Goal: Task Accomplishment & Management: Complete application form

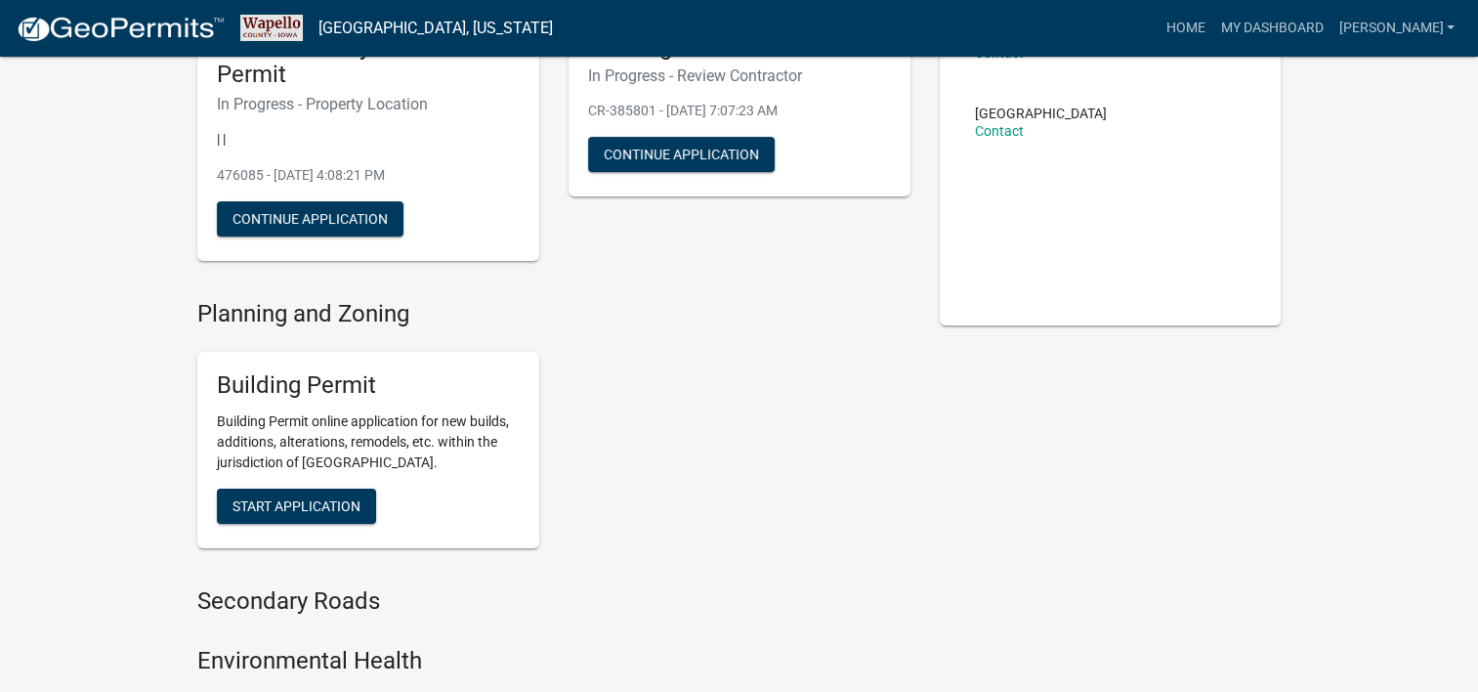
scroll to position [293, 0]
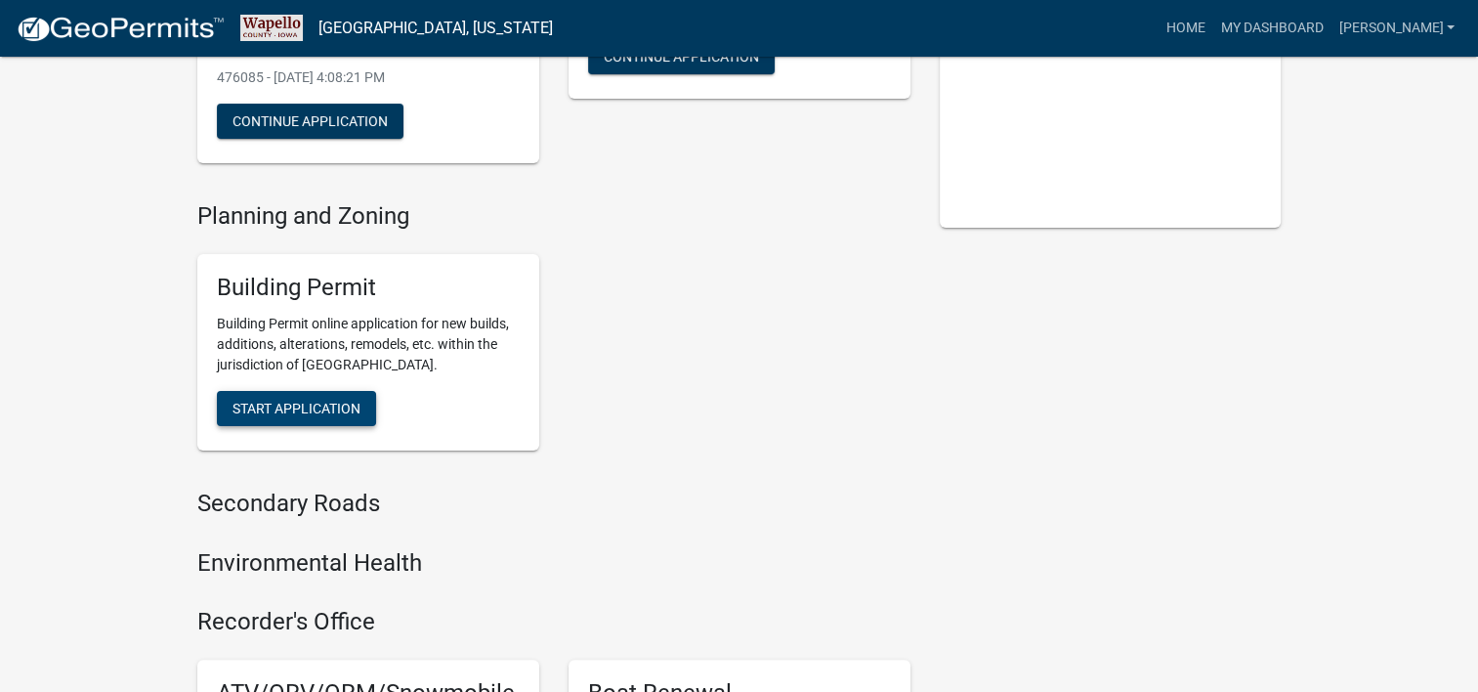
click at [279, 403] on span "Start Application" at bounding box center [297, 408] width 128 height 16
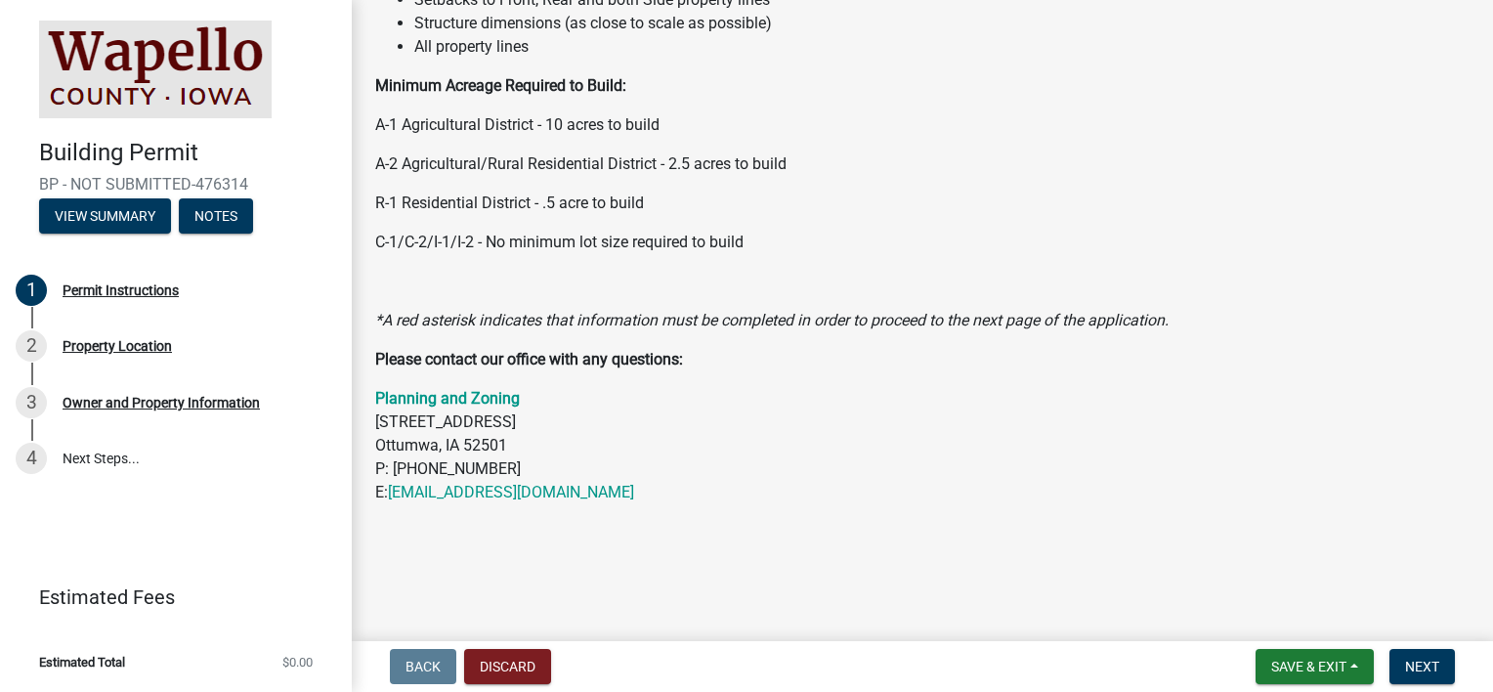
scroll to position [340, 0]
click at [1401, 660] on button "Next" at bounding box center [1421, 666] width 65 height 35
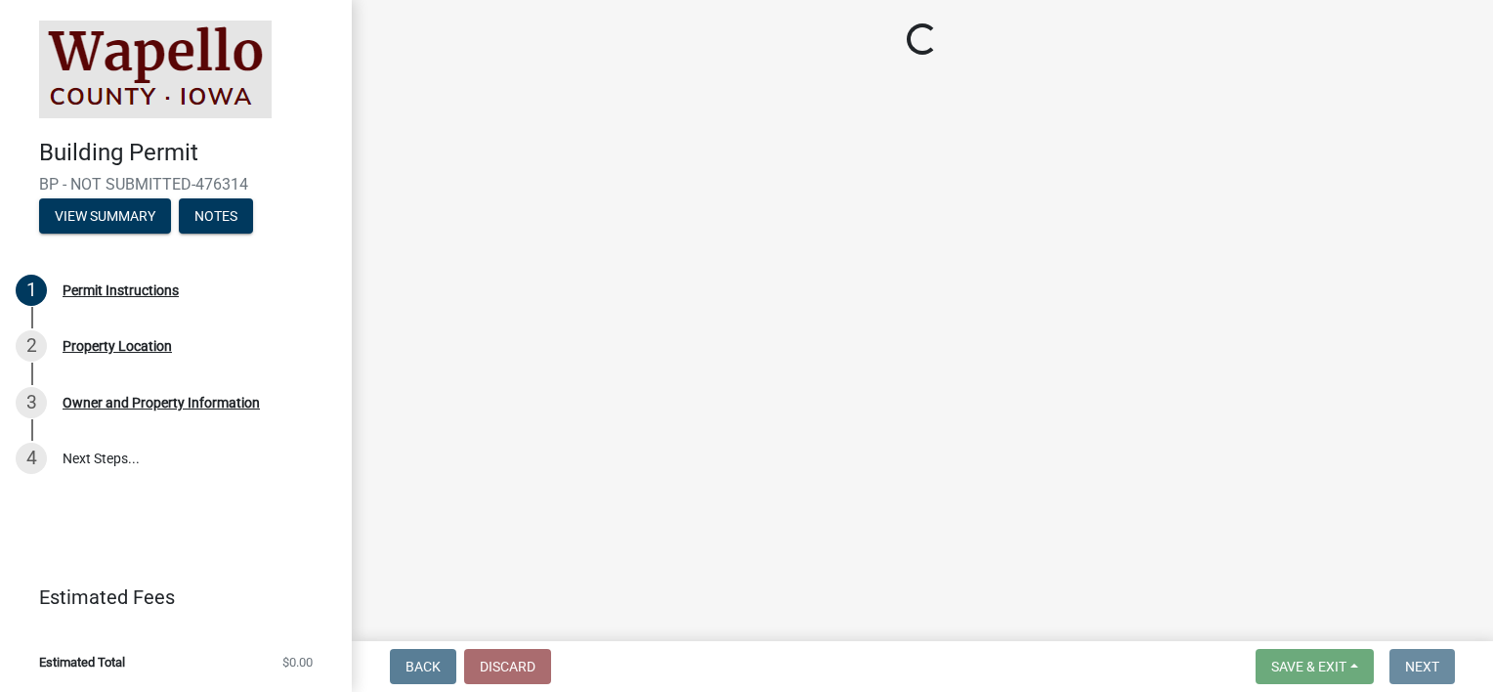
scroll to position [0, 0]
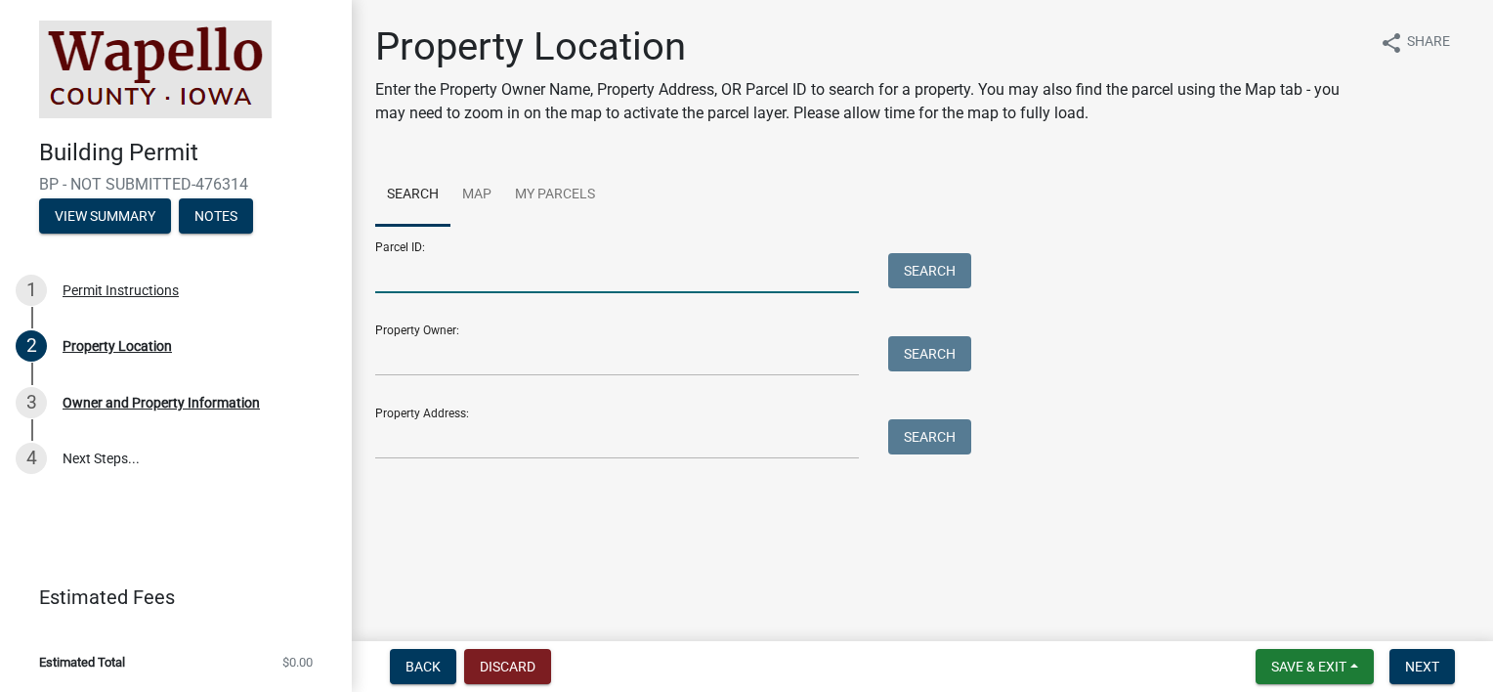
click at [410, 275] on input "Parcel ID:" at bounding box center [617, 273] width 484 height 40
type input "[STREET_ADDRESS]"
click at [929, 266] on button "Search" at bounding box center [929, 270] width 83 height 35
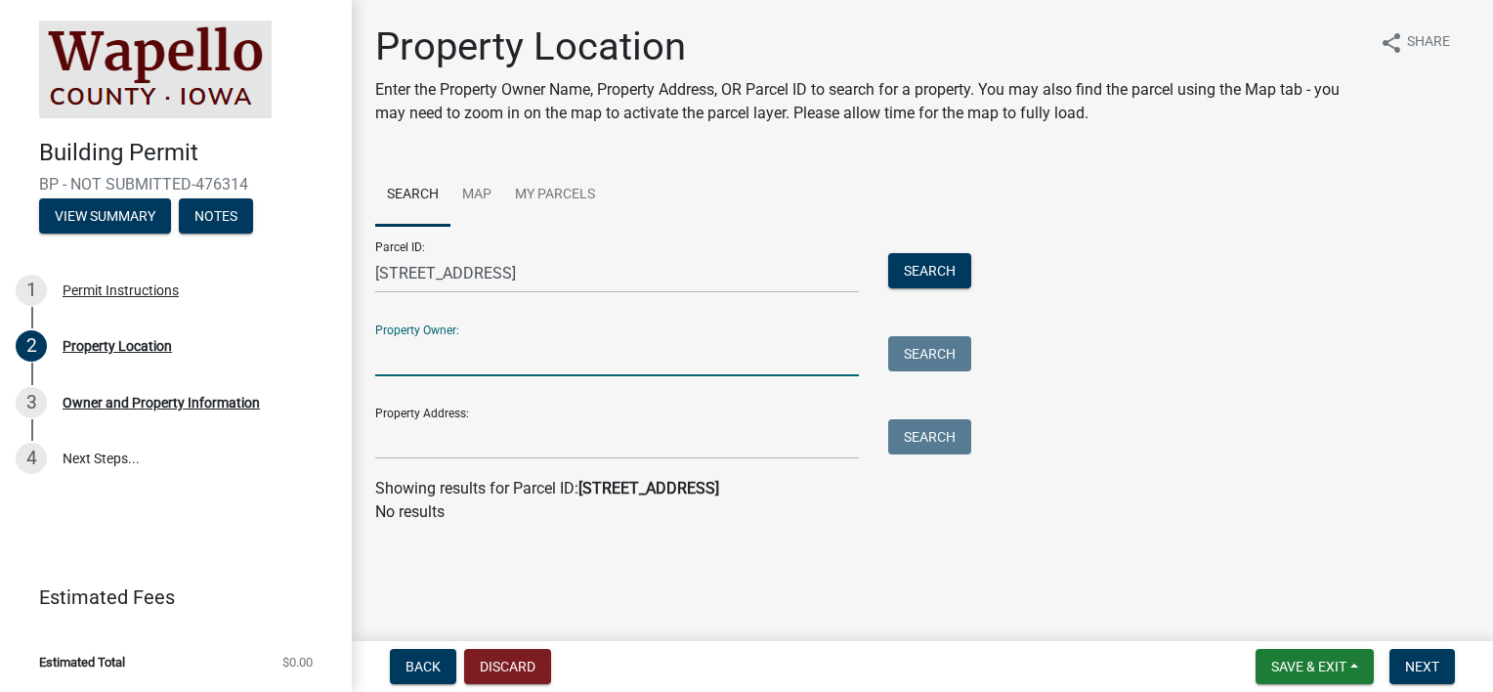
click at [404, 360] on input "Property Owner:" at bounding box center [617, 356] width 484 height 40
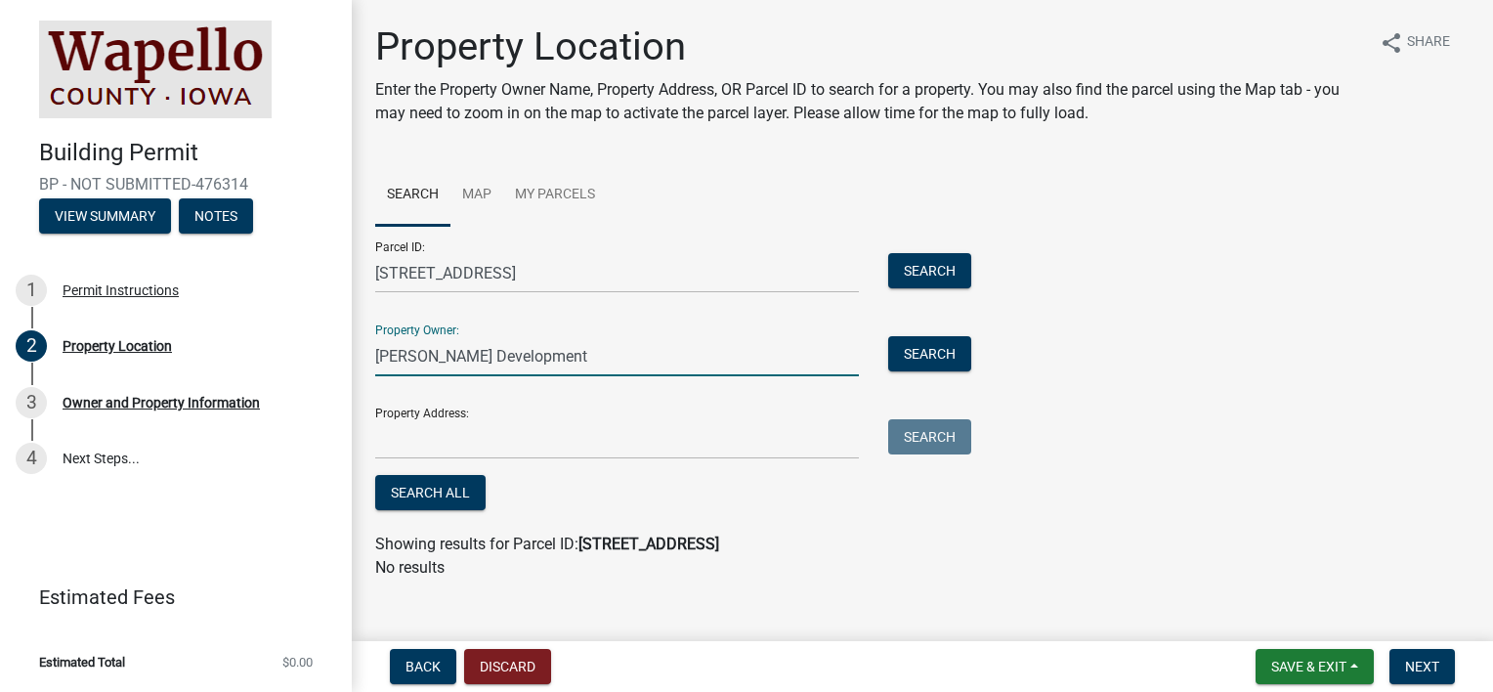
type input "[PERSON_NAME] Development"
click at [557, 268] on input "[STREET_ADDRESS]" at bounding box center [617, 273] width 484 height 40
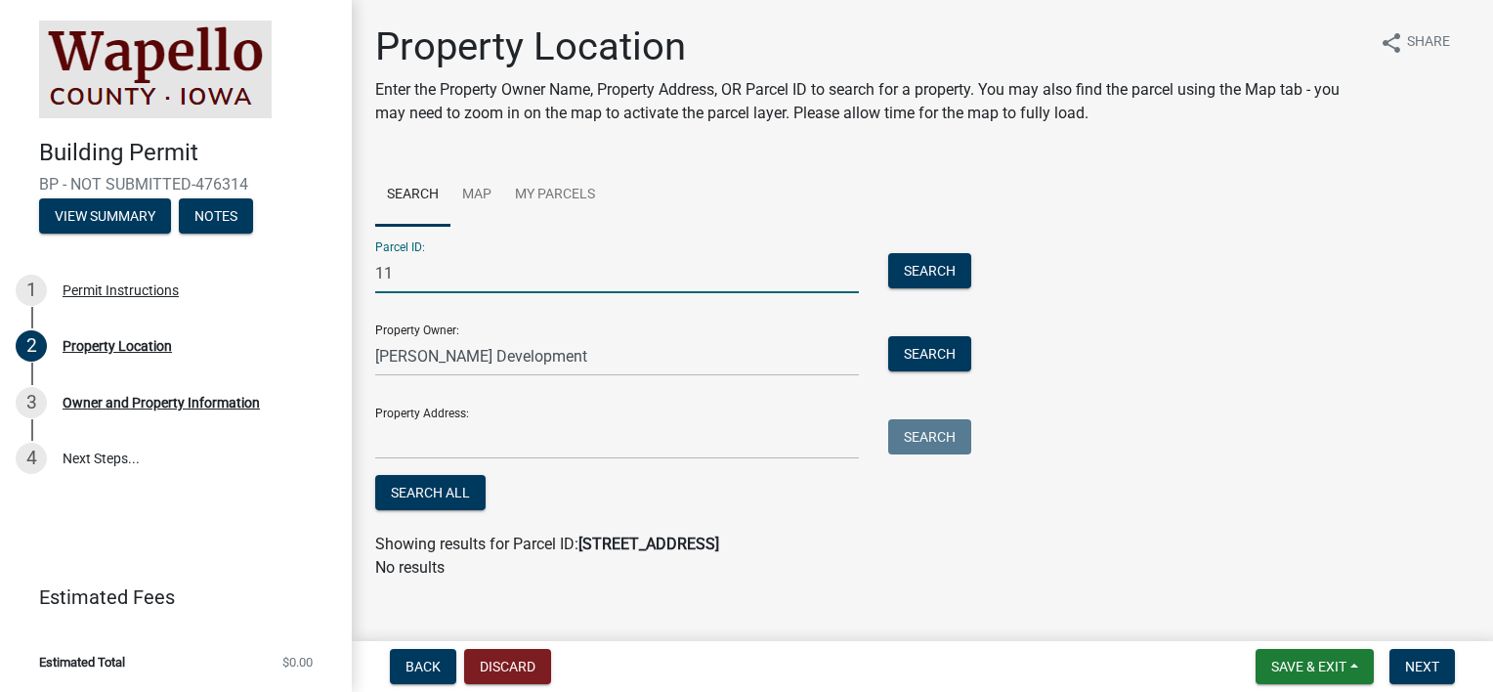
type input "1"
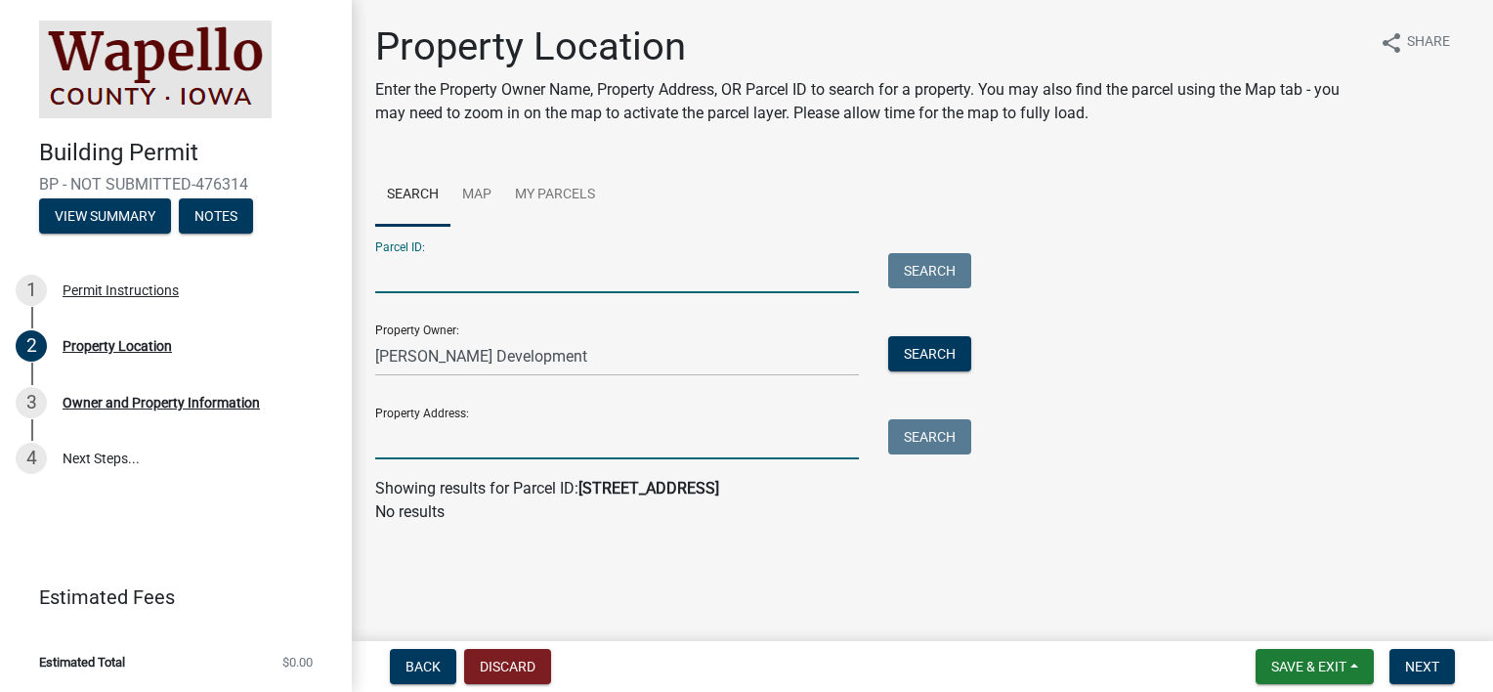
click at [395, 433] on input "Property Address:" at bounding box center [617, 439] width 484 height 40
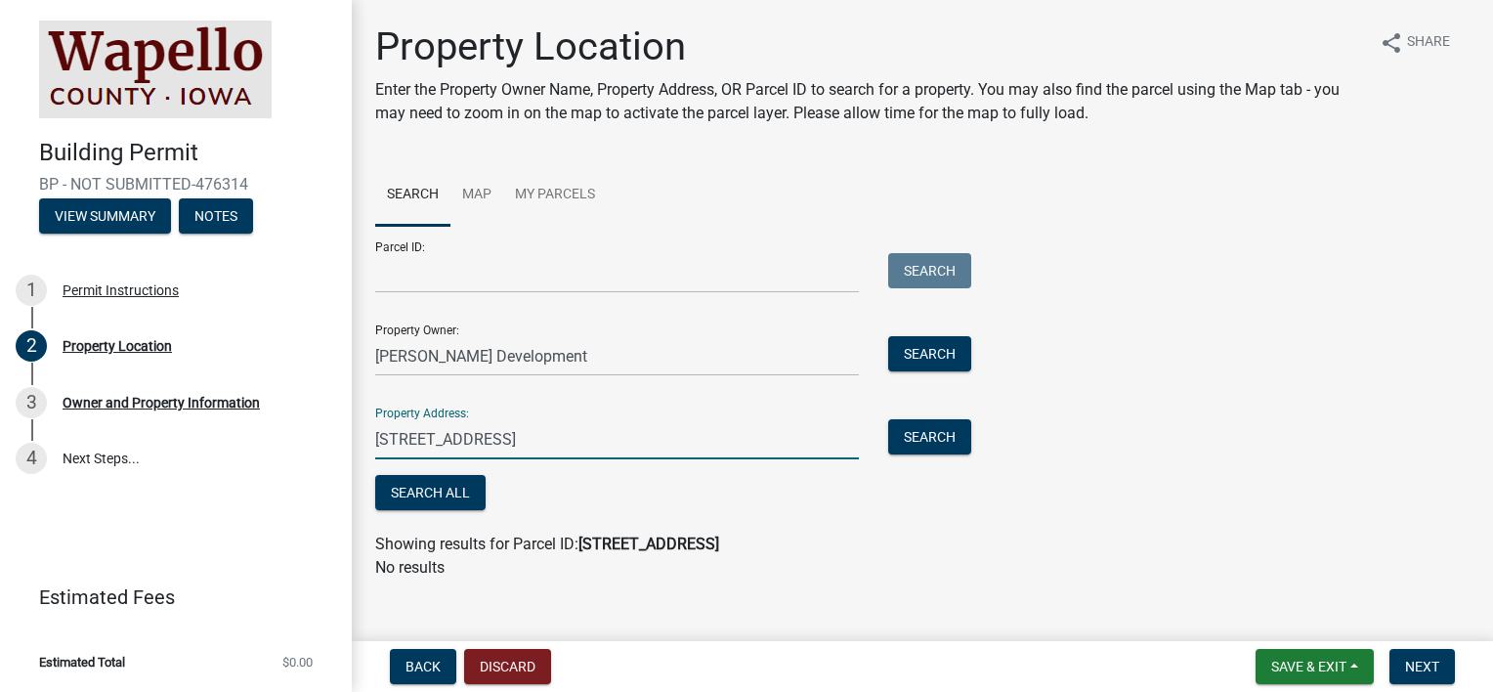
type input "[STREET_ADDRESS]"
click at [888, 440] on button "Search" at bounding box center [929, 436] width 83 height 35
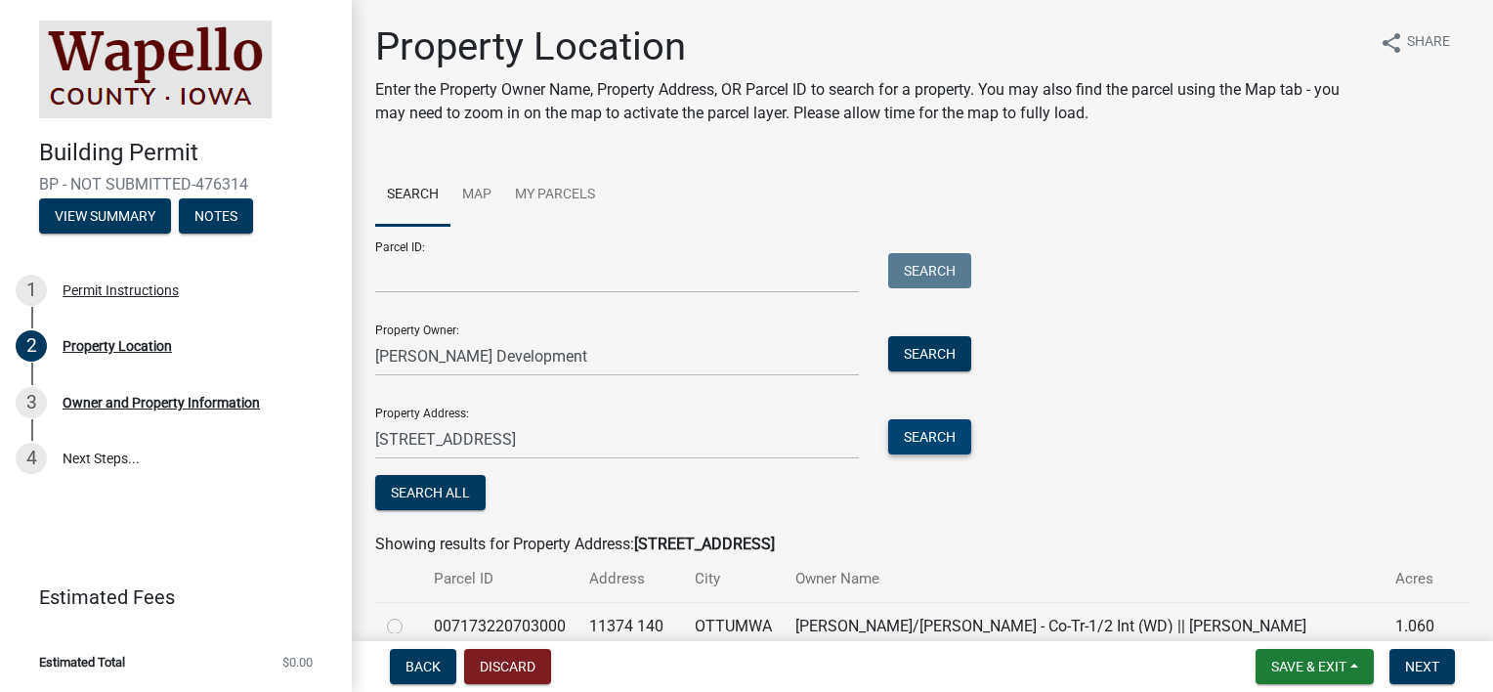
scroll to position [115, 0]
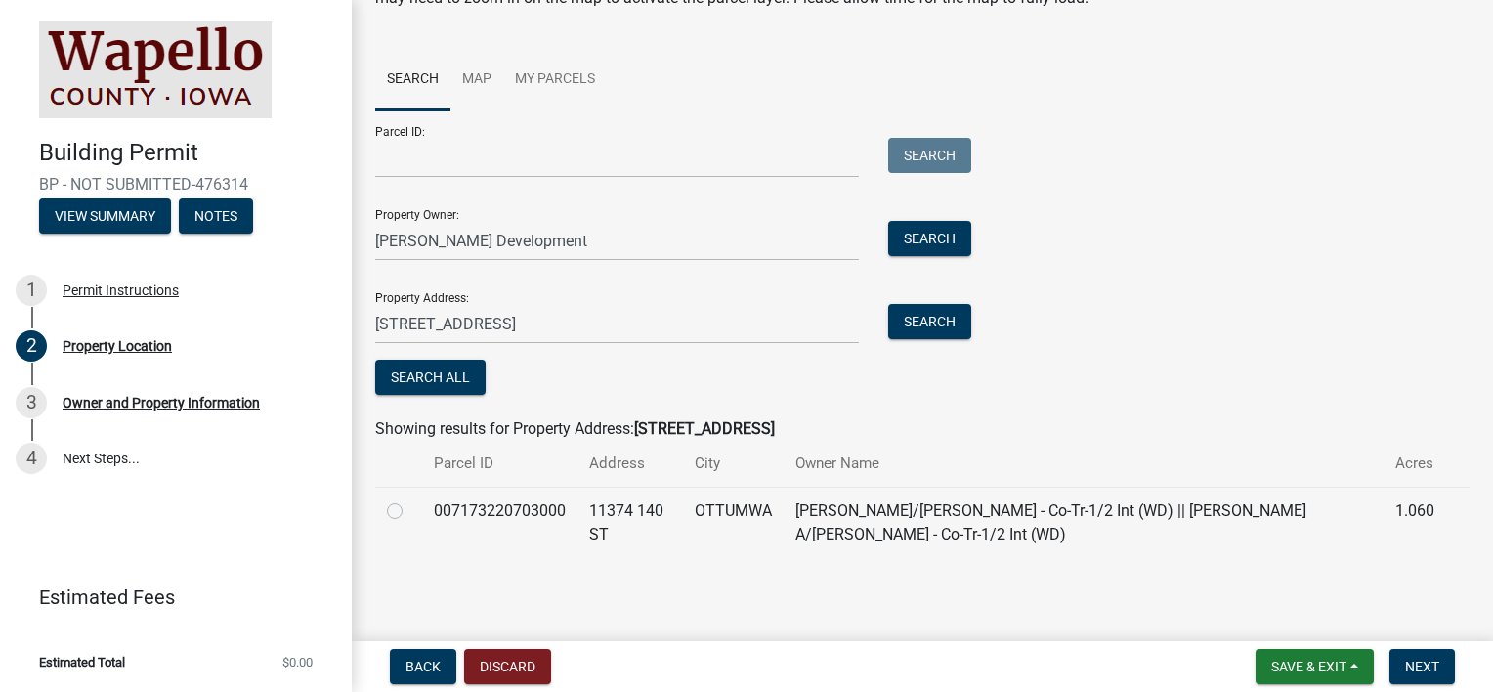
click at [410, 499] on label at bounding box center [410, 499] width 0 height 0
click at [410, 511] on input "radio" at bounding box center [416, 505] width 13 height 13
radio input "true"
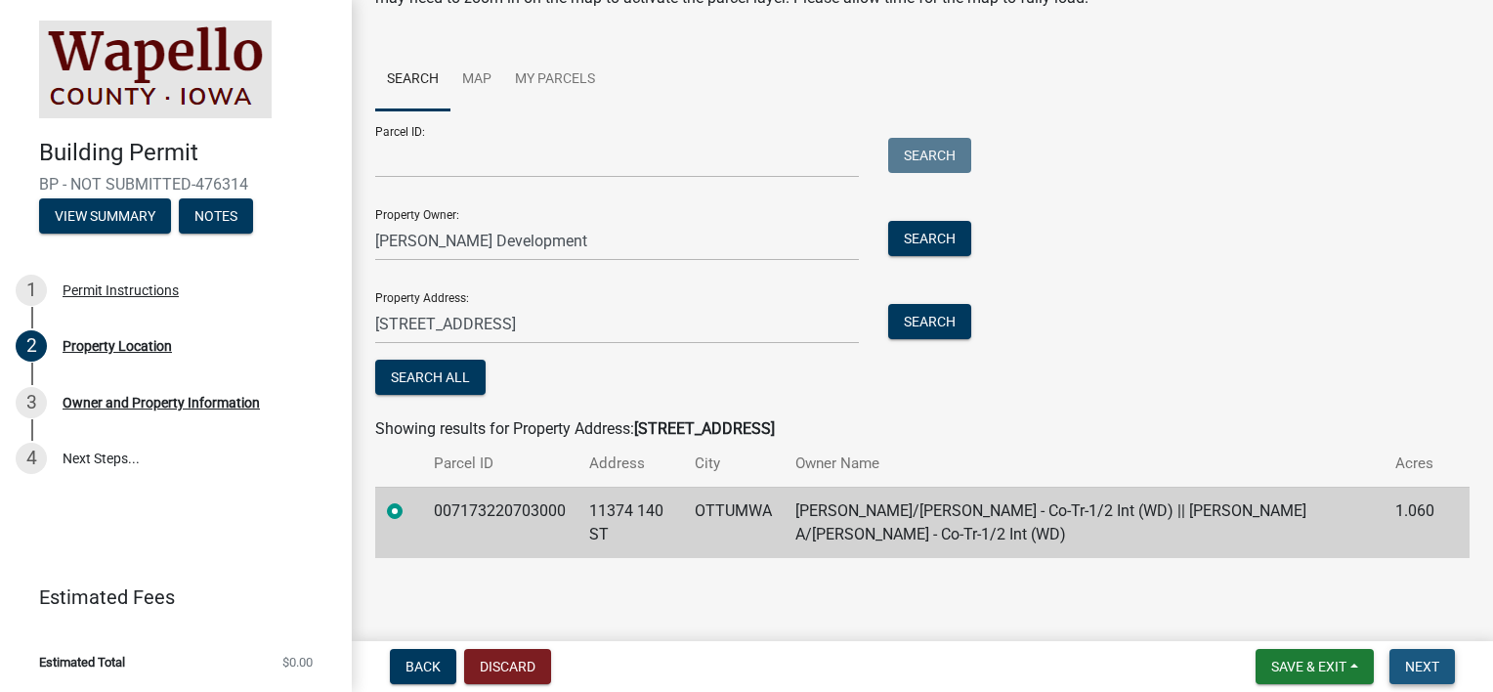
click at [1405, 663] on span "Next" at bounding box center [1422, 666] width 34 height 16
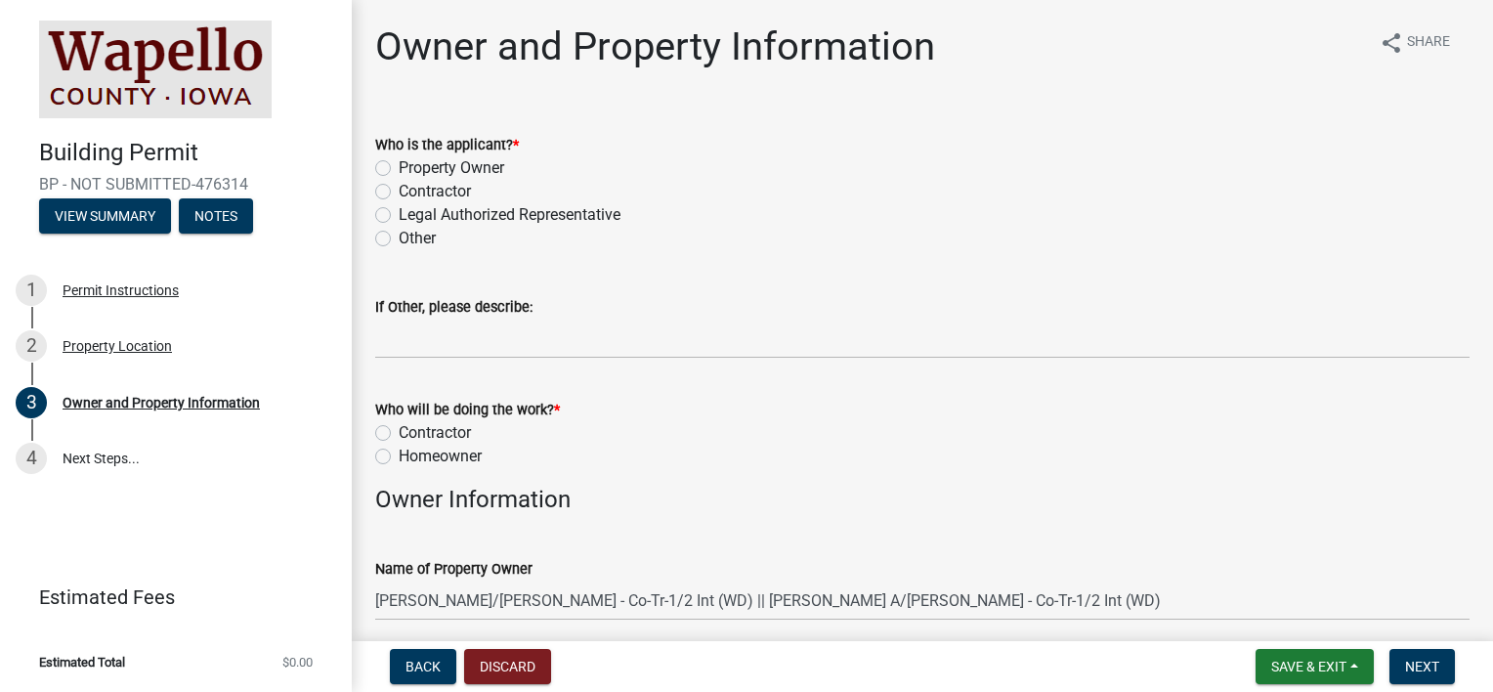
click at [399, 191] on label "Contractor" at bounding box center [435, 191] width 72 height 23
click at [399, 191] on input "Contractor" at bounding box center [405, 186] width 13 height 13
radio input "true"
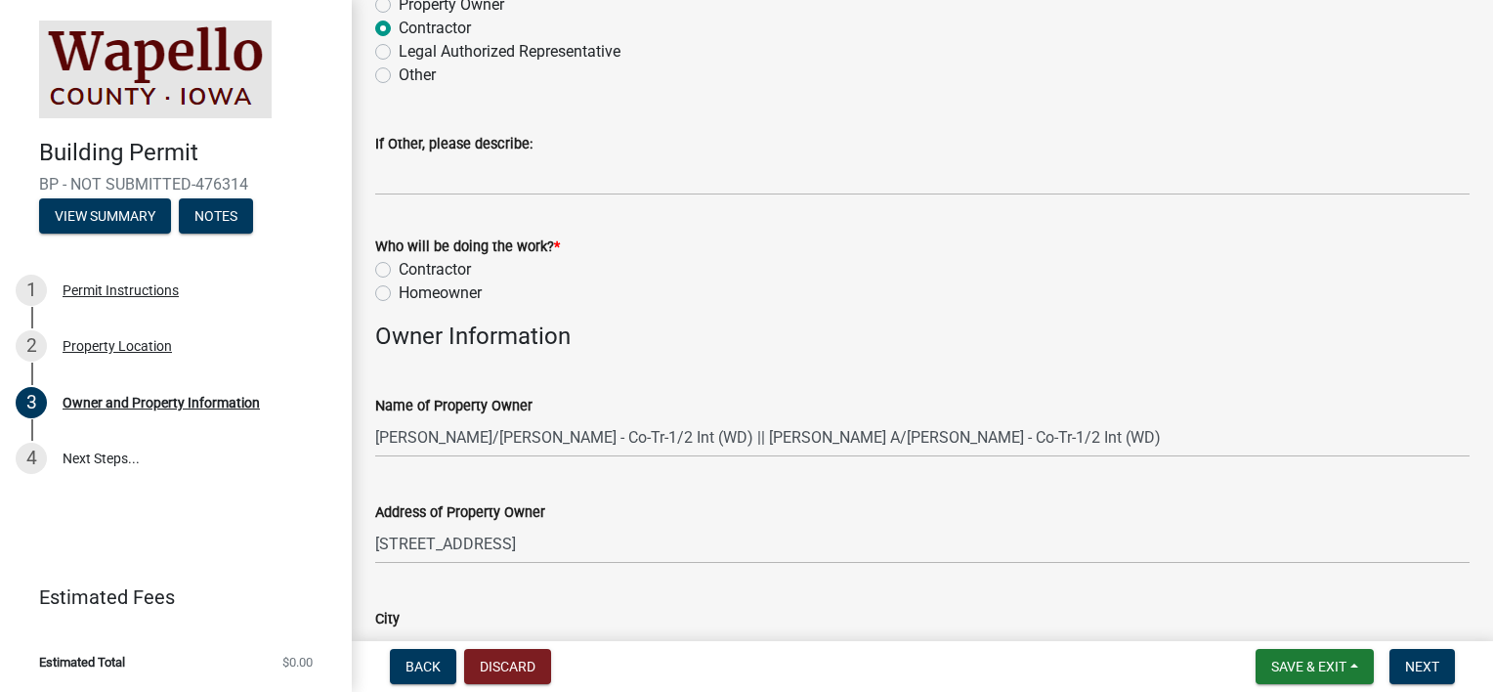
scroll to position [195, 0]
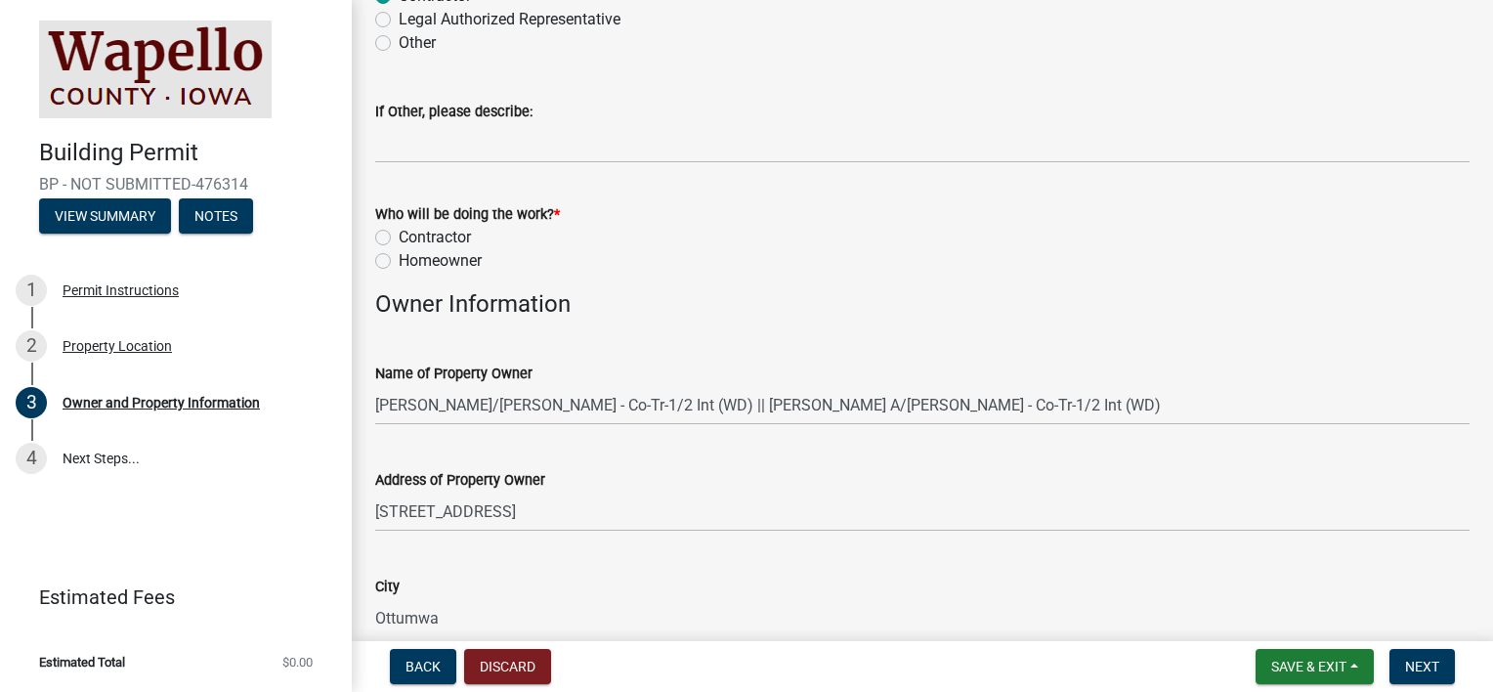
click at [399, 236] on label "Contractor" at bounding box center [435, 237] width 72 height 23
click at [399, 236] on input "Contractor" at bounding box center [405, 232] width 13 height 13
radio input "true"
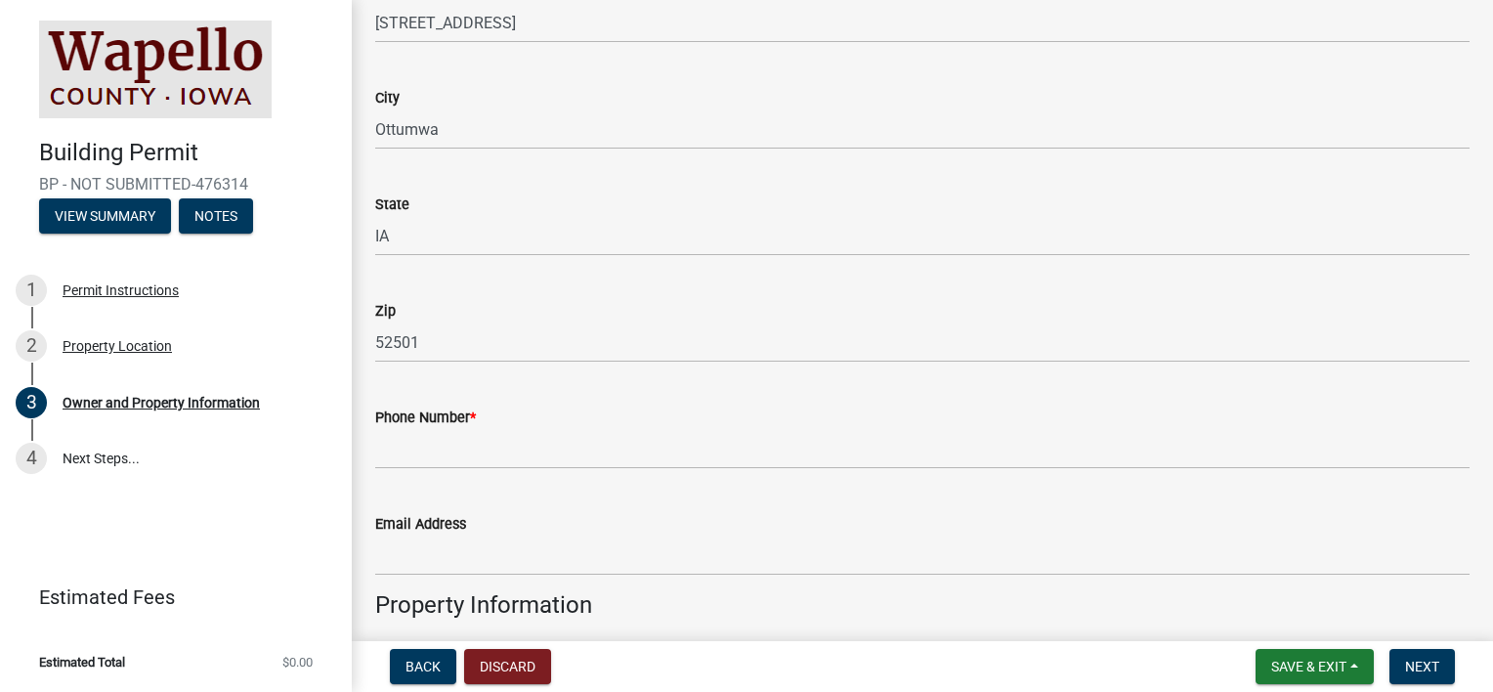
scroll to position [782, 0]
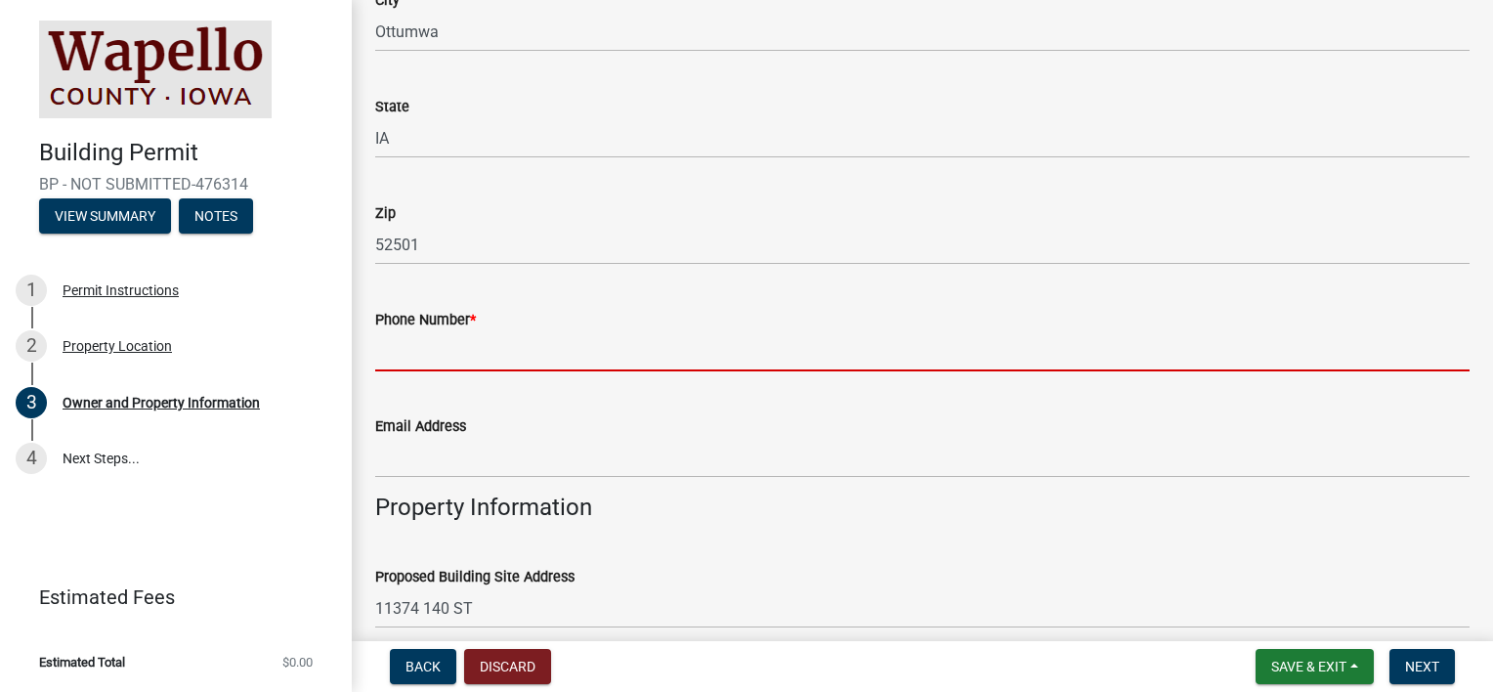
click at [447, 360] on input "Phone Number *" at bounding box center [922, 351] width 1094 height 40
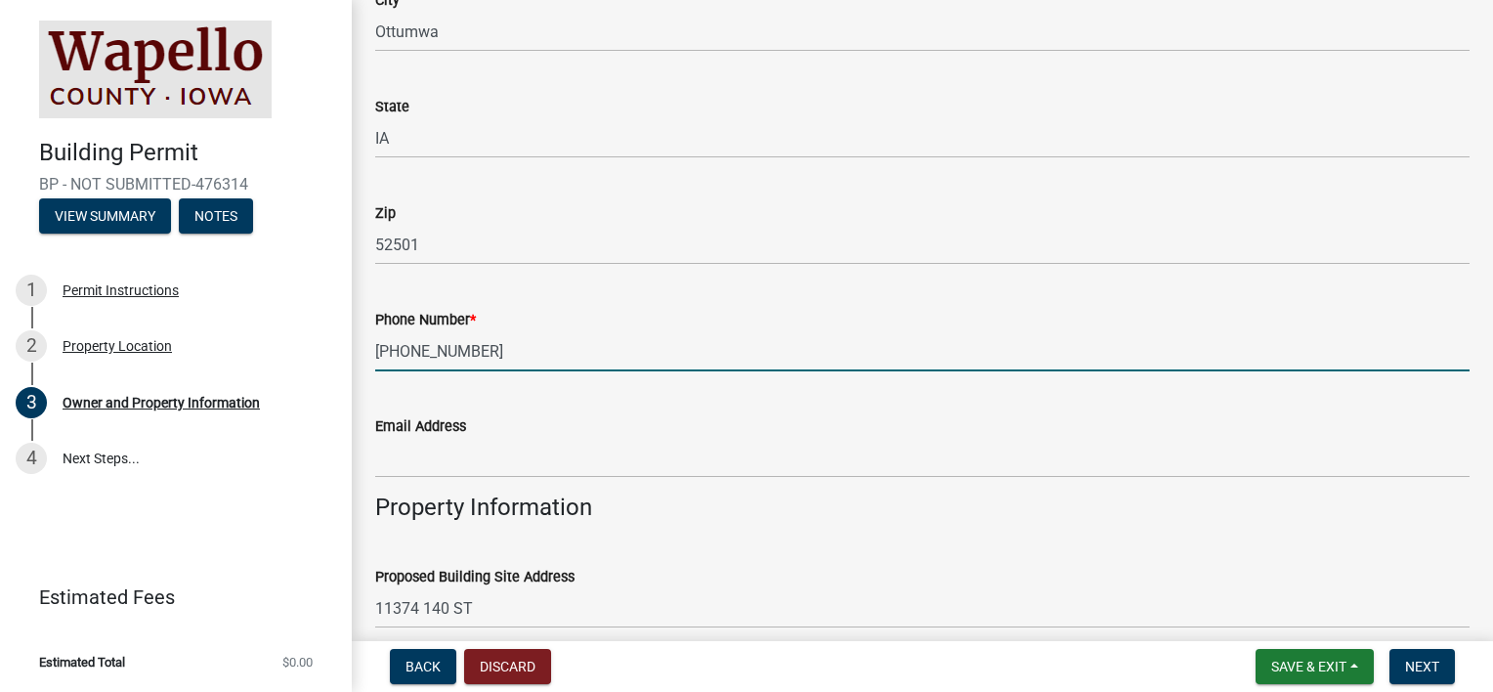
type input "[PHONE_NUMBER]"
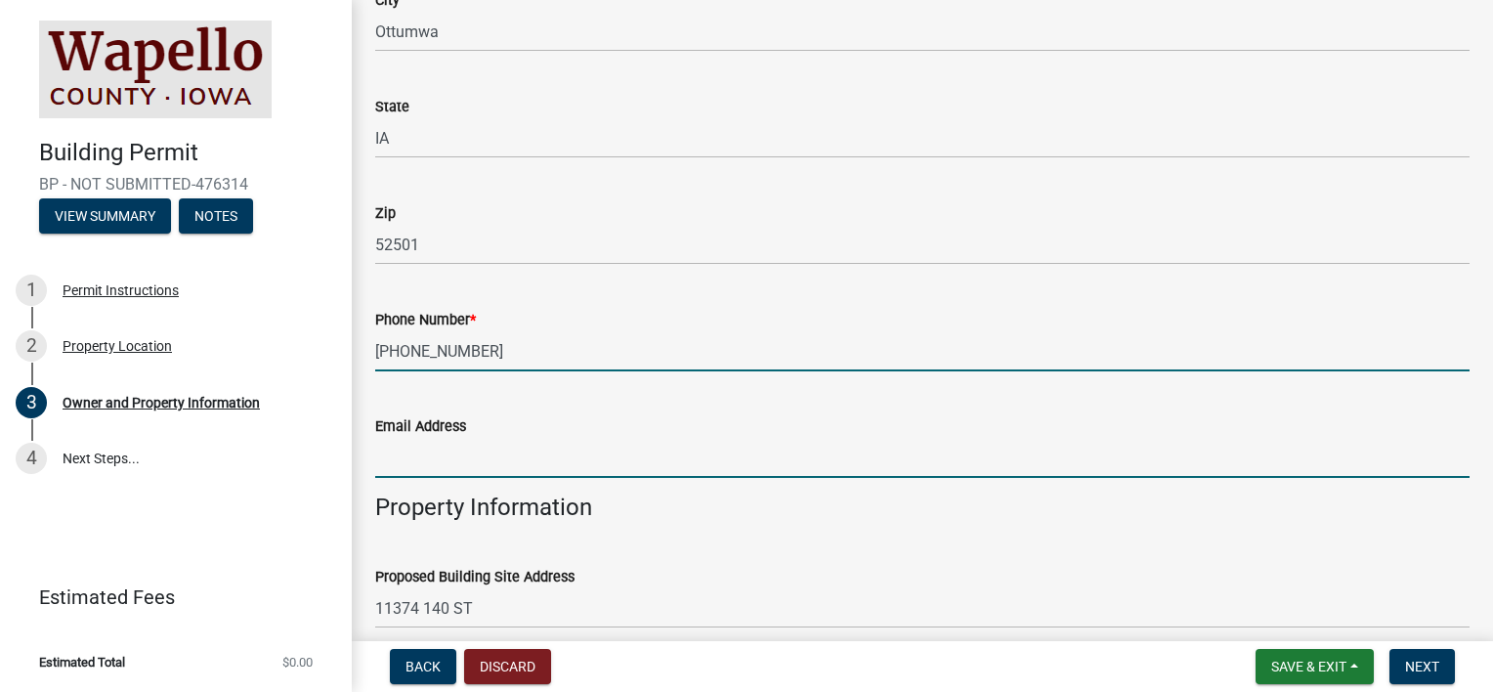
click at [457, 460] on input "Email Address" at bounding box center [922, 458] width 1094 height 40
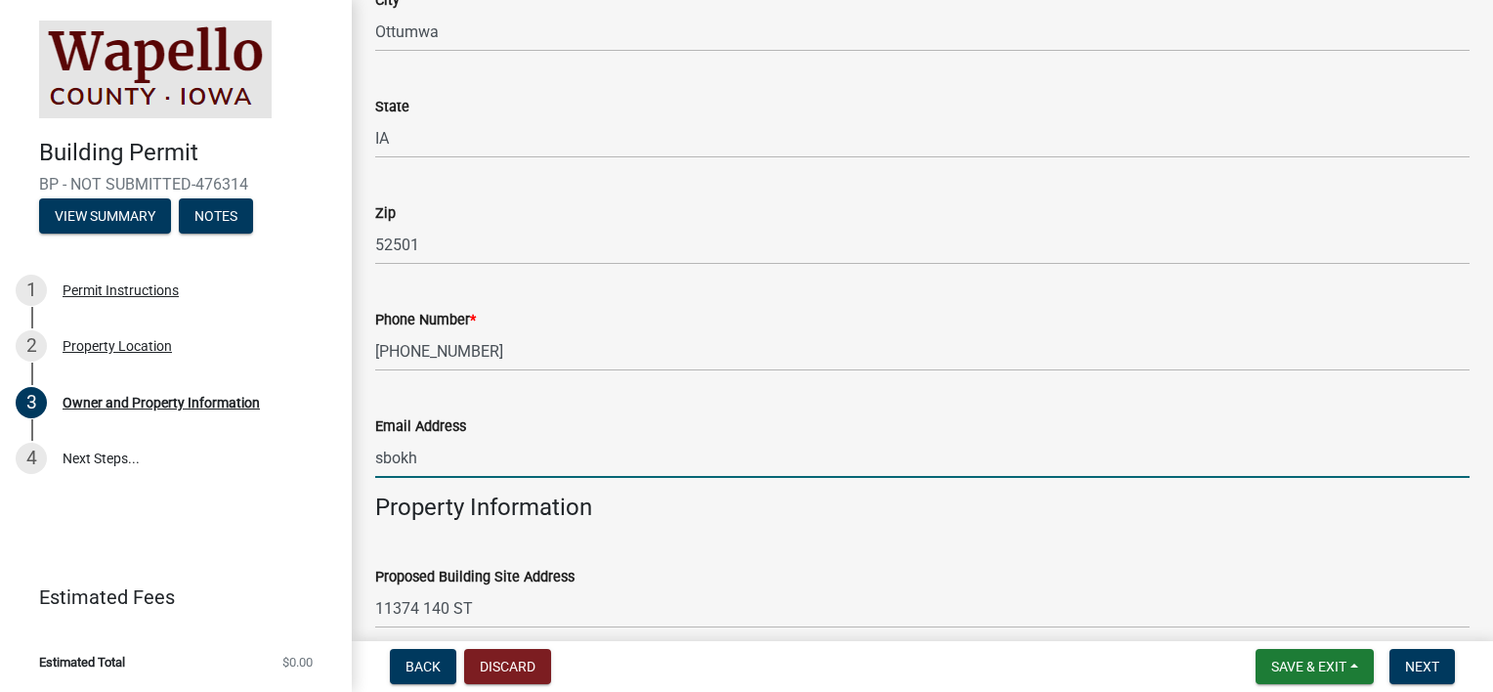
type input "[EMAIL_ADDRESS][DOMAIN_NAME]"
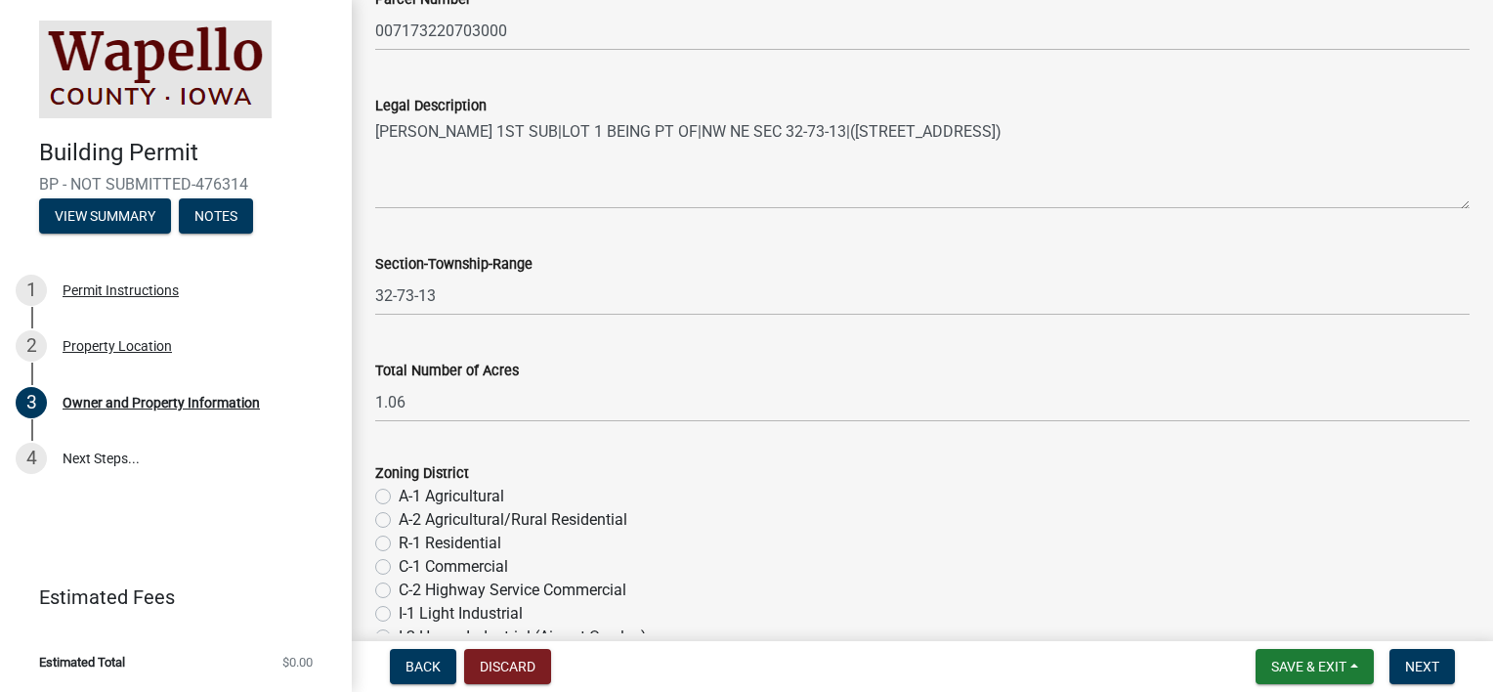
scroll to position [1563, 0]
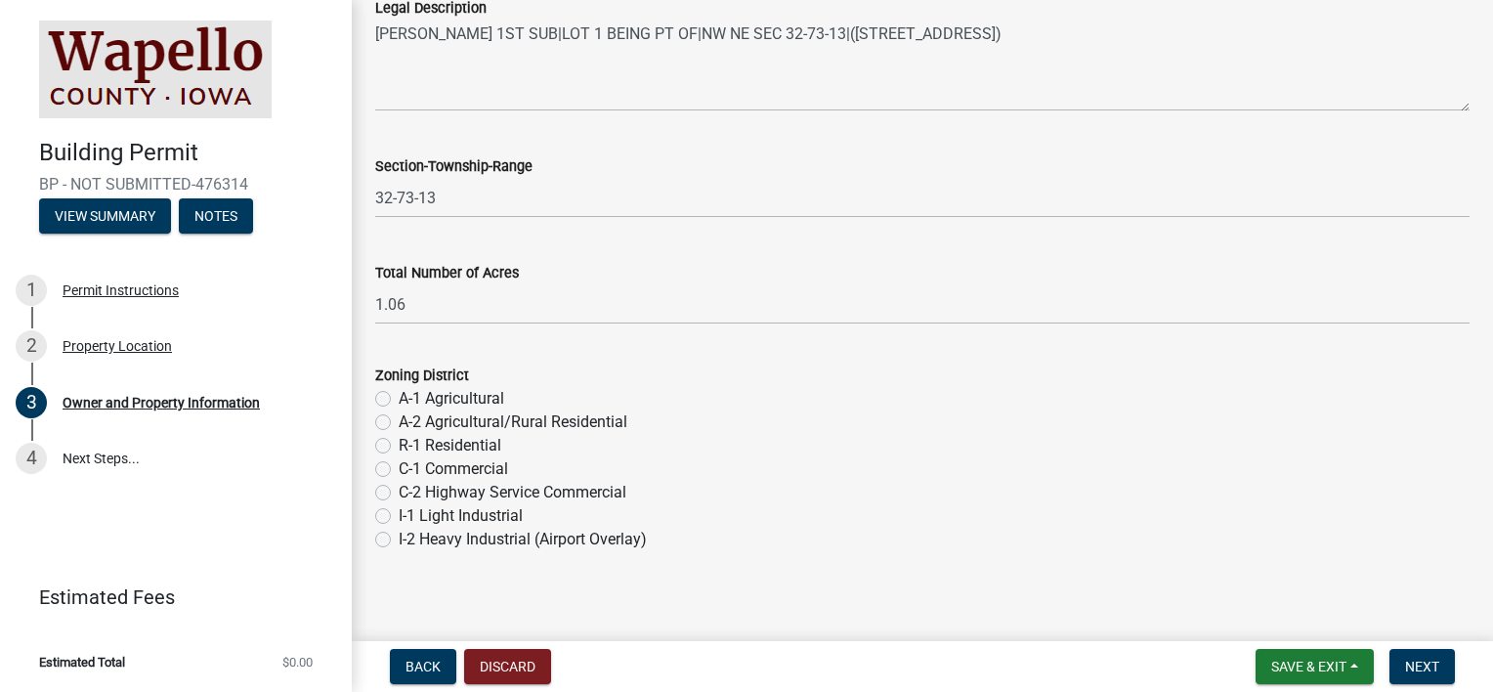
click at [399, 402] on label "A-1 Agricultural" at bounding box center [452, 398] width 106 height 23
click at [399, 400] on input "A-1 Agricultural" at bounding box center [405, 393] width 13 height 13
radio input "true"
click at [1409, 662] on span "Next" at bounding box center [1422, 666] width 34 height 16
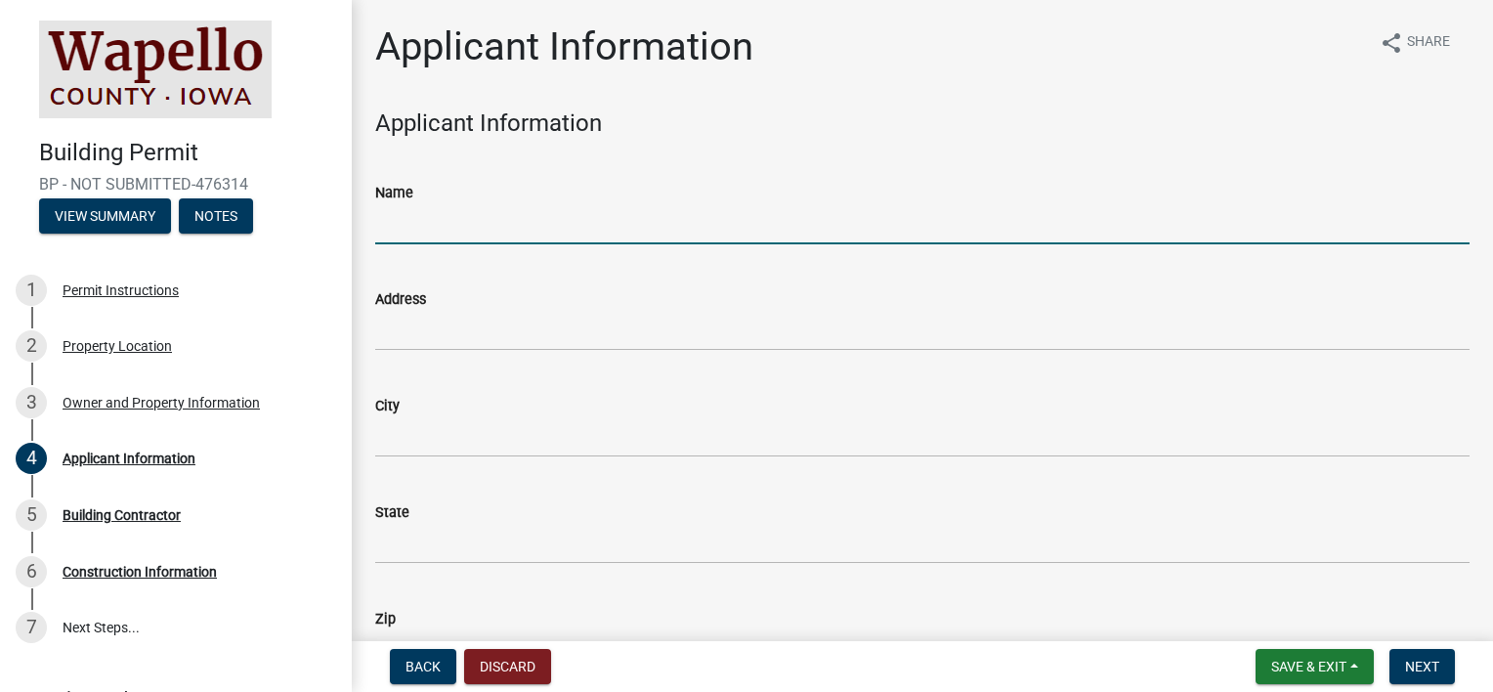
click at [478, 225] on input "Name" at bounding box center [922, 224] width 1094 height 40
type input "S"
type input "Pro Line Buildigns %[PERSON_NAME]"
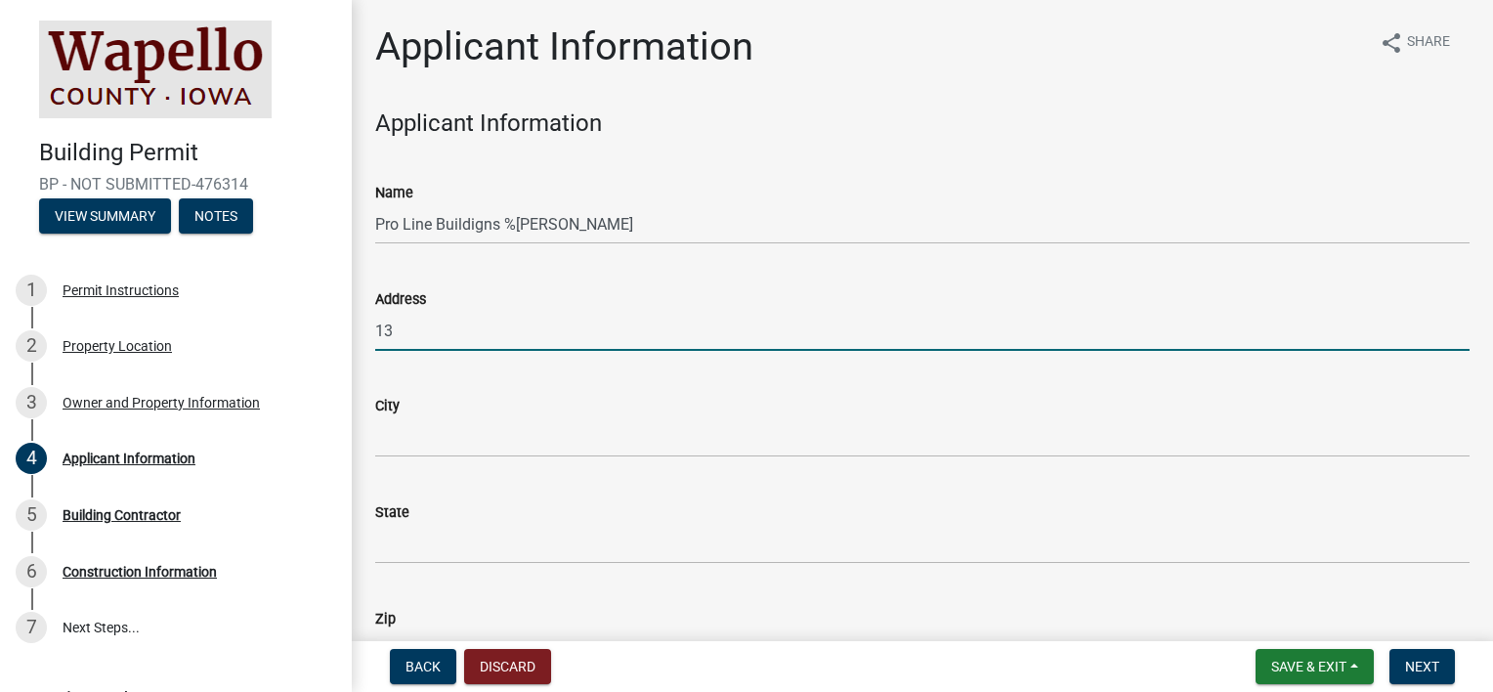
type input "[STREET_ADDRESS]"
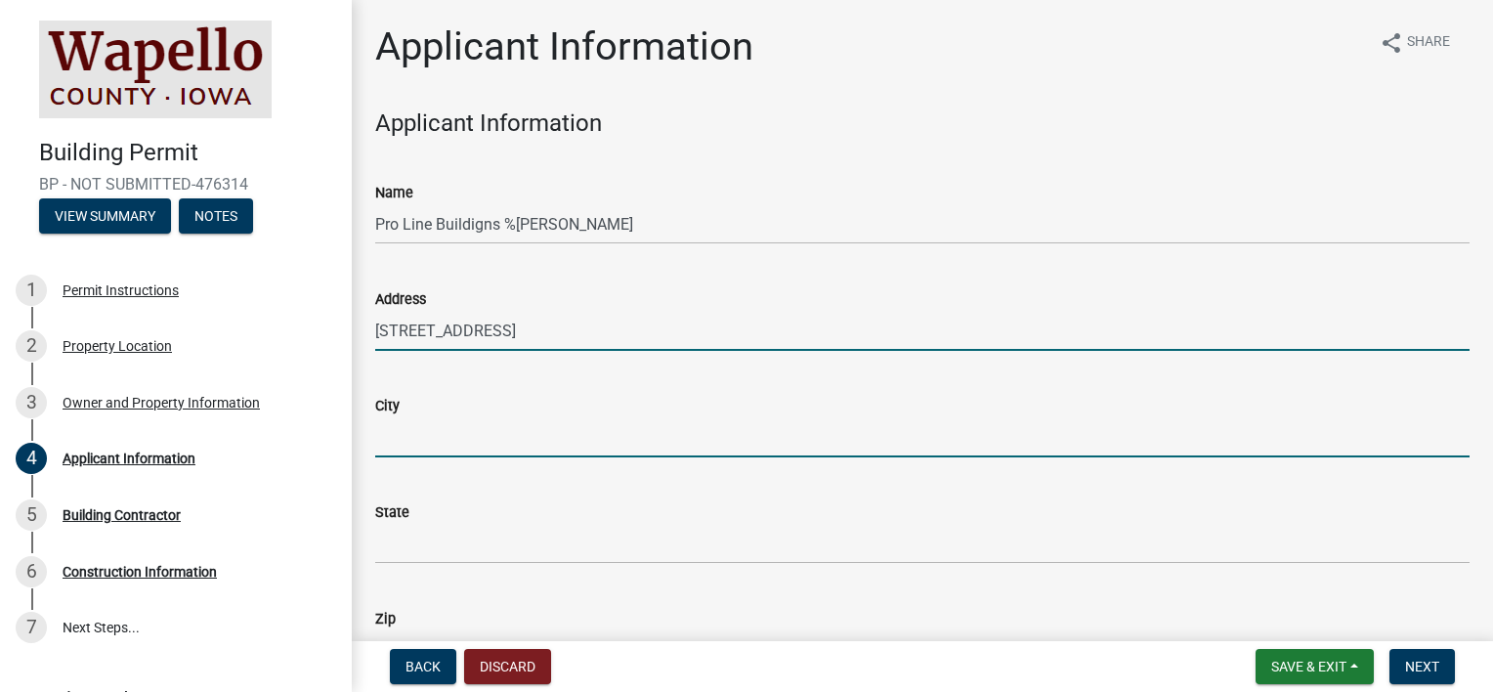
type input "New [PERSON_NAME]"
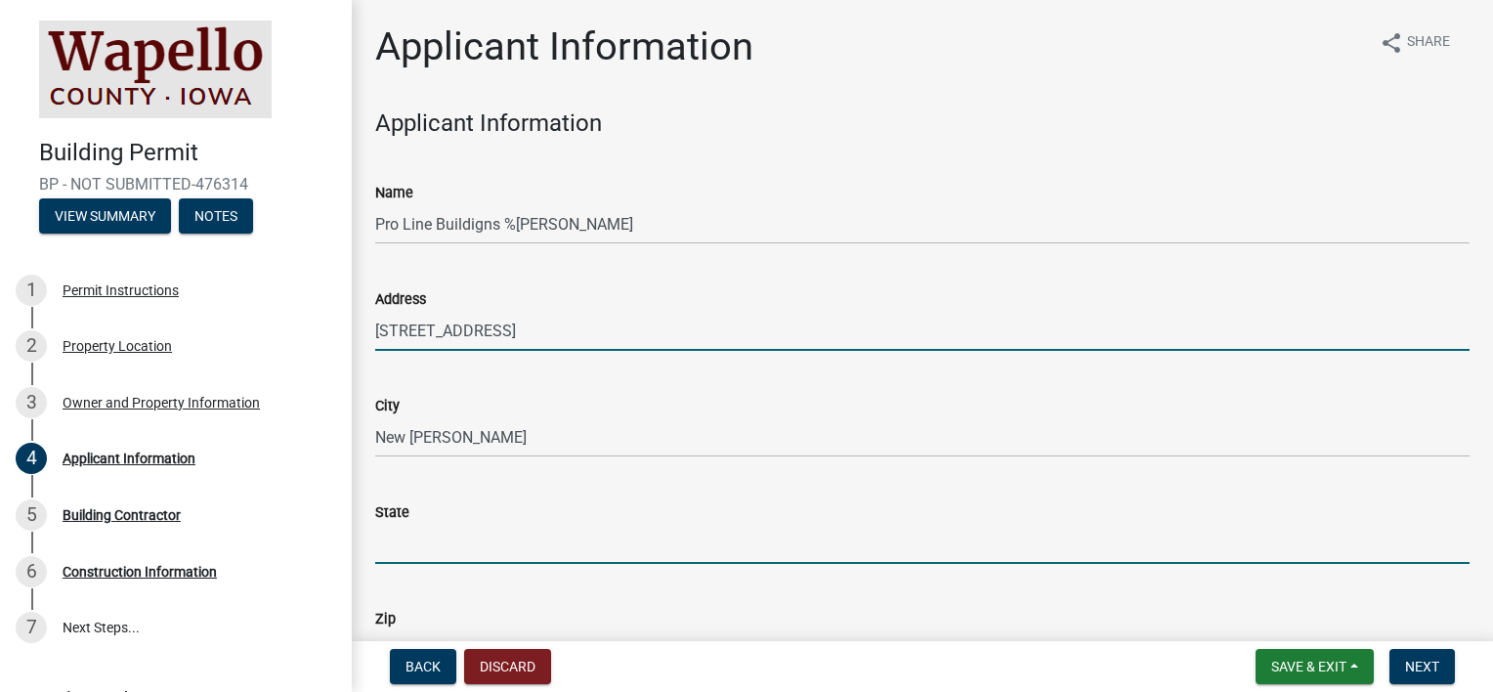
type input "[US_STATE]"
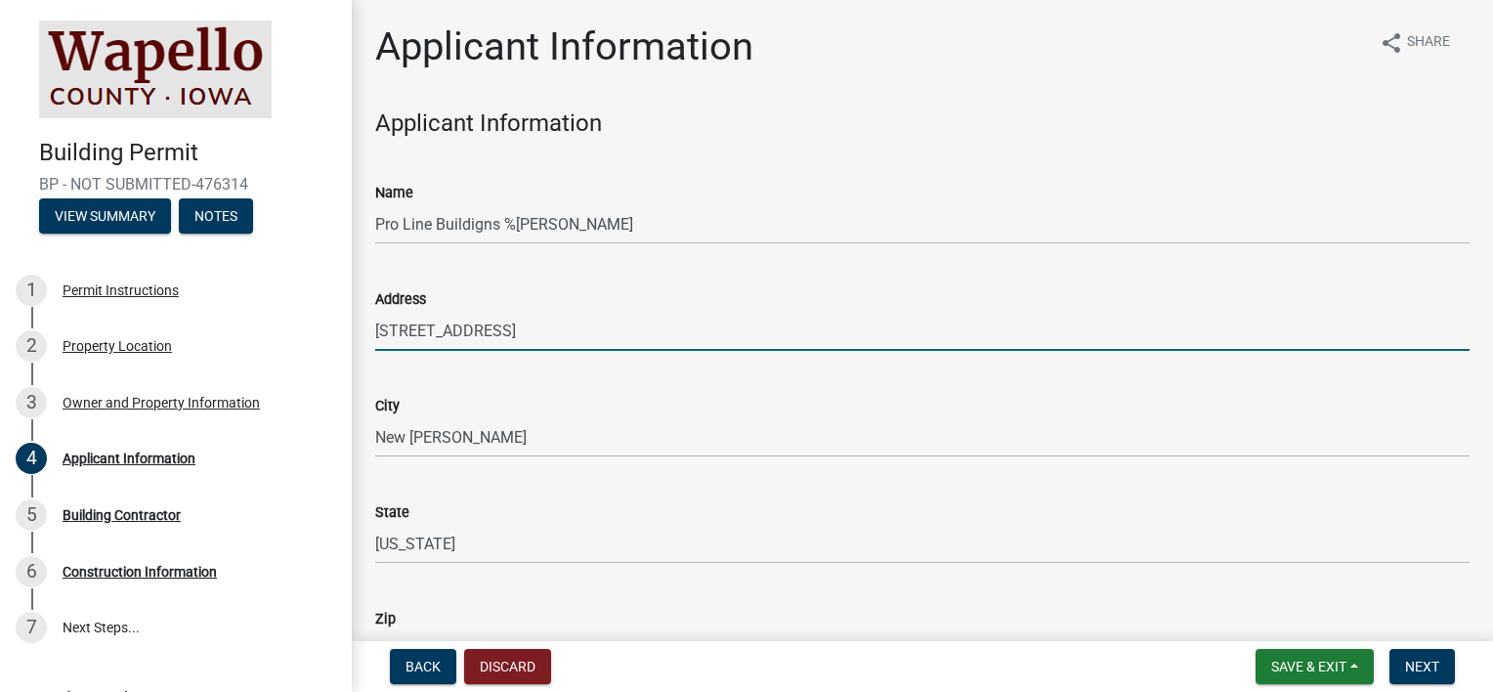
type input "50207"
type input "6416374035"
type input "[EMAIL_ADDRESS][DOMAIN_NAME]"
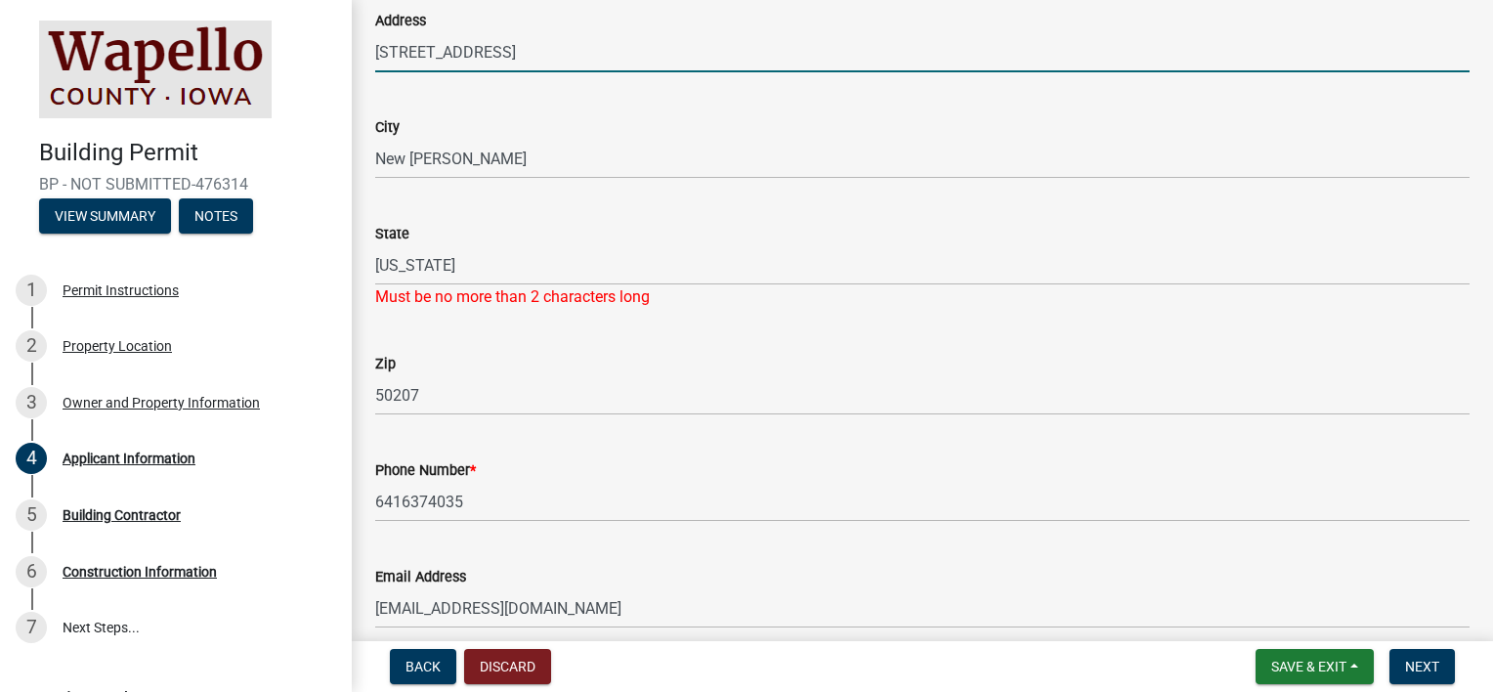
scroll to position [293, 0]
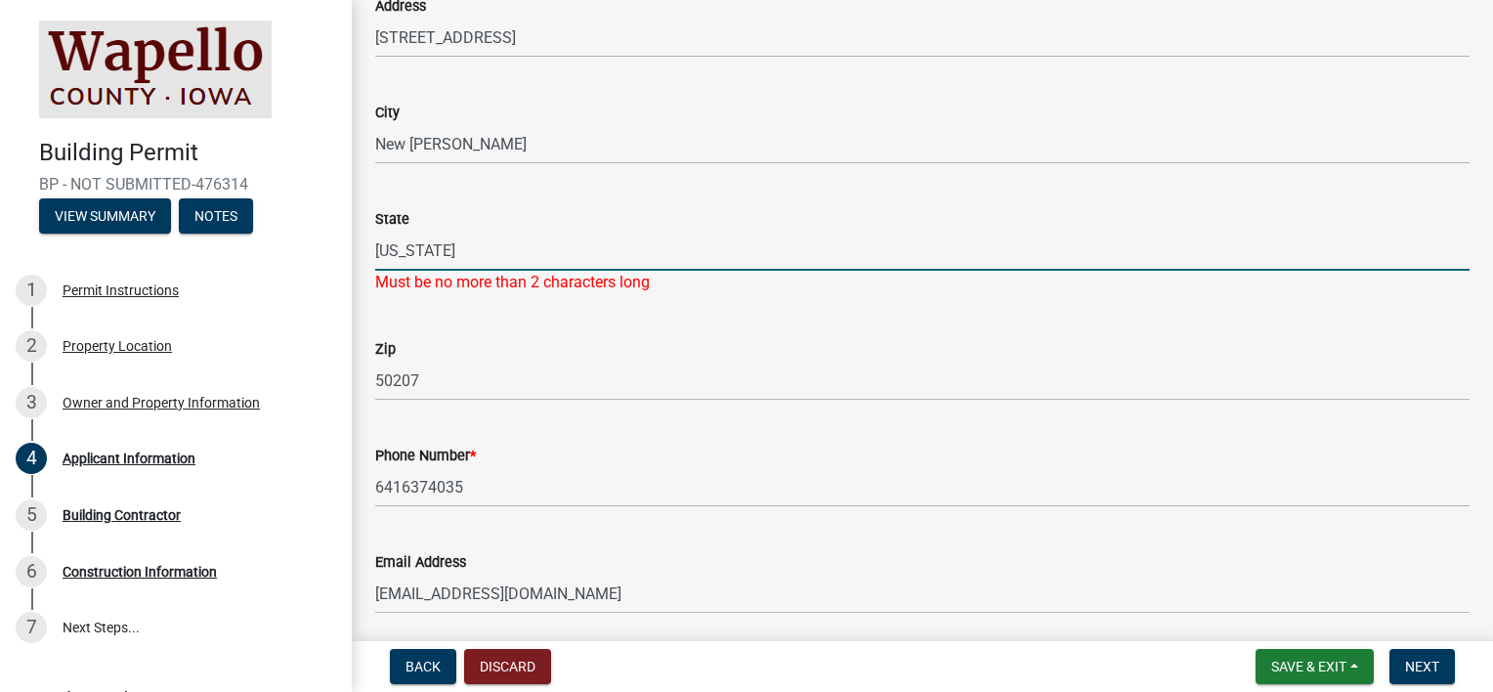
click at [473, 265] on input "[US_STATE]" at bounding box center [922, 251] width 1094 height 40
type input "IA"
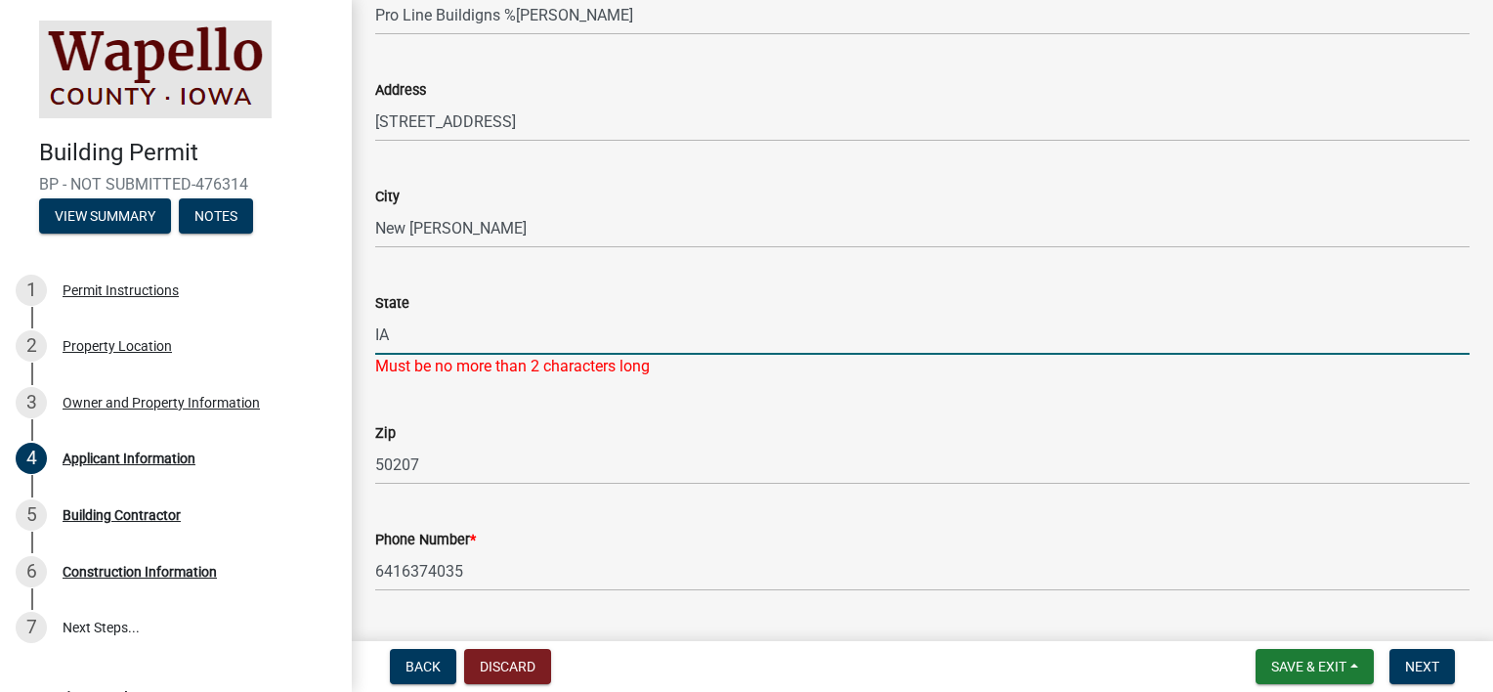
scroll to position [365, 0]
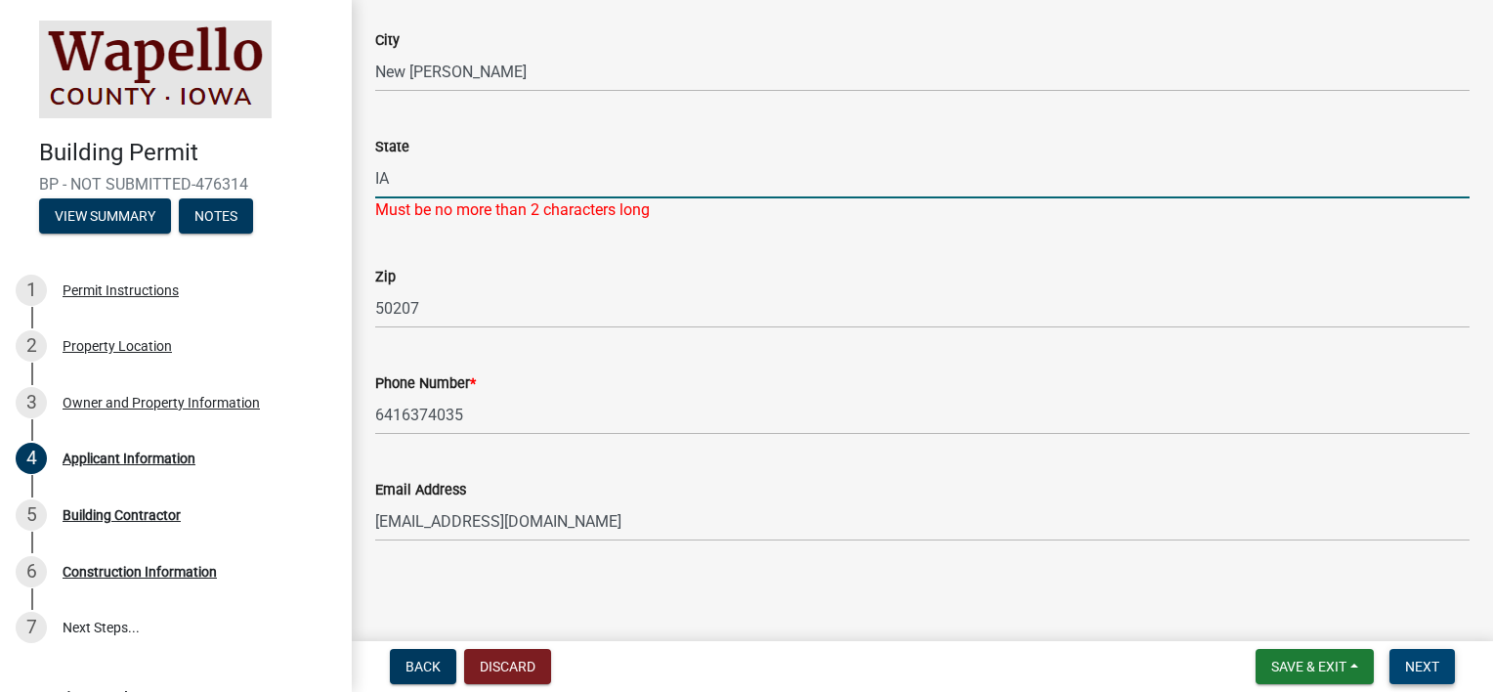
click at [1406, 658] on span "Next" at bounding box center [1422, 666] width 34 height 16
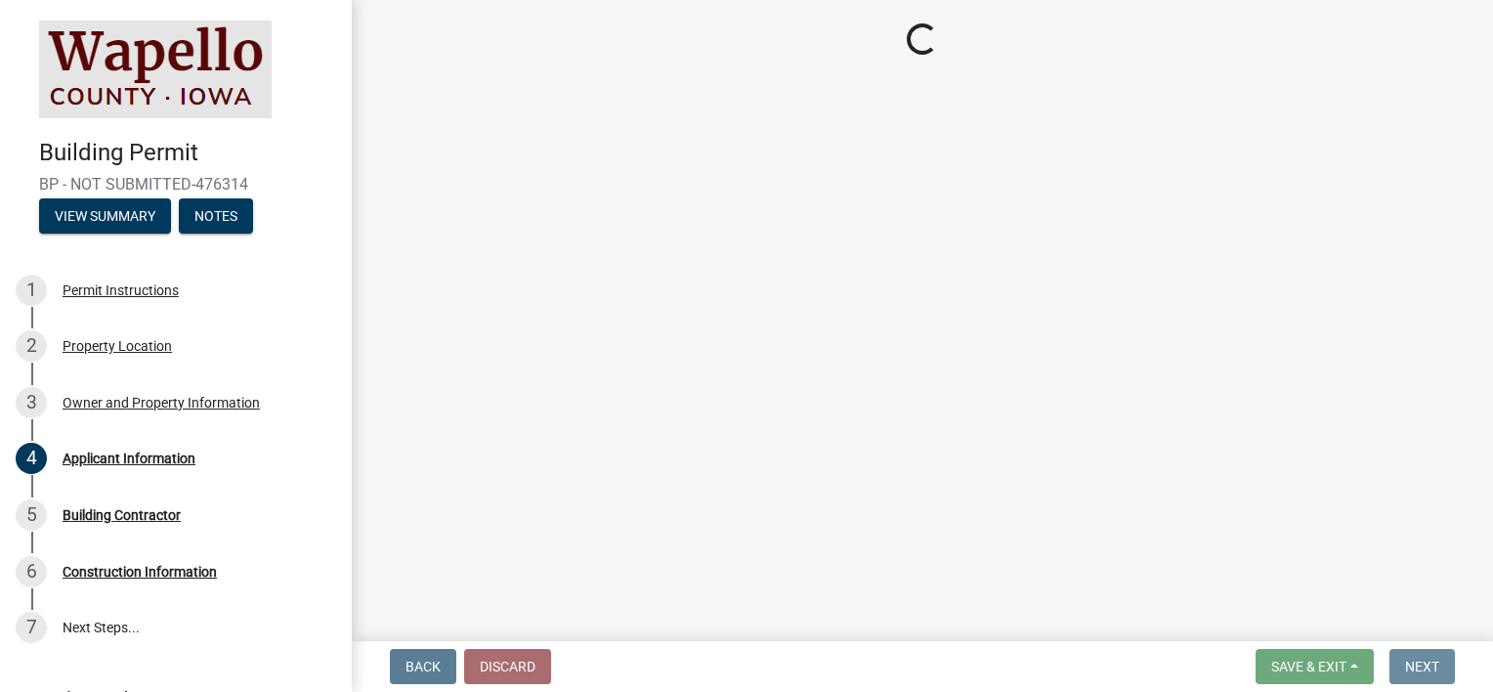
scroll to position [0, 0]
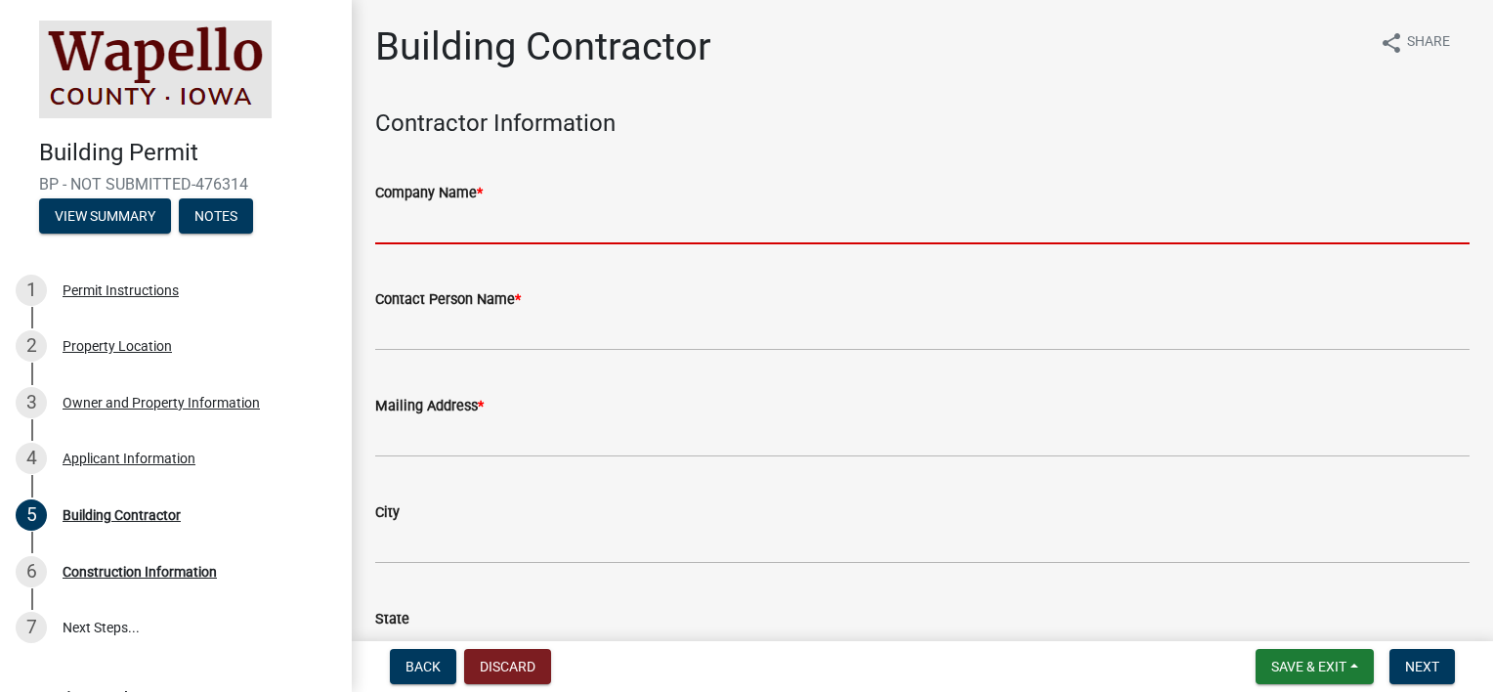
click at [436, 219] on input "Company Name *" at bounding box center [922, 224] width 1094 height 40
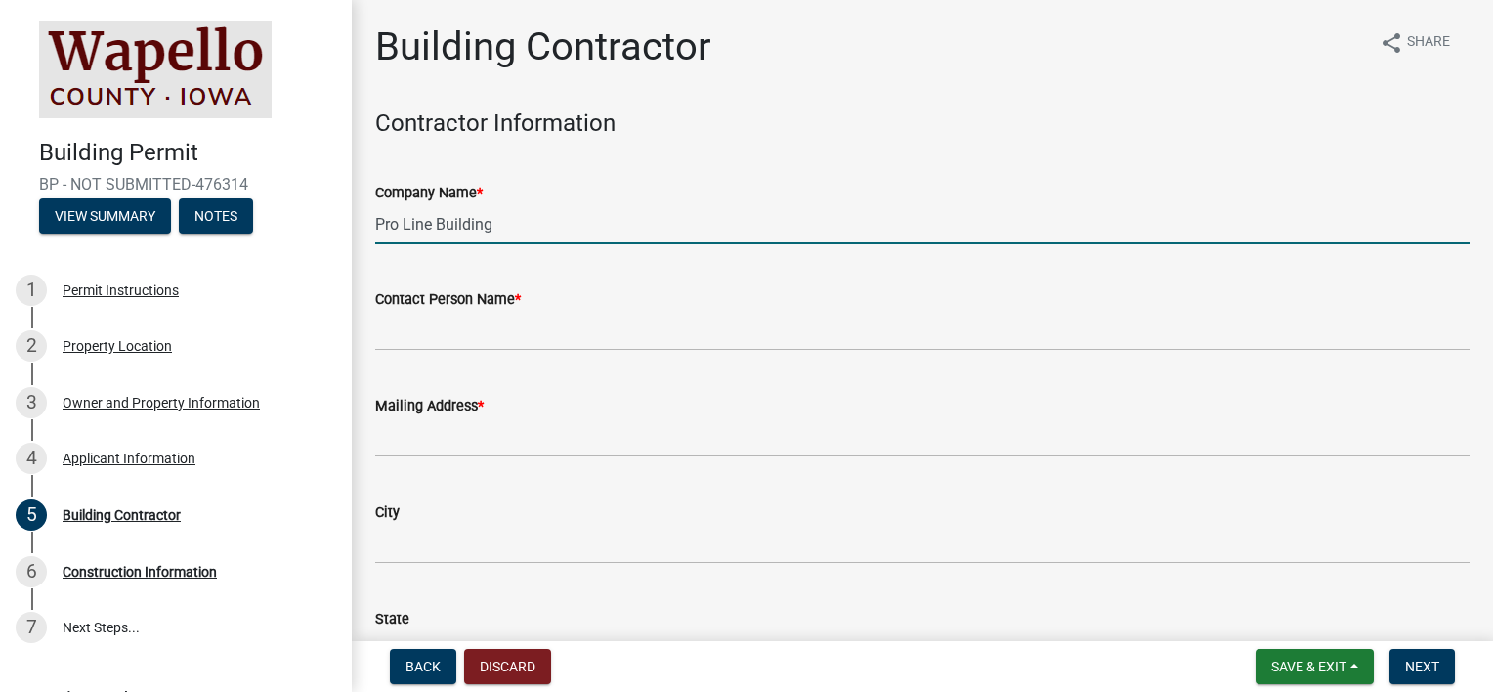
scroll to position [98, 0]
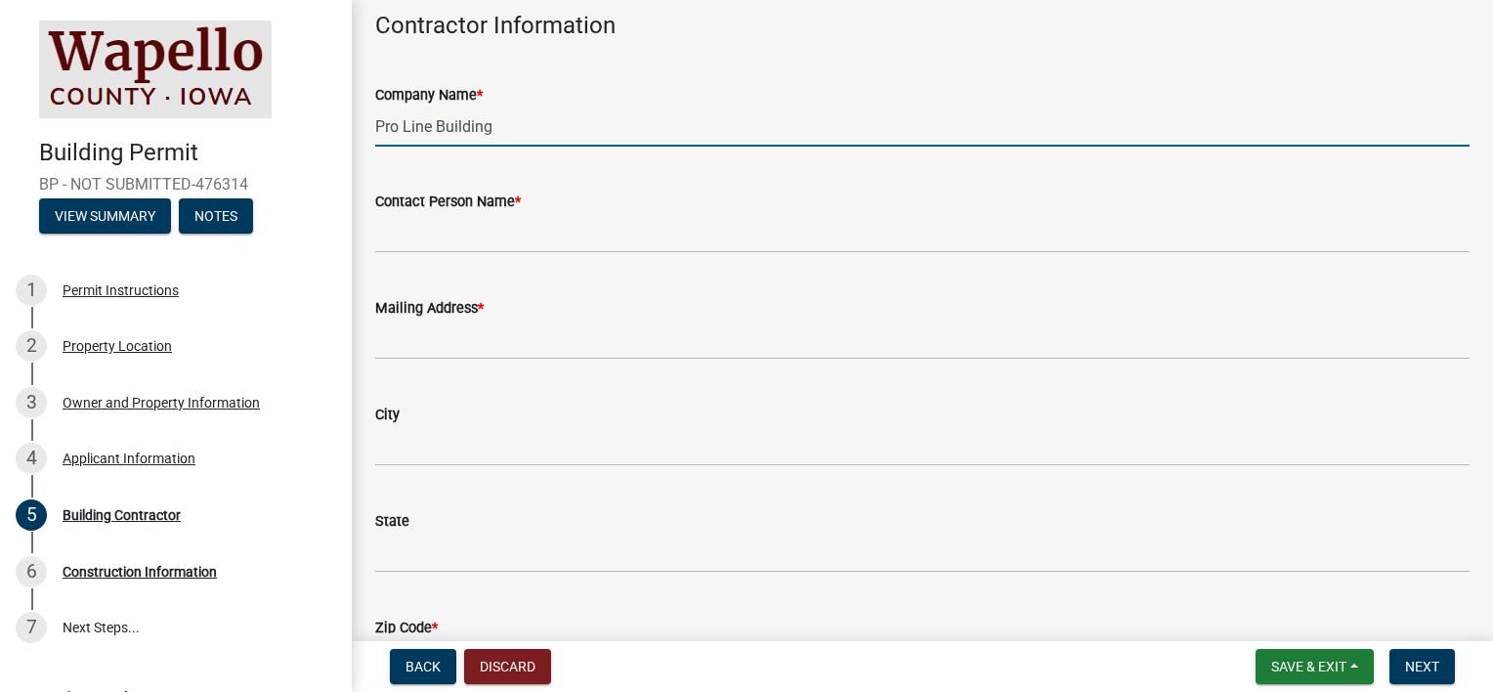
type input "Pro Line Buildings"
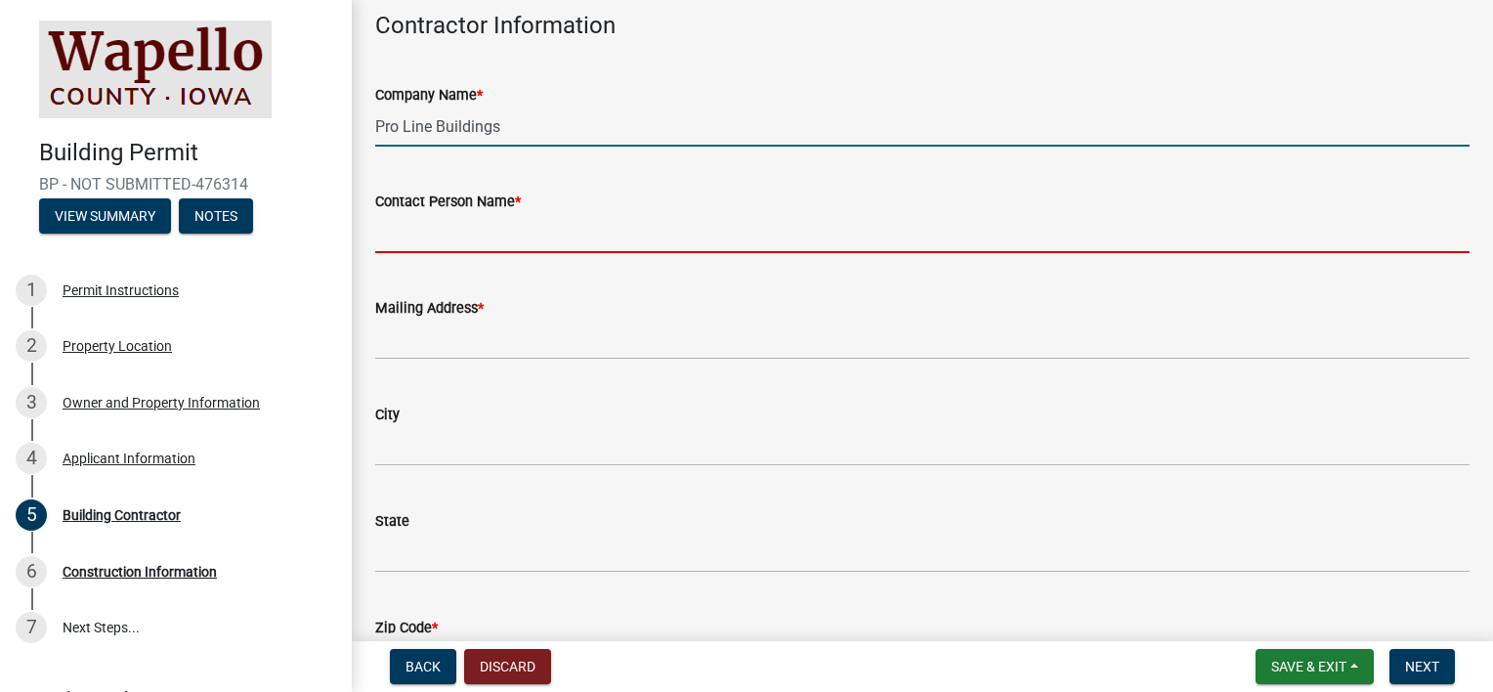
type input "[PERSON_NAME]"
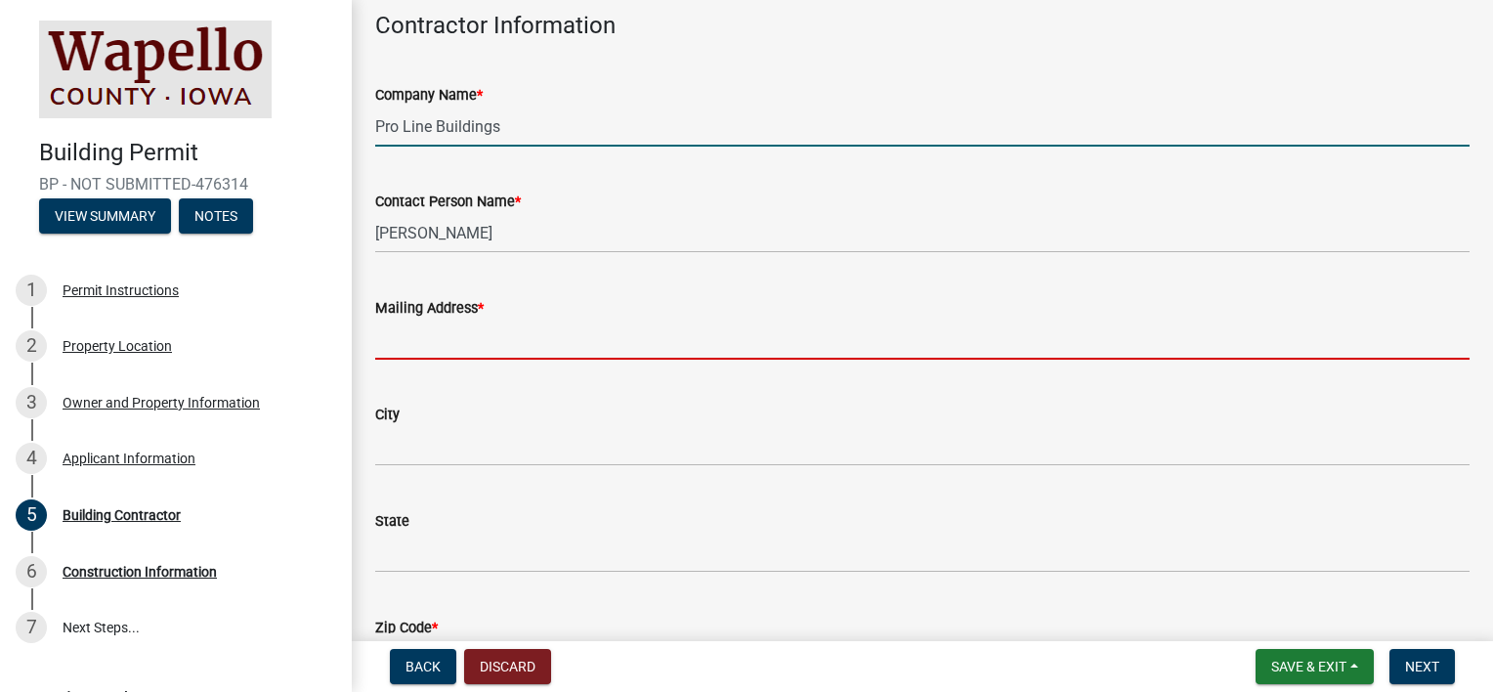
type input "PO Box 9"
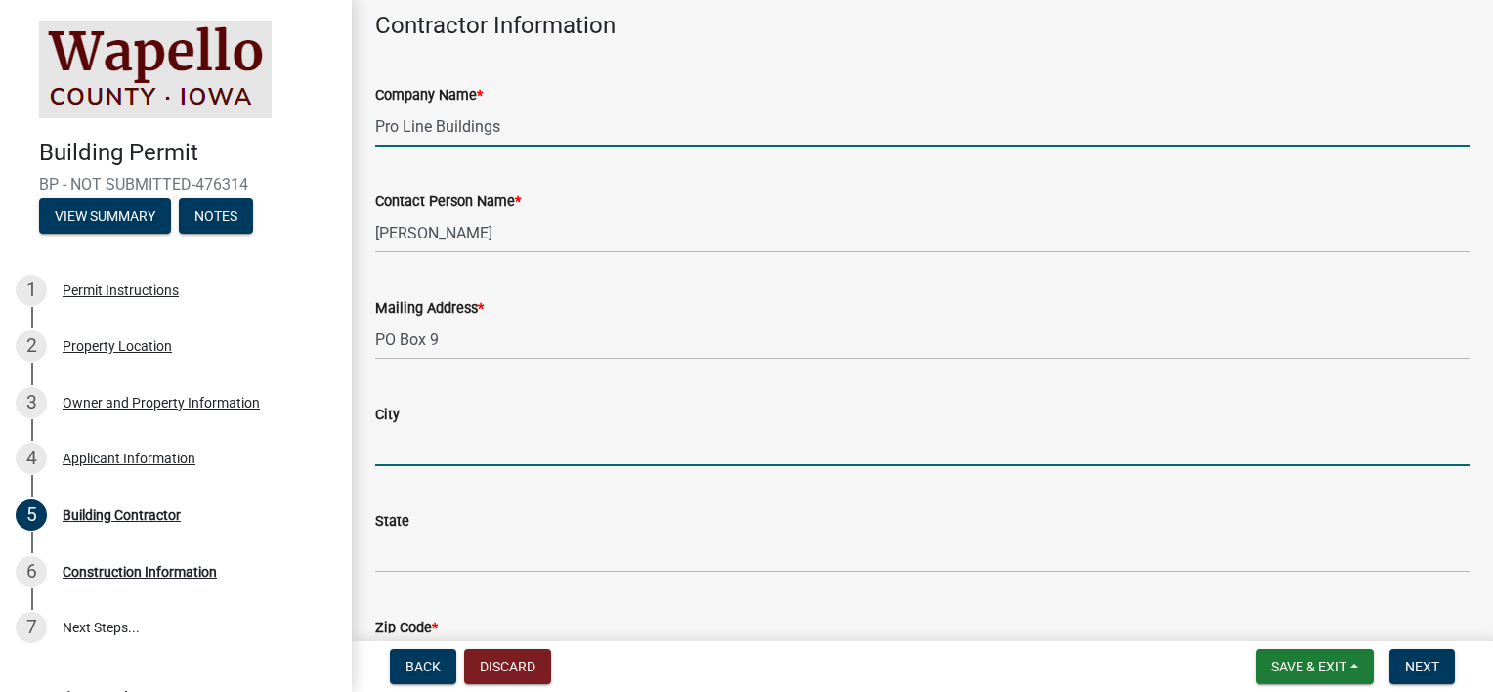
type input "New [PERSON_NAME]"
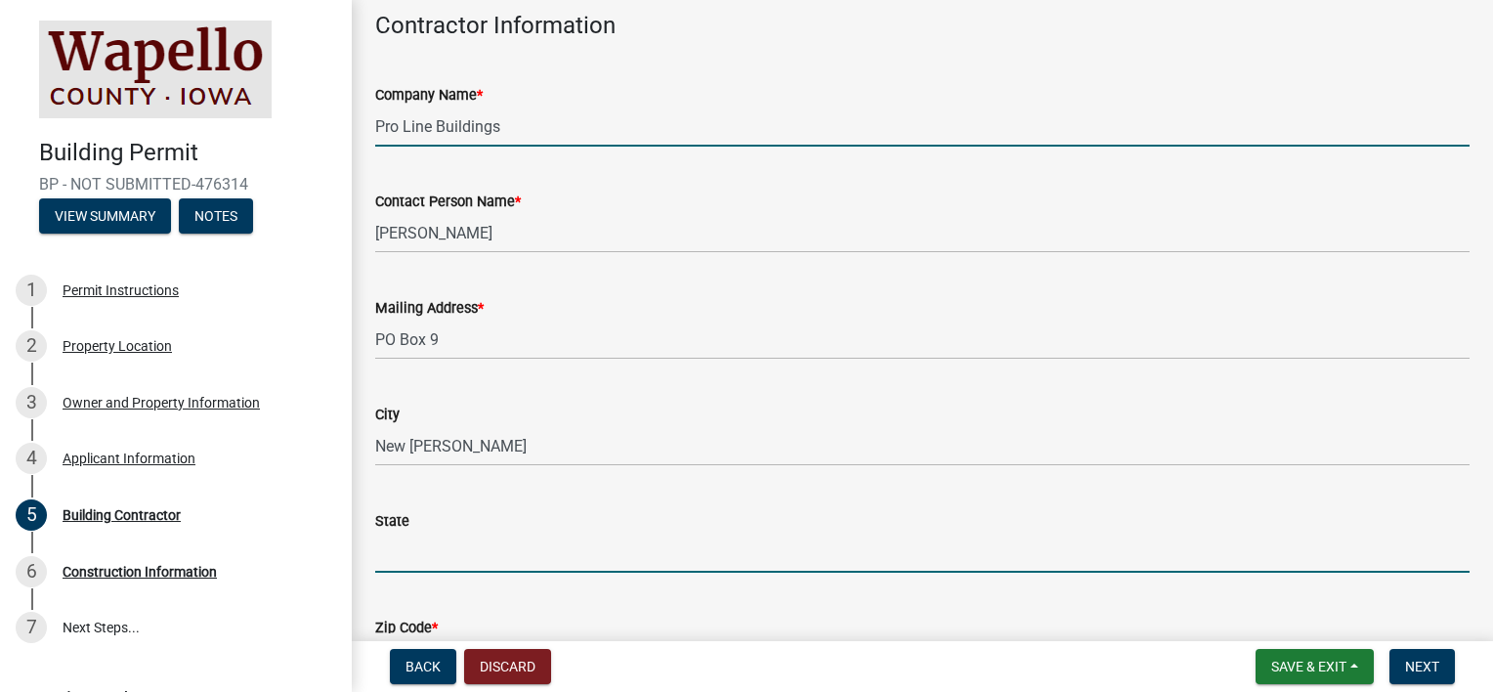
type input "Ia"
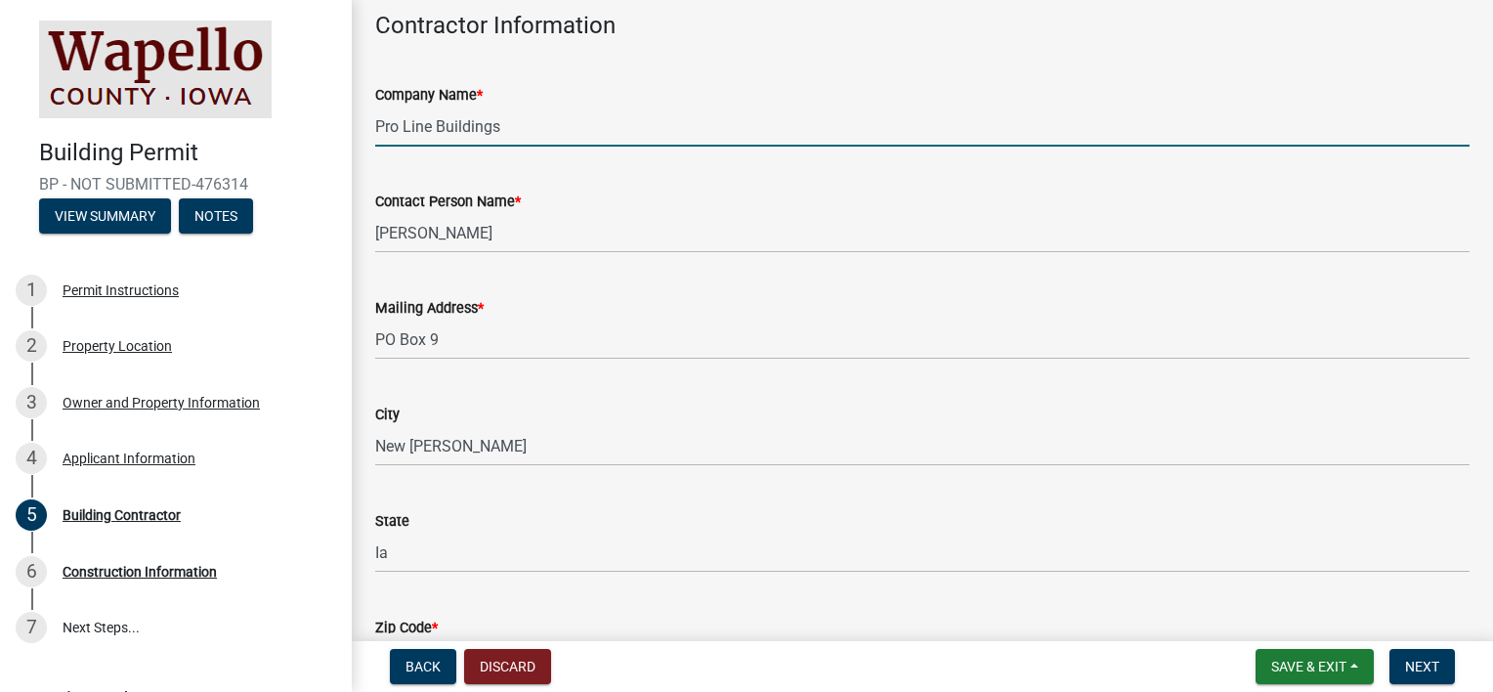
type input "50207-0009"
type input "6418915101"
type input "[EMAIL_ADDRESS][DOMAIN_NAME]"
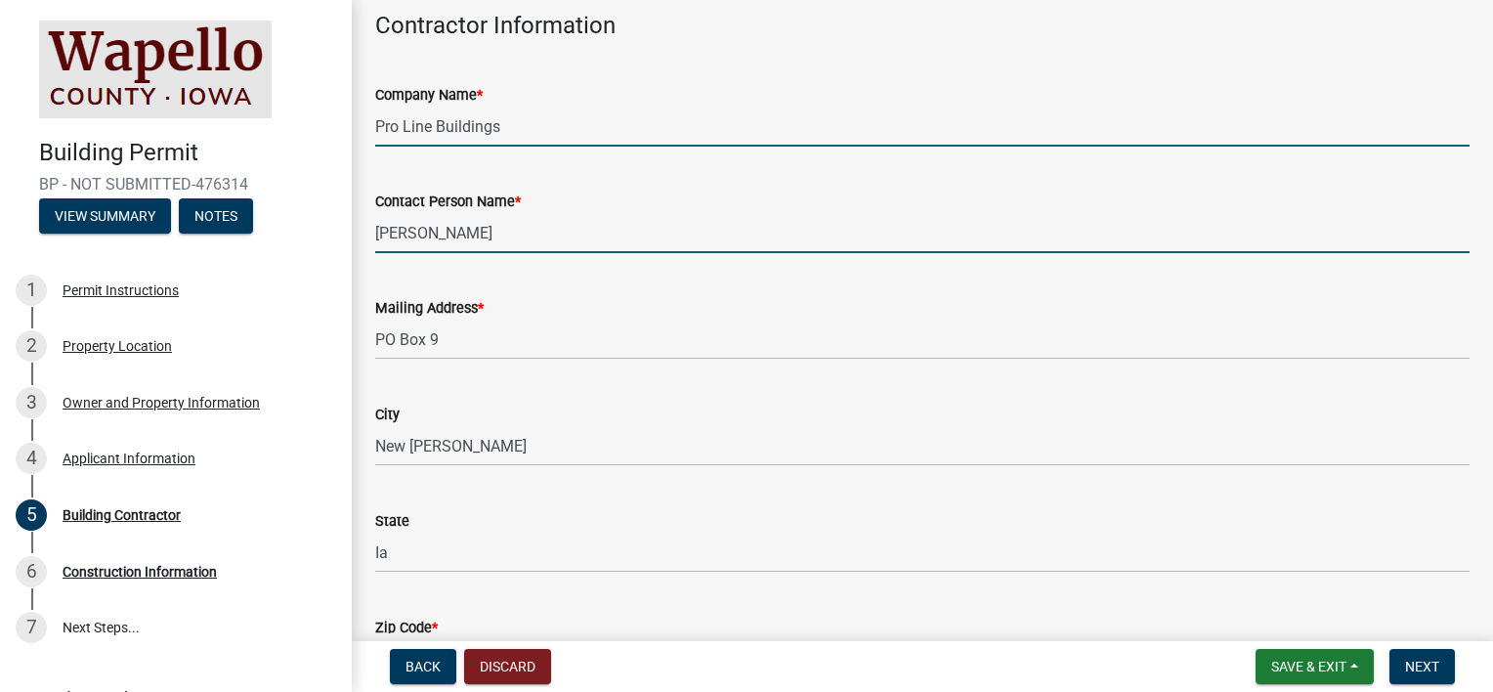
click at [558, 233] on input "[PERSON_NAME]" at bounding box center [922, 233] width 1094 height 40
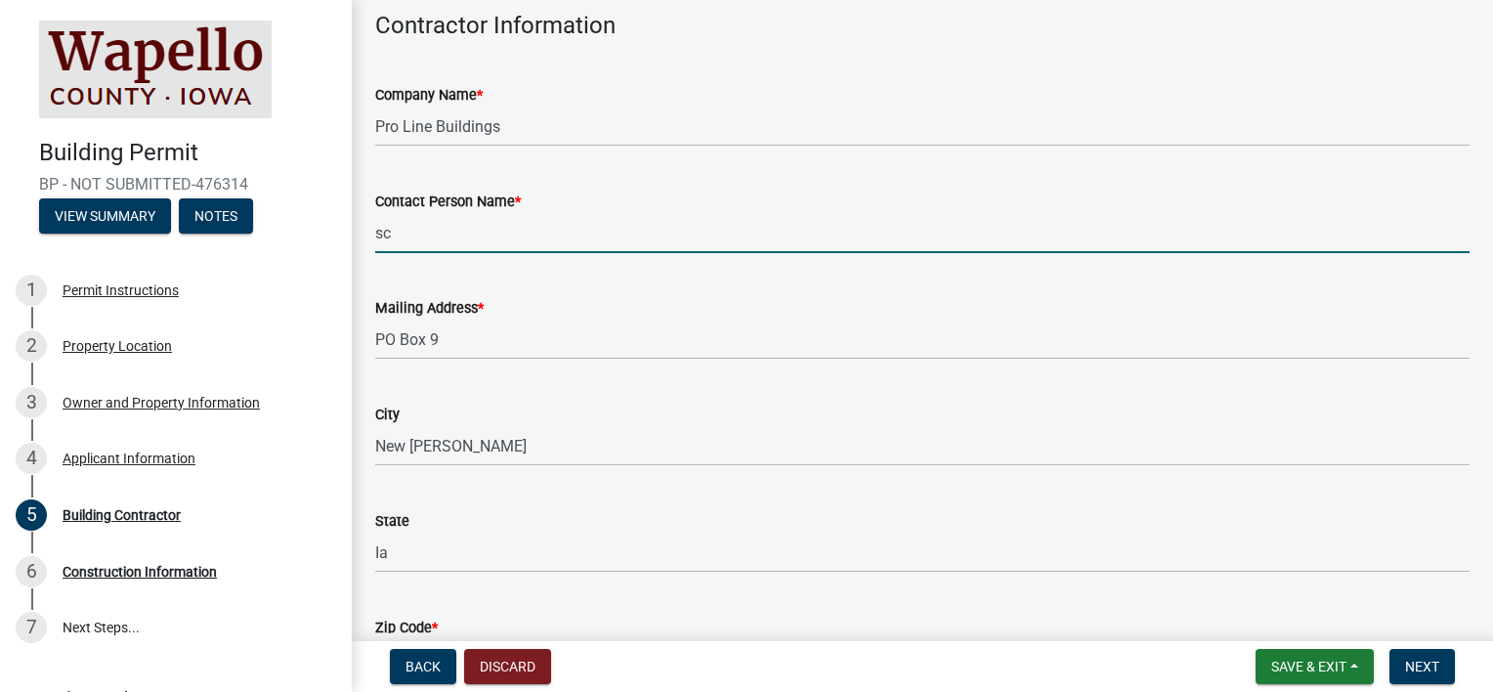
type input "s"
type input "[PERSON_NAME]"
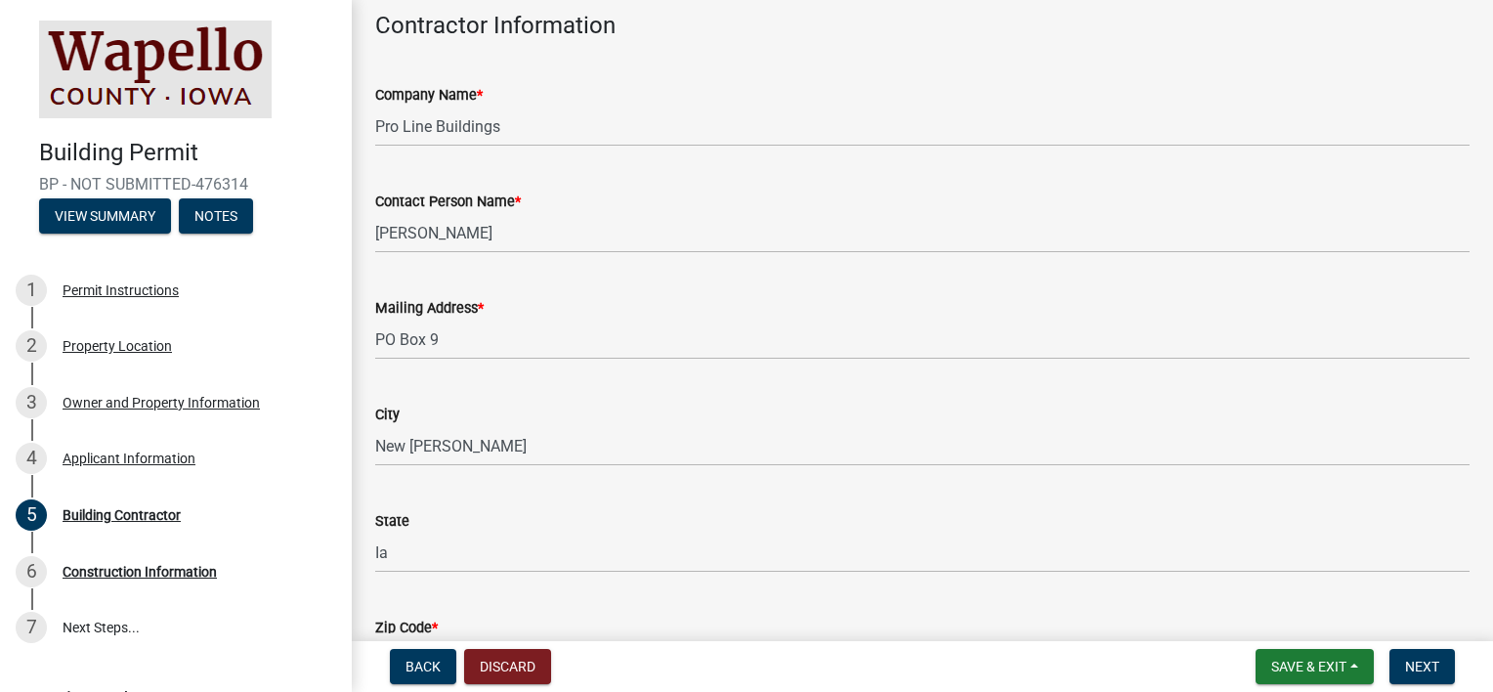
scroll to position [440, 0]
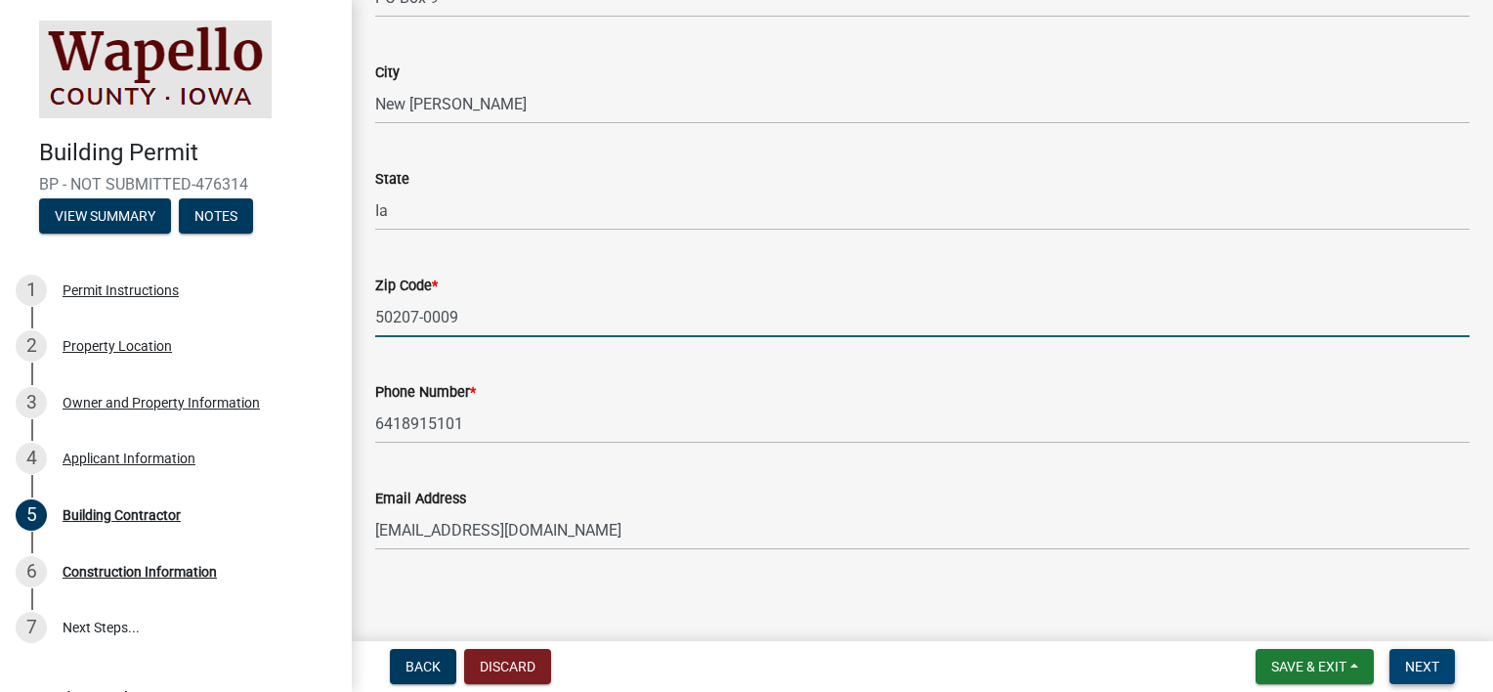
click at [1405, 662] on span "Next" at bounding box center [1422, 666] width 34 height 16
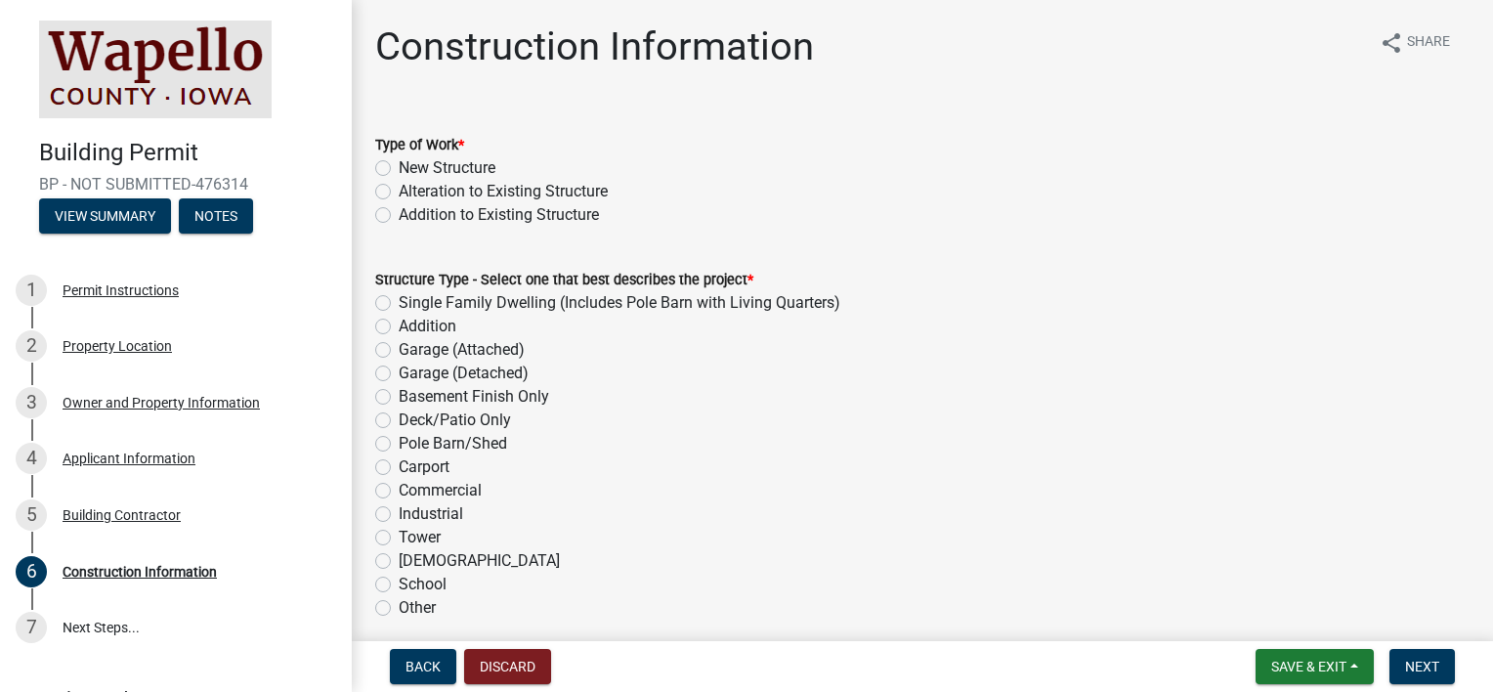
click at [399, 169] on label "New Structure" at bounding box center [447, 167] width 97 height 23
click at [399, 169] on input "New Structure" at bounding box center [405, 162] width 13 height 13
radio input "true"
click at [399, 446] on label "Pole Barn/Shed" at bounding box center [453, 443] width 108 height 23
click at [399, 445] on input "Pole Barn/Shed" at bounding box center [405, 438] width 13 height 13
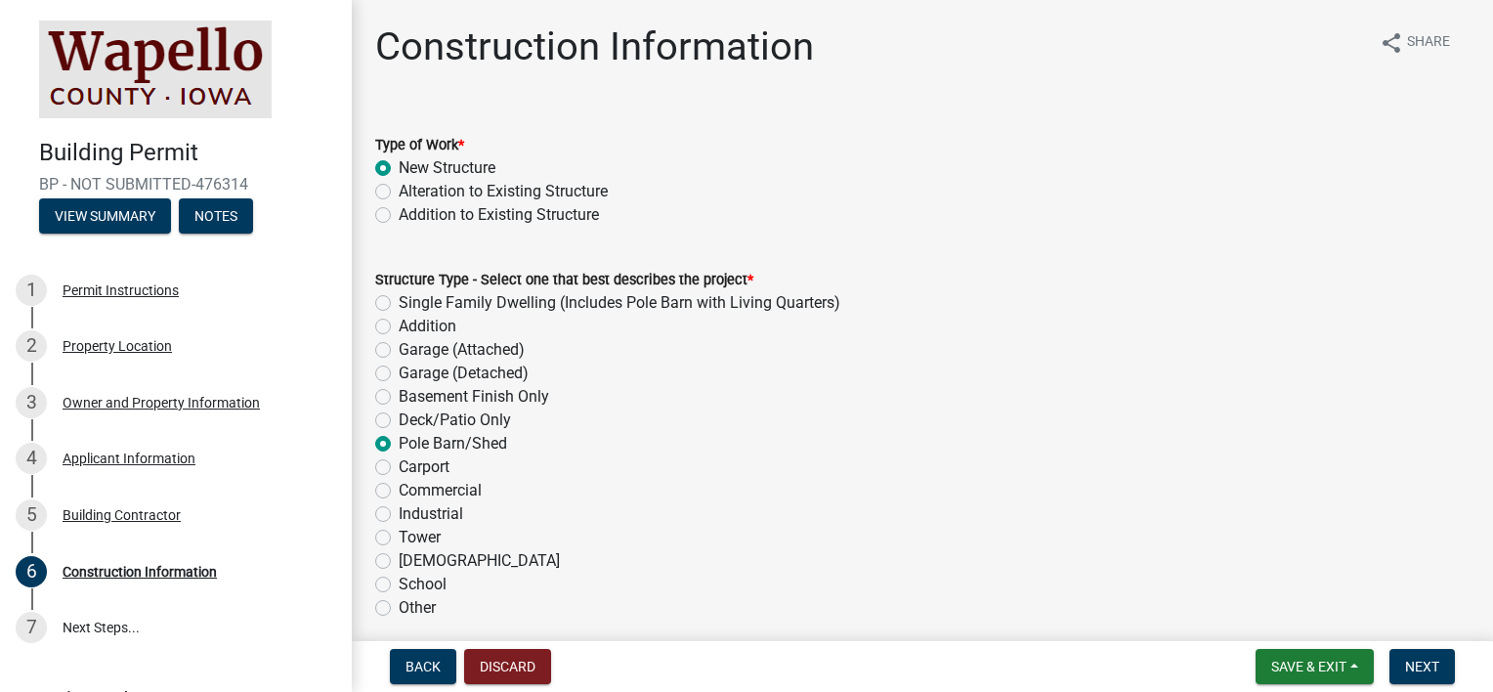
radio input "true"
click at [1403, 658] on button "Next" at bounding box center [1421, 666] width 65 height 35
click at [1415, 655] on button "Next" at bounding box center [1421, 666] width 65 height 35
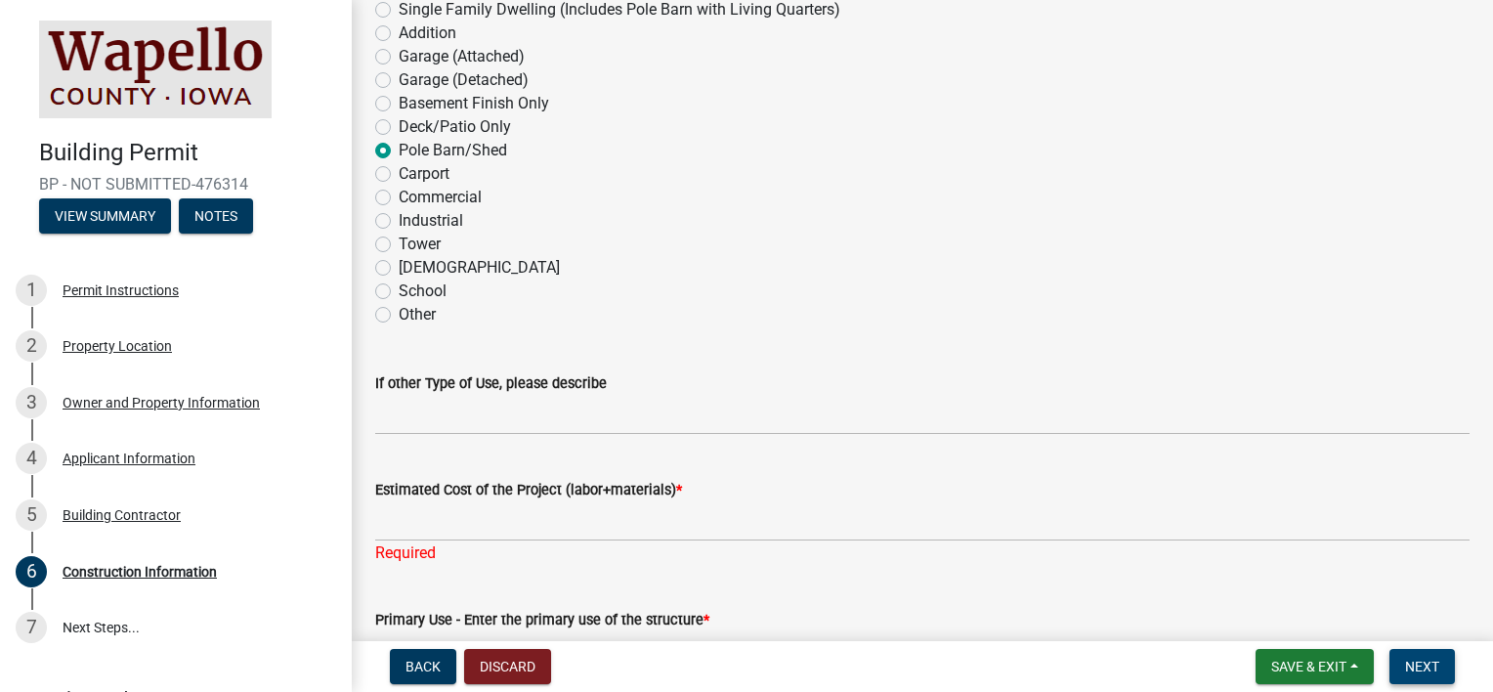
scroll to position [391, 0]
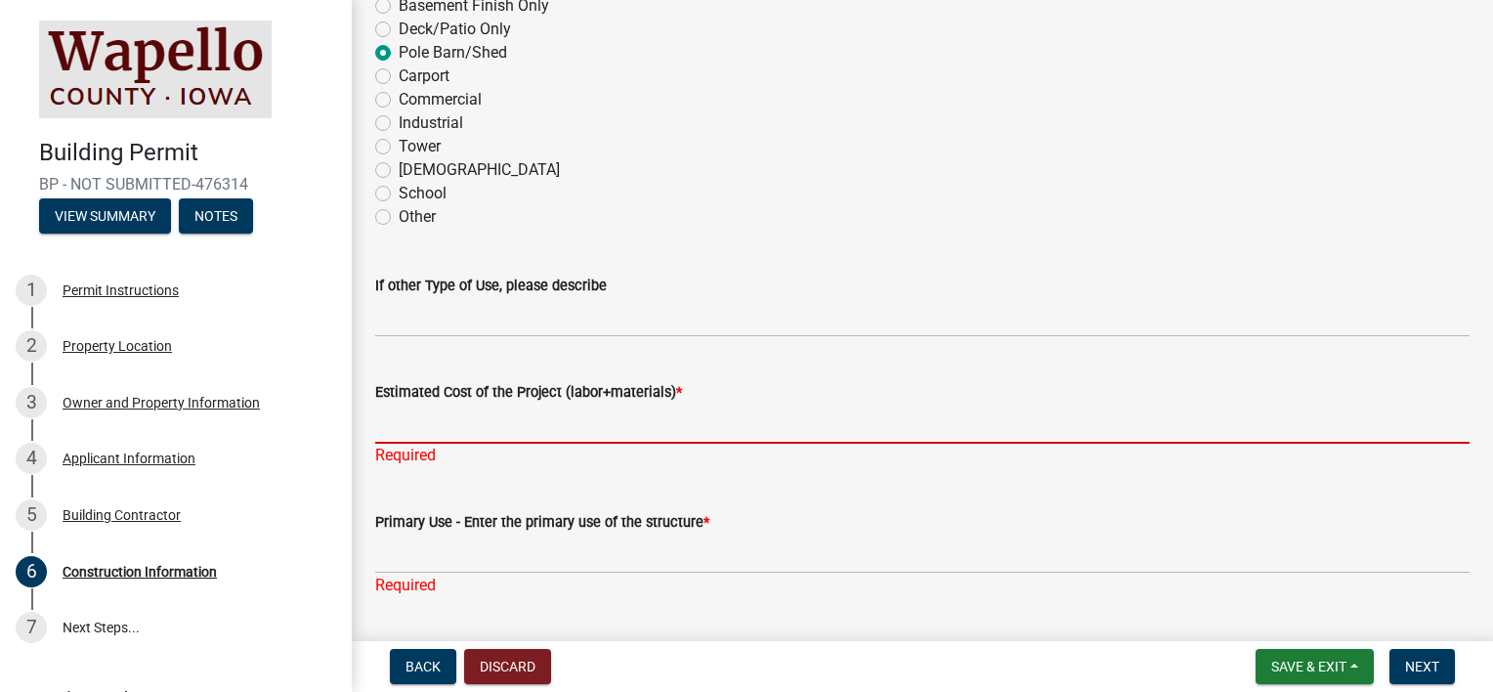
click at [406, 425] on input "Estimated Cost of the Project (labor+materials) *" at bounding box center [922, 423] width 1094 height 40
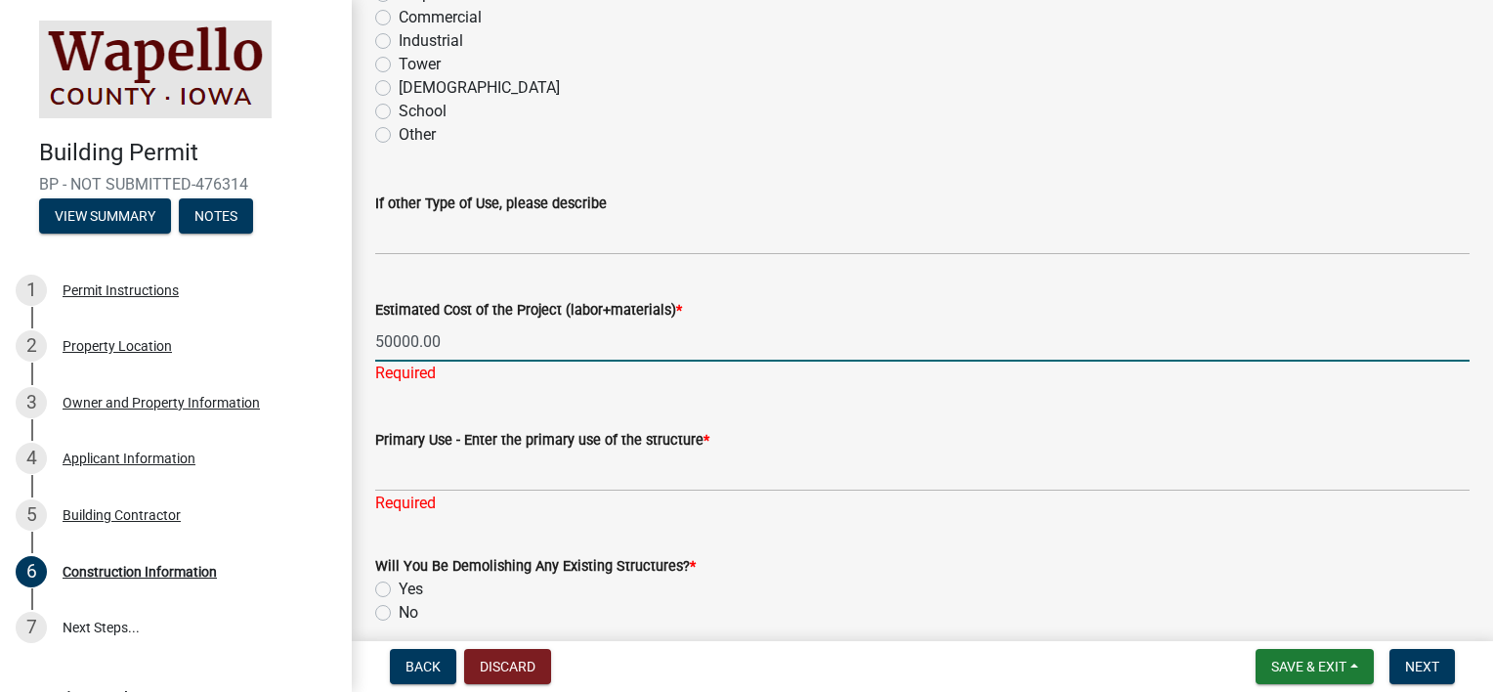
scroll to position [488, 0]
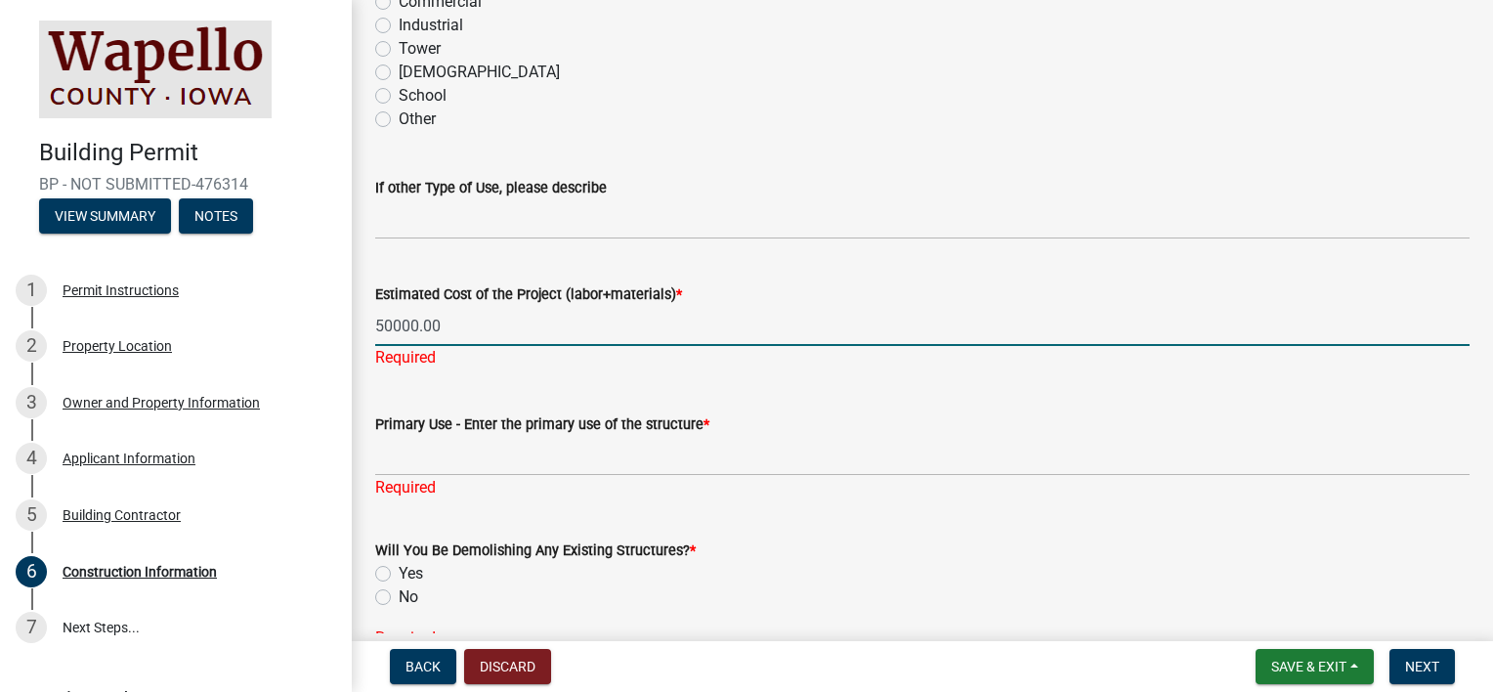
type input "50000.00"
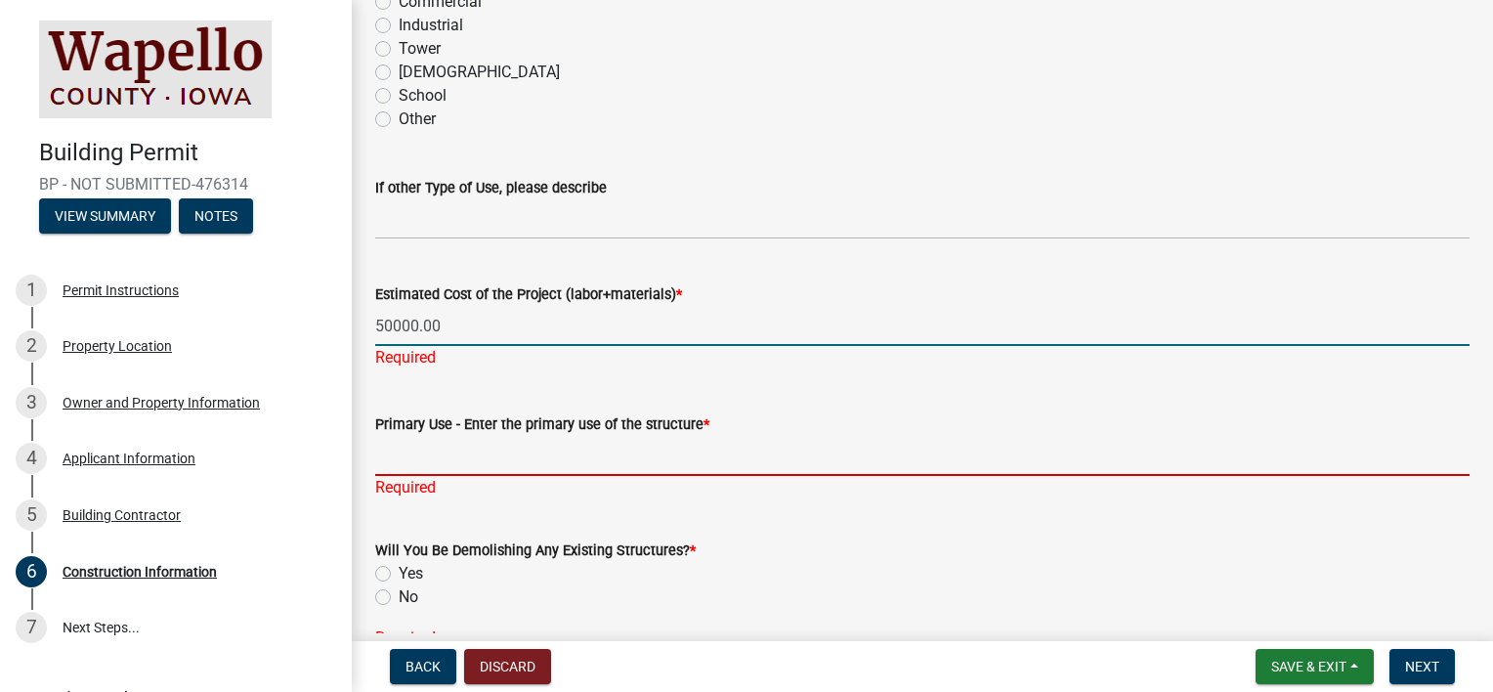
click at [456, 455] on div "Primary Use - Enter the primary use of the structure * Required" at bounding box center [922, 442] width 1094 height 114
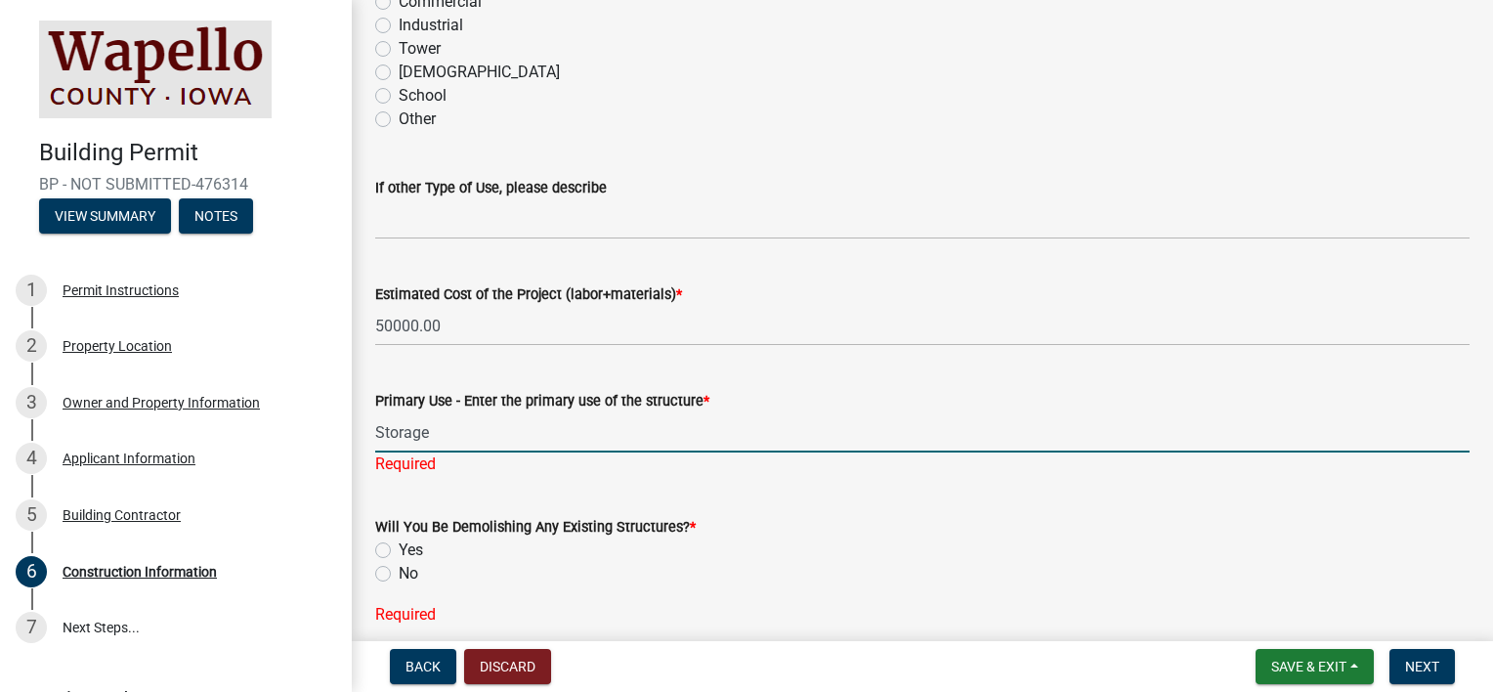
type input "Storage"
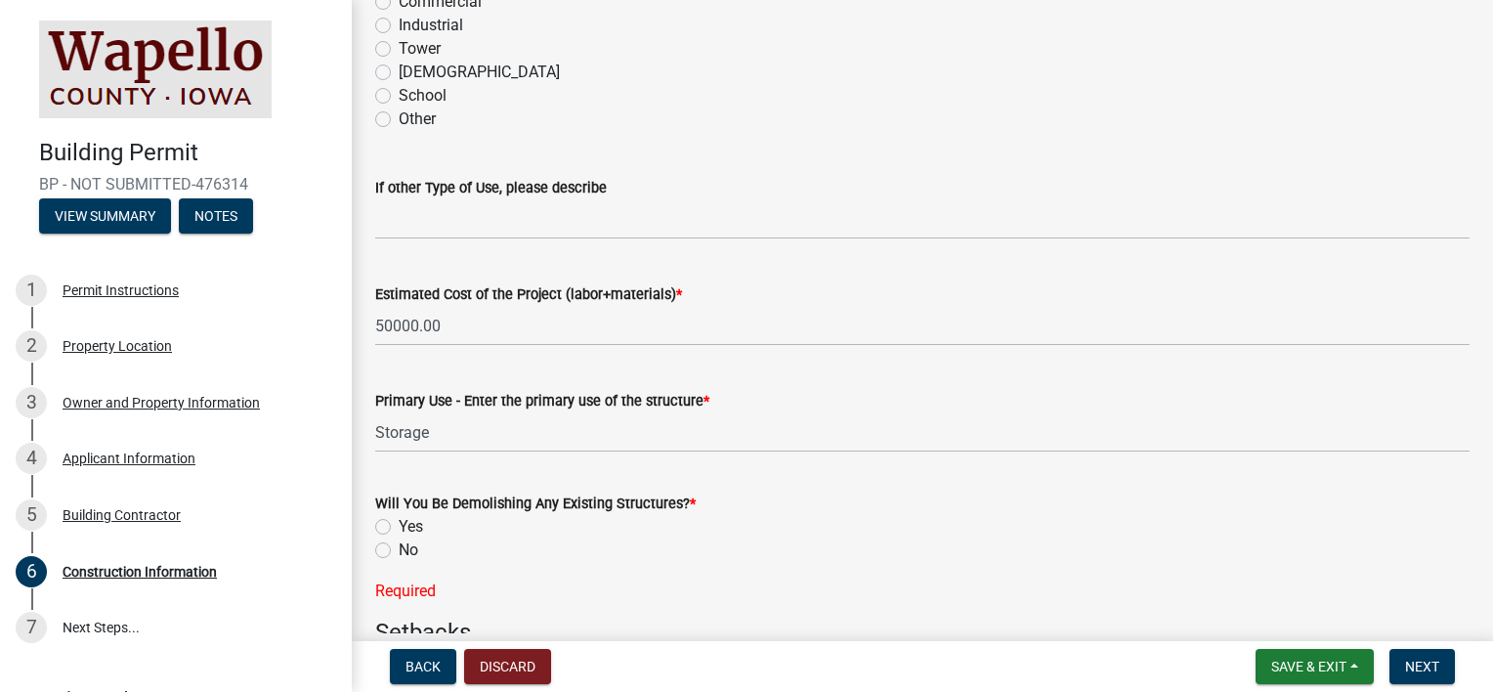
click at [388, 573] on div "Will You Be Demolishing Any Existing Structures? * Yes No Required" at bounding box center [922, 535] width 1094 height 135
click at [399, 553] on label "No" at bounding box center [409, 549] width 20 height 23
click at [399, 551] on input "No" at bounding box center [405, 544] width 13 height 13
radio input "true"
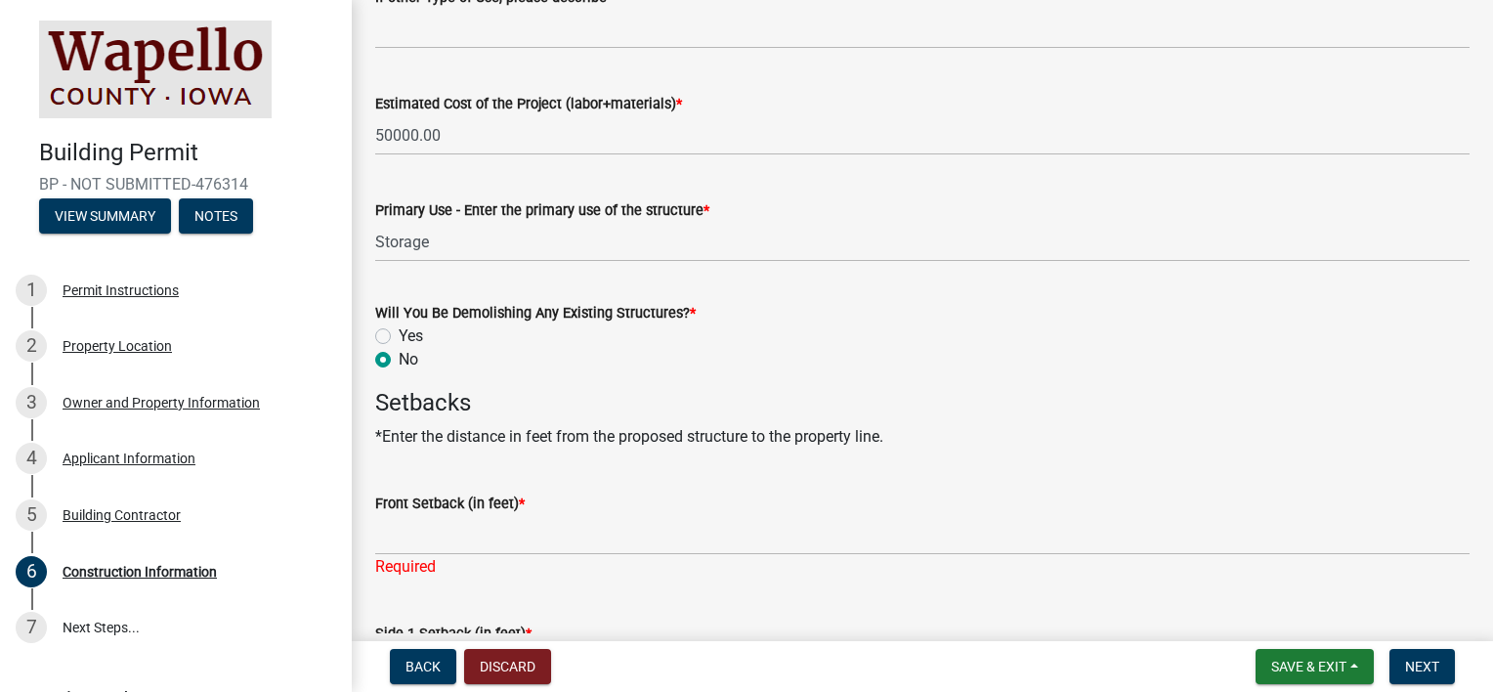
scroll to position [782, 0]
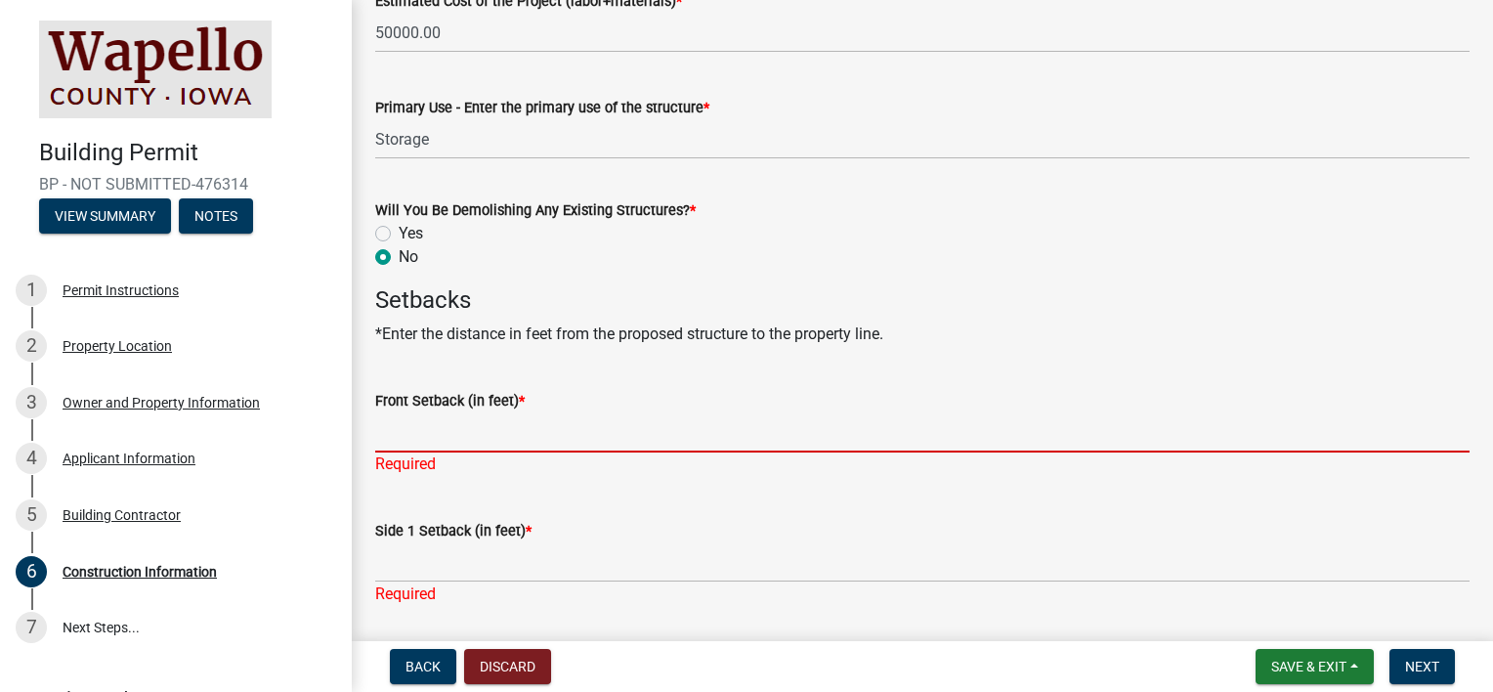
click at [412, 434] on input "Front Setback (in feet) *" at bounding box center [922, 432] width 1094 height 40
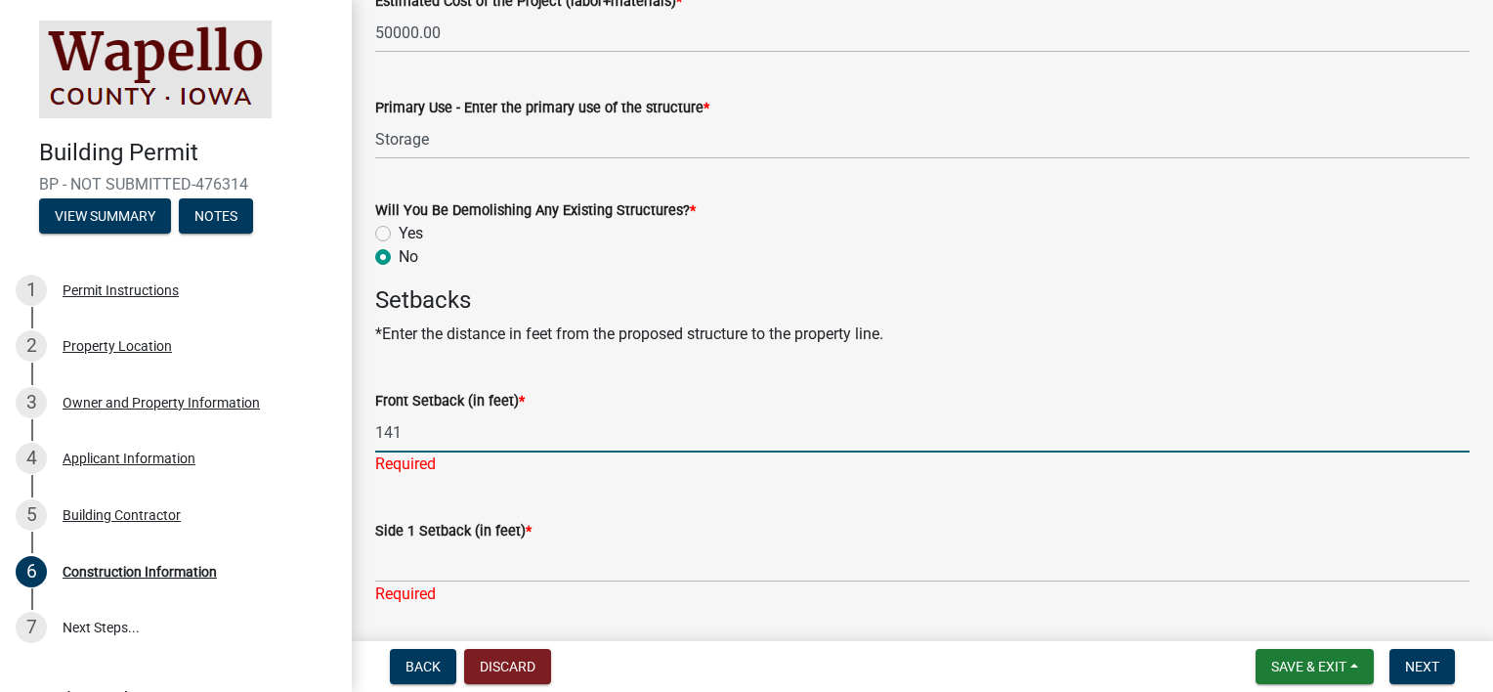
type input "141"
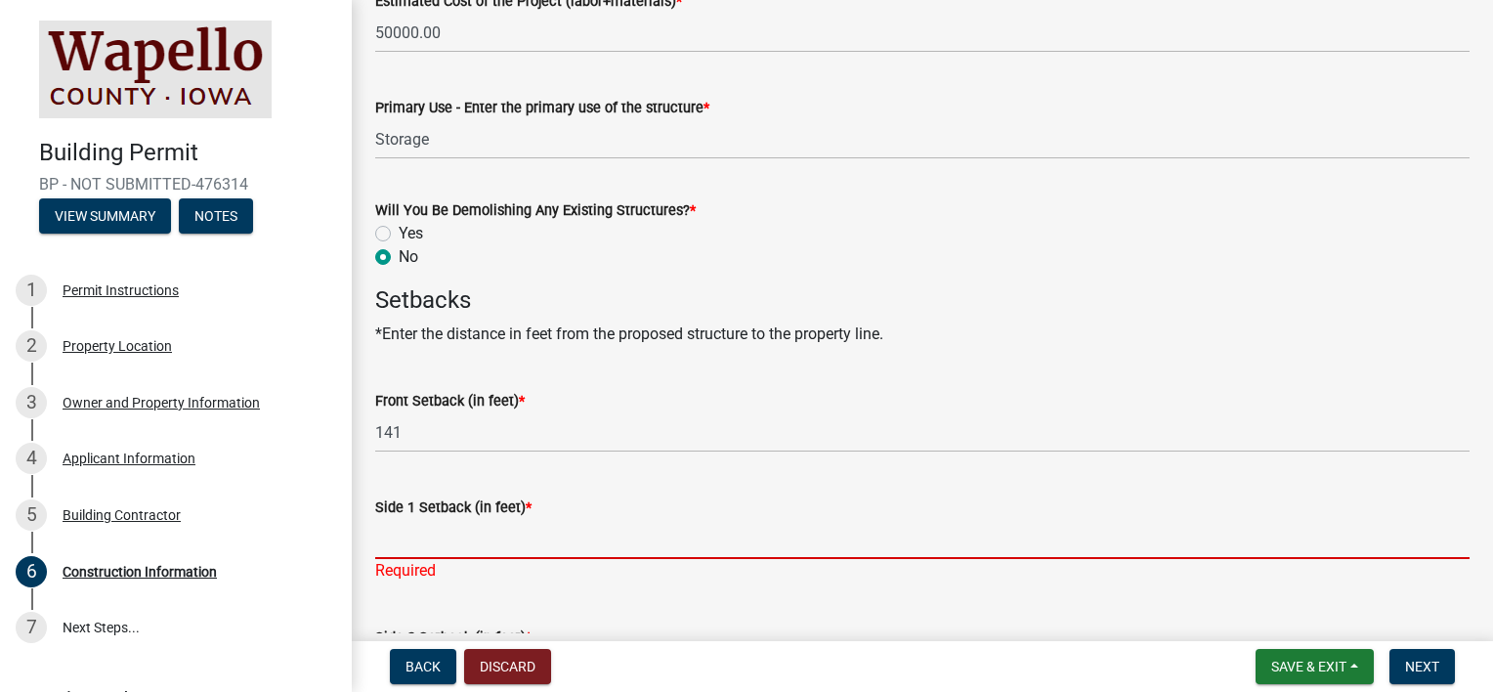
click at [407, 565] on div "Side 1 Setback (in feet) * Required" at bounding box center [922, 525] width 1094 height 114
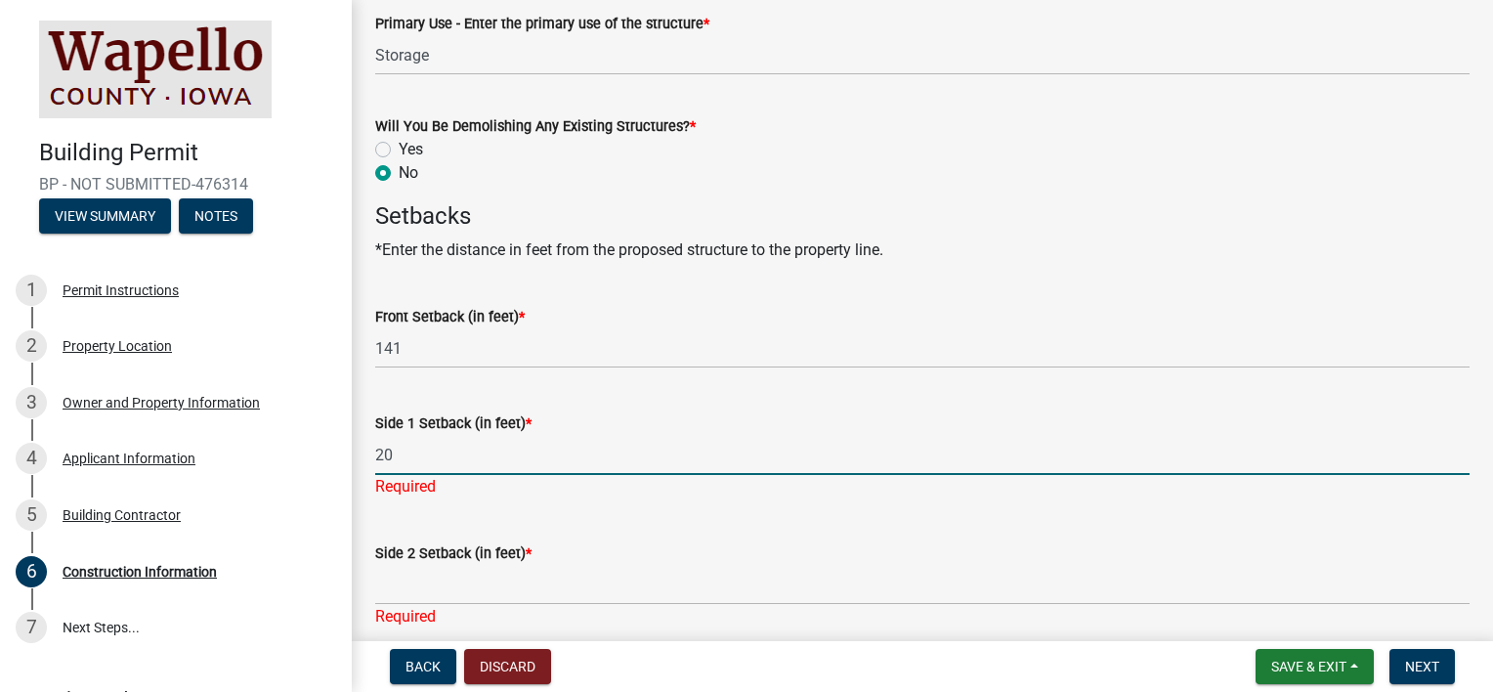
scroll to position [977, 0]
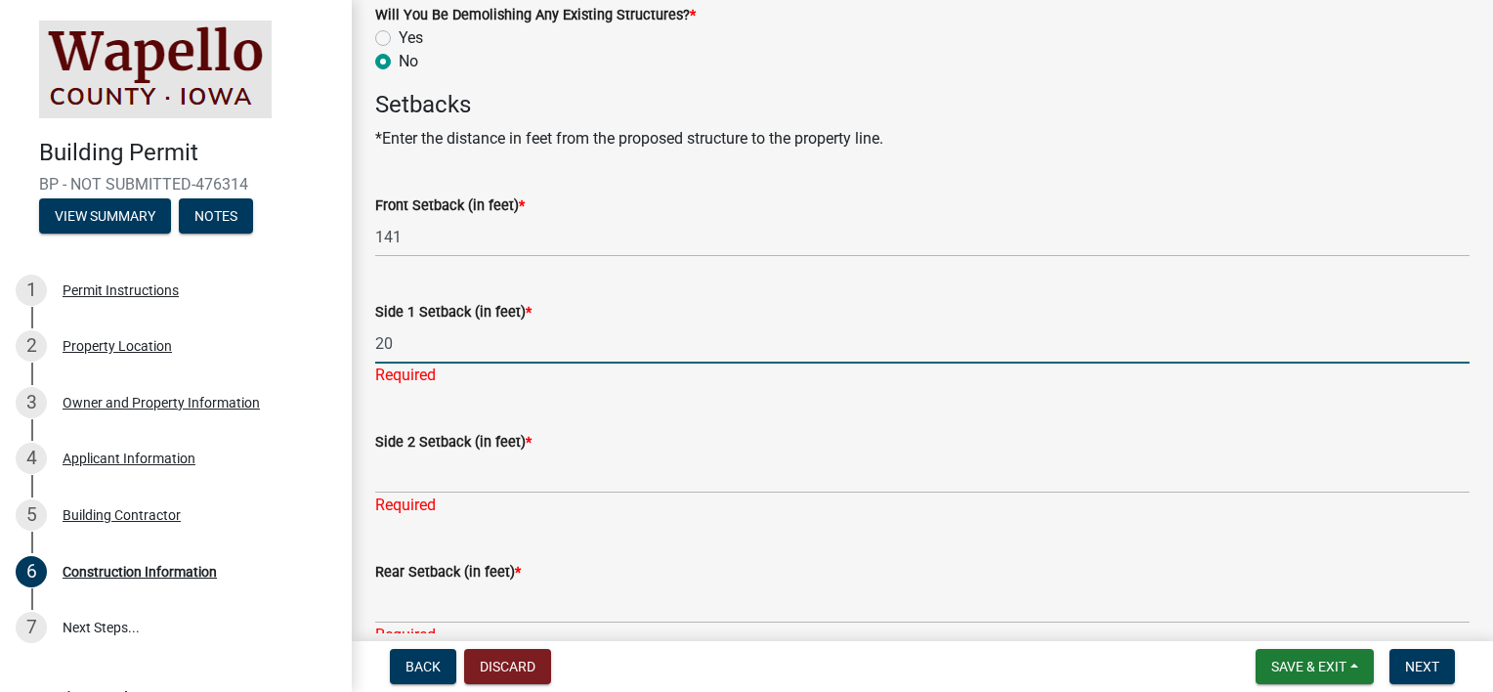
type input "20"
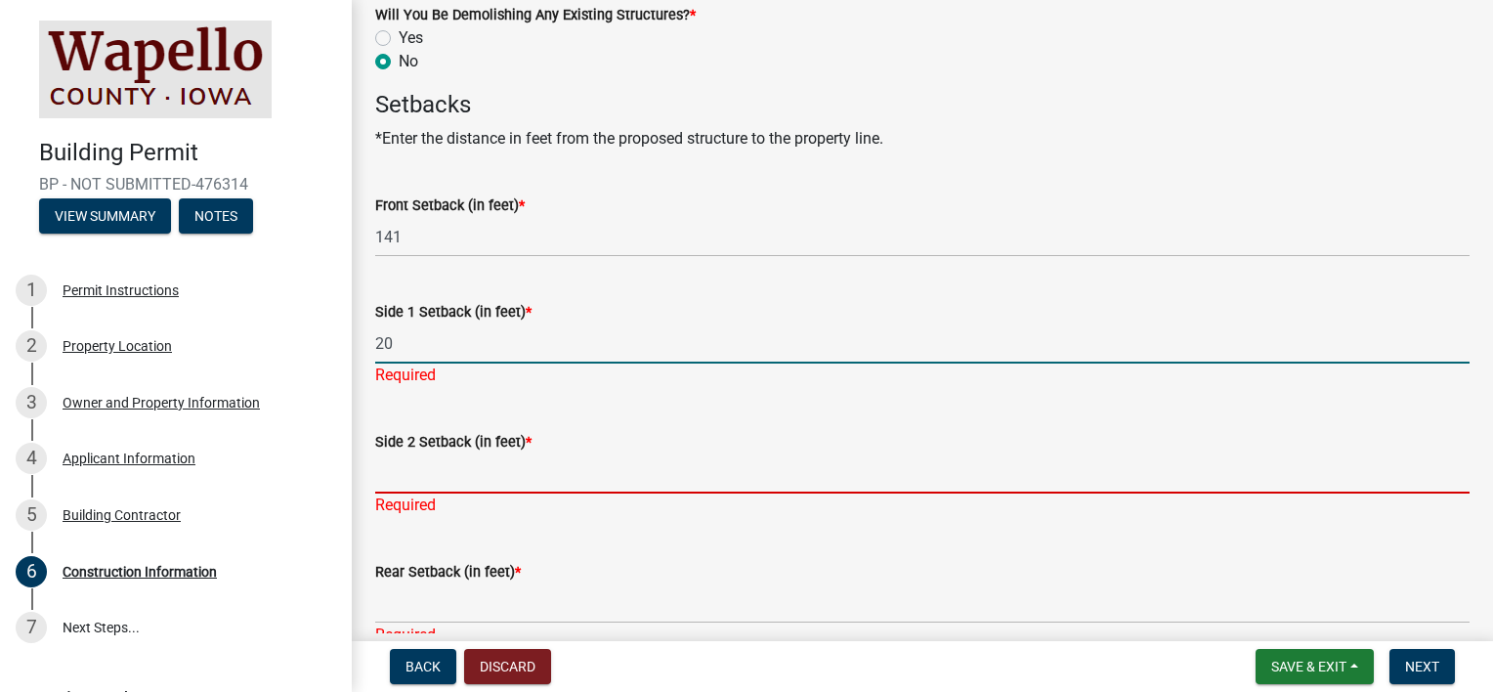
click at [530, 484] on div "Side 2 Setback (in feet) * Required" at bounding box center [922, 460] width 1094 height 114
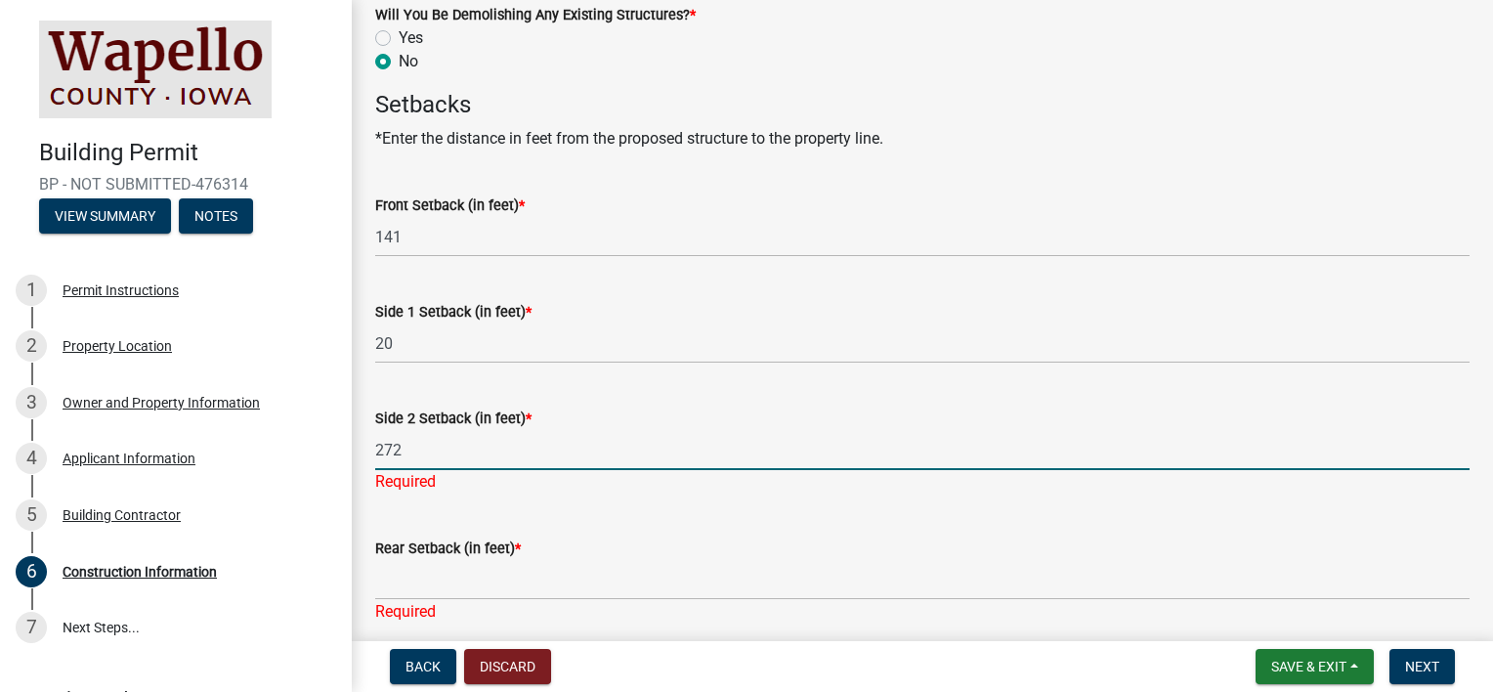
type input "272"
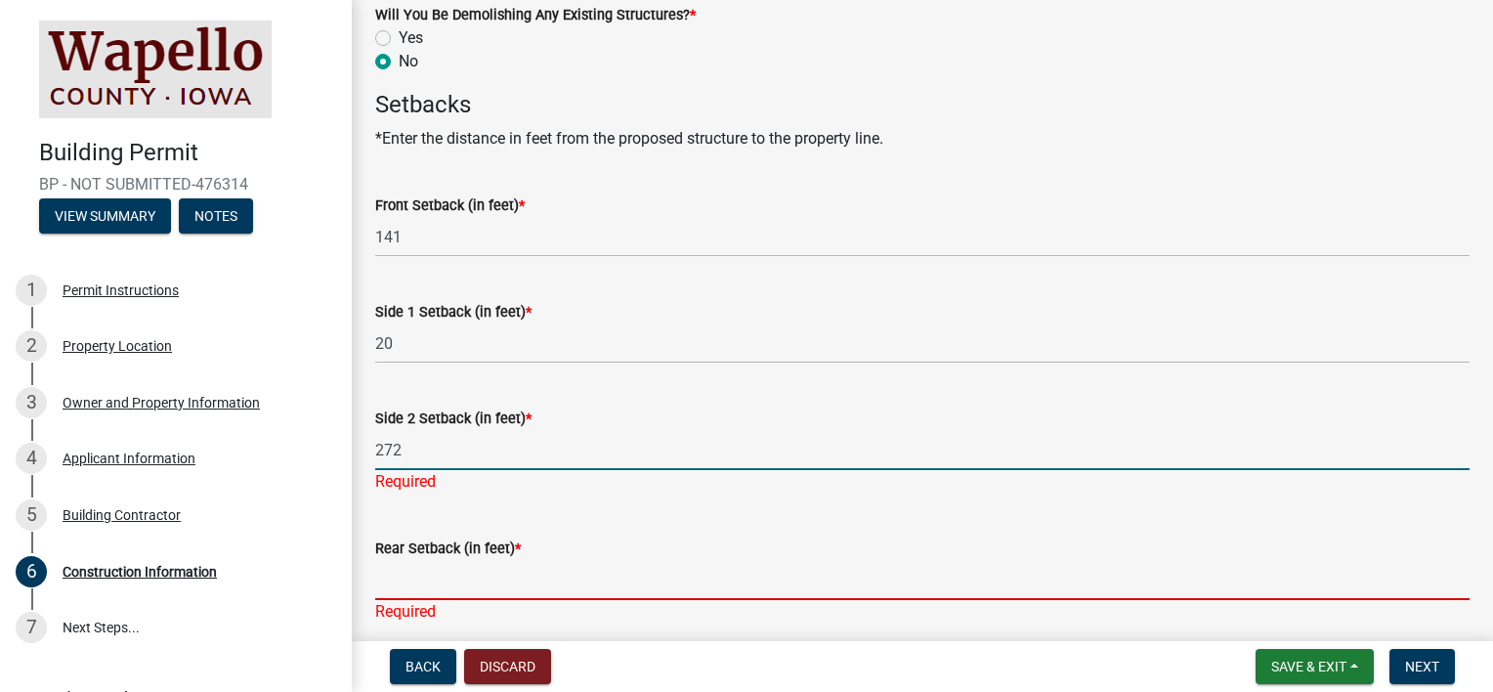
click at [484, 571] on input "Rear Setback (in feet) *" at bounding box center [922, 580] width 1094 height 40
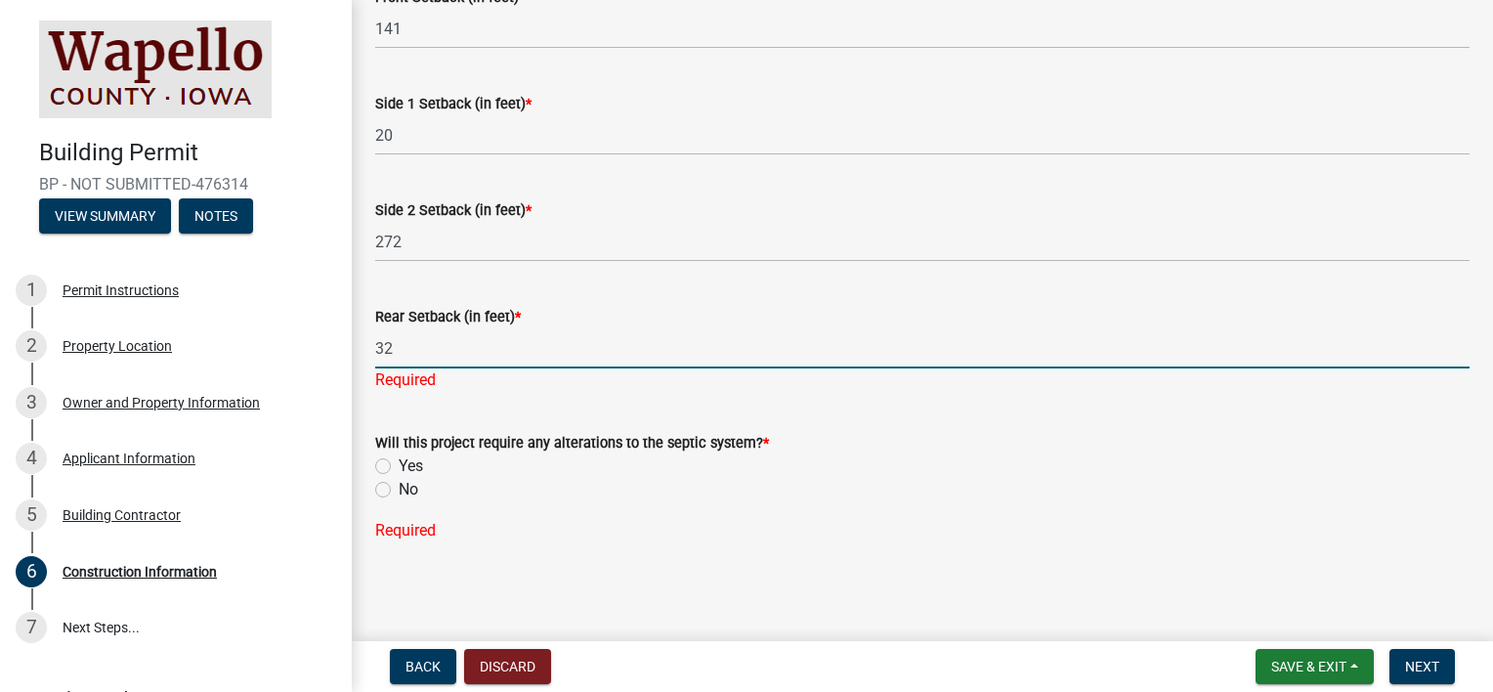
scroll to position [1186, 0]
type input "32"
click at [399, 488] on label "No" at bounding box center [409, 488] width 20 height 23
click at [399, 488] on input "No" at bounding box center [405, 483] width 13 height 13
radio input "true"
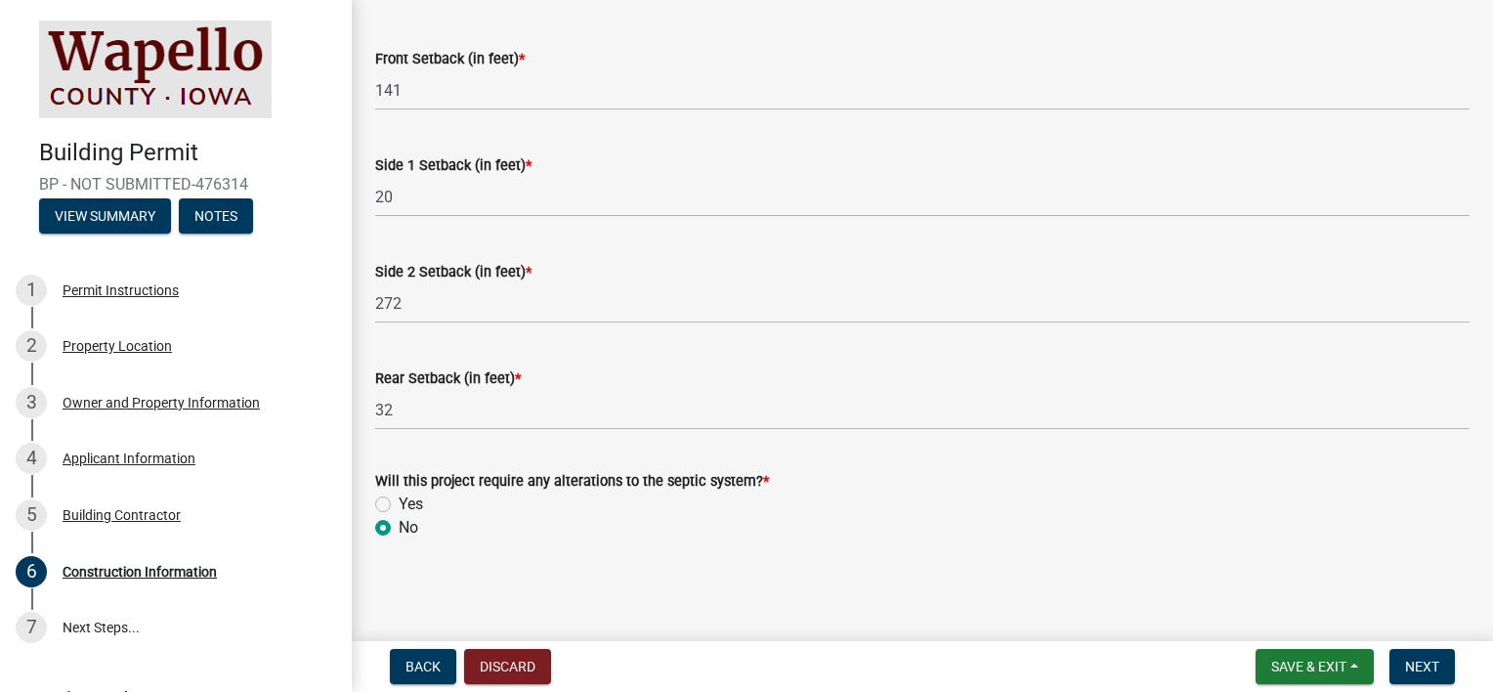
scroll to position [1124, 0]
click at [1438, 663] on span "Next" at bounding box center [1422, 666] width 34 height 16
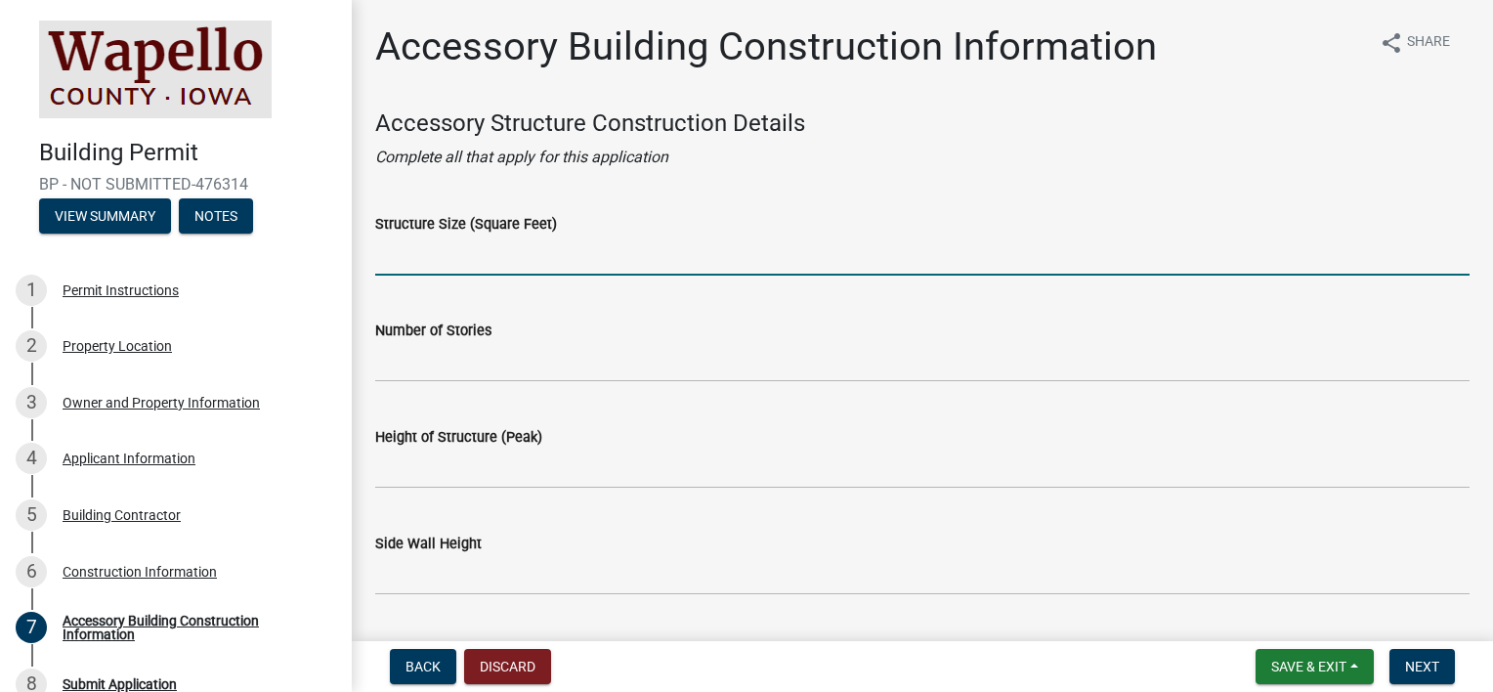
click at [417, 259] on input "Structure Size (Square Feet)" at bounding box center [922, 255] width 1094 height 40
type input "36x60x14 2,160 sq. ft."
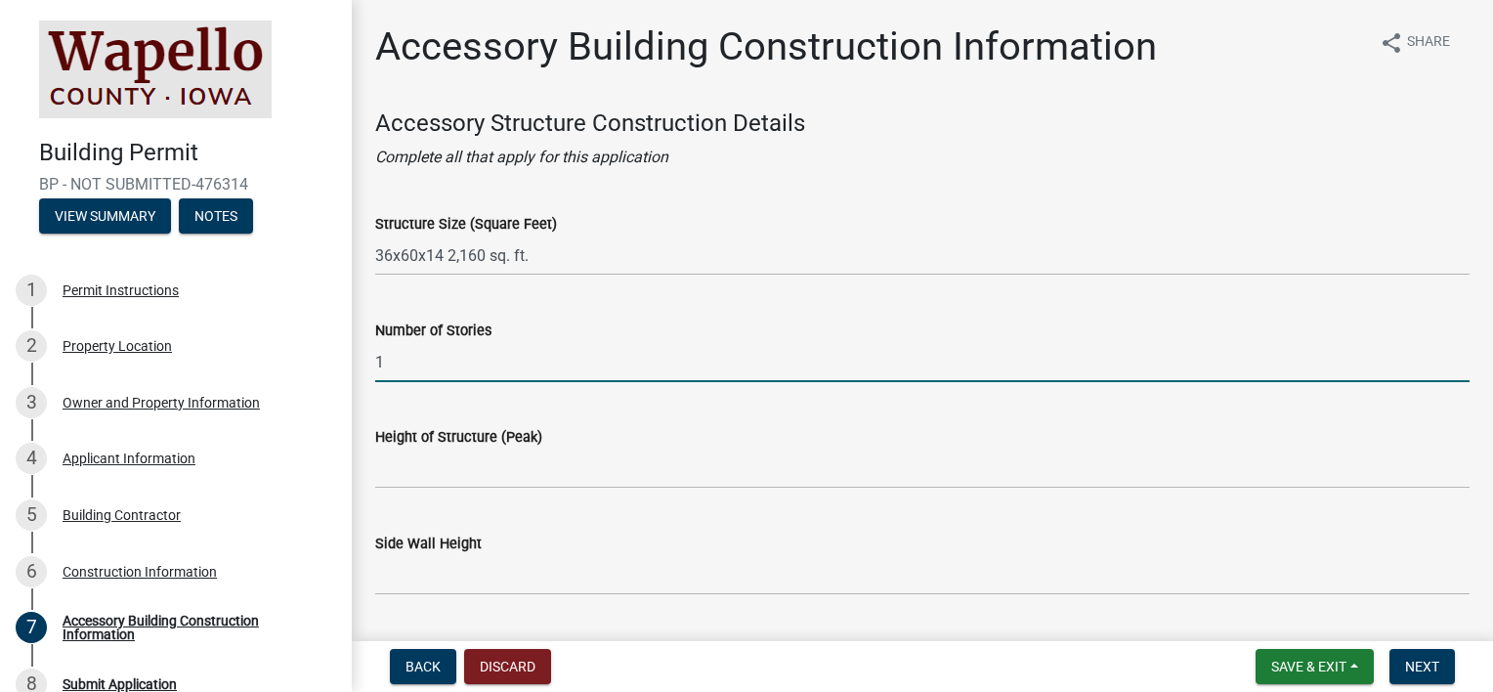
type input "1"
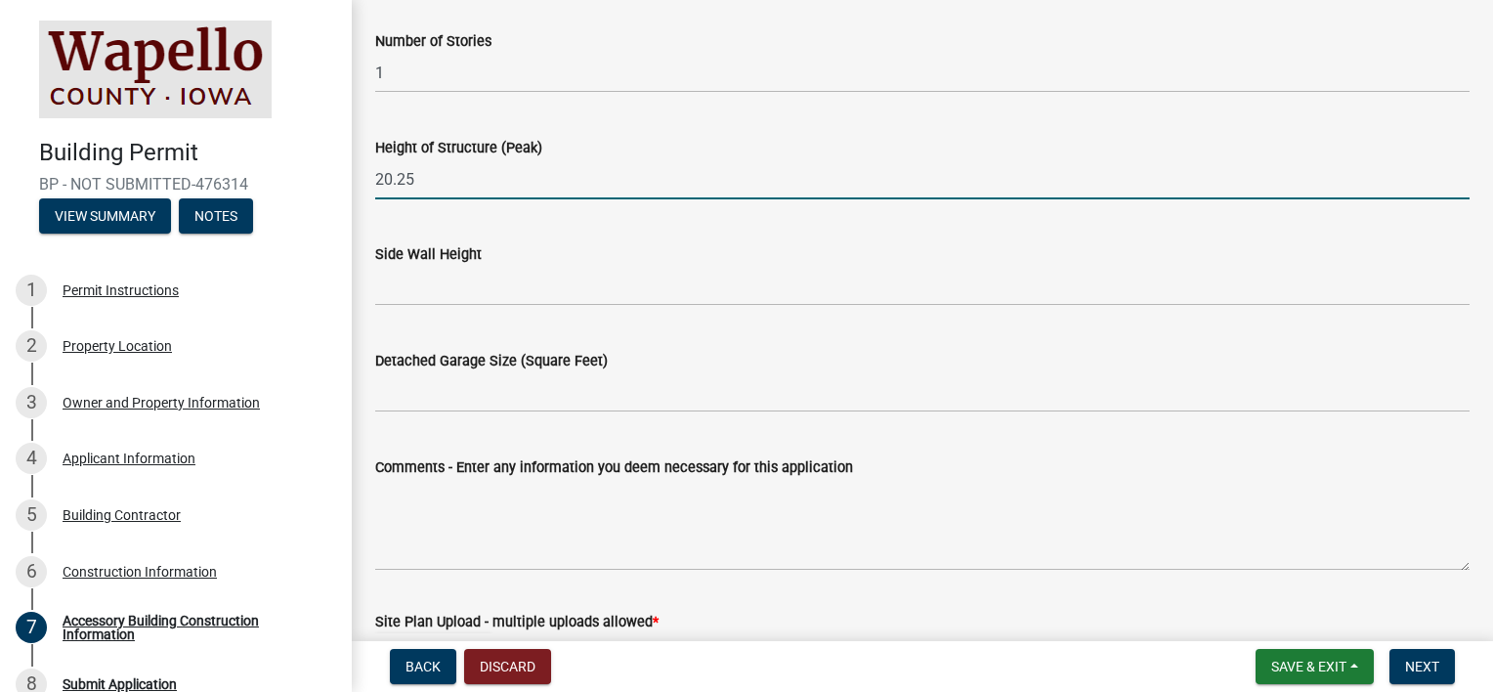
scroll to position [293, 0]
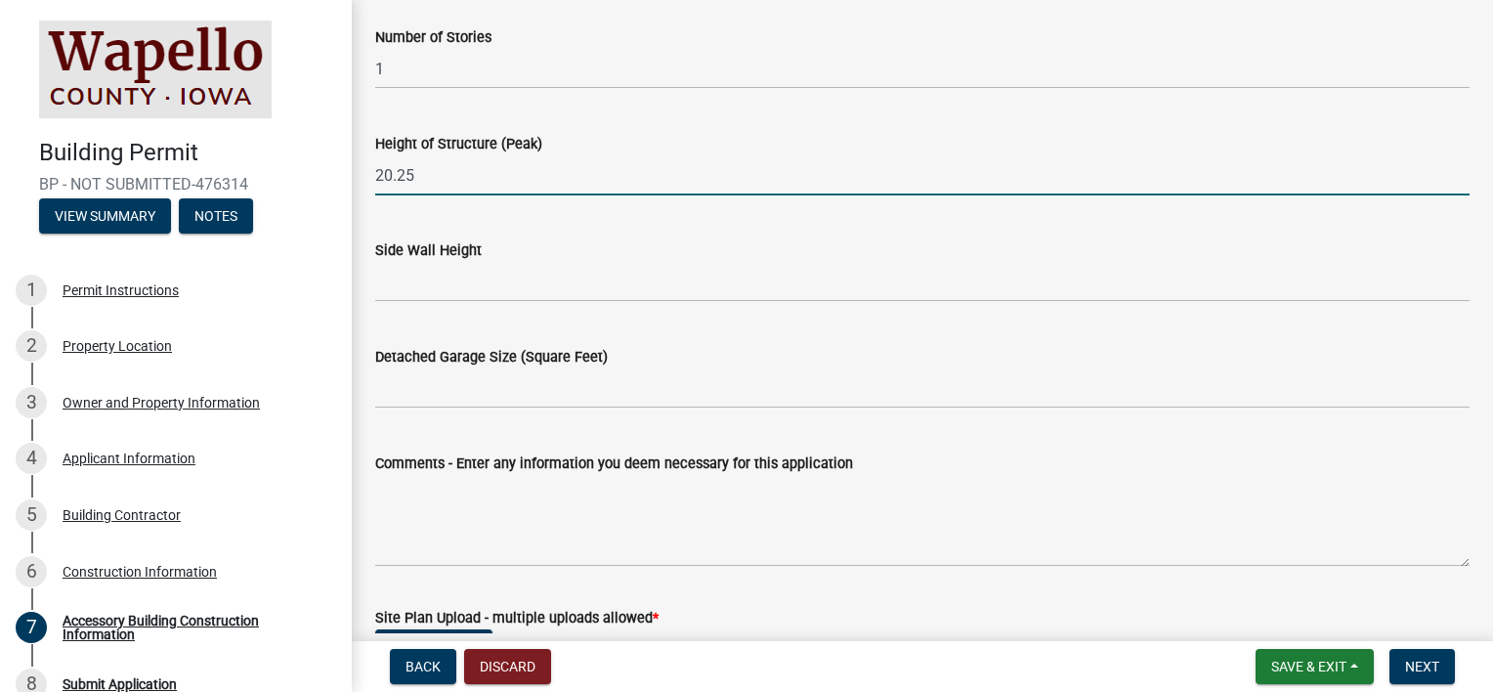
type input "20.25"
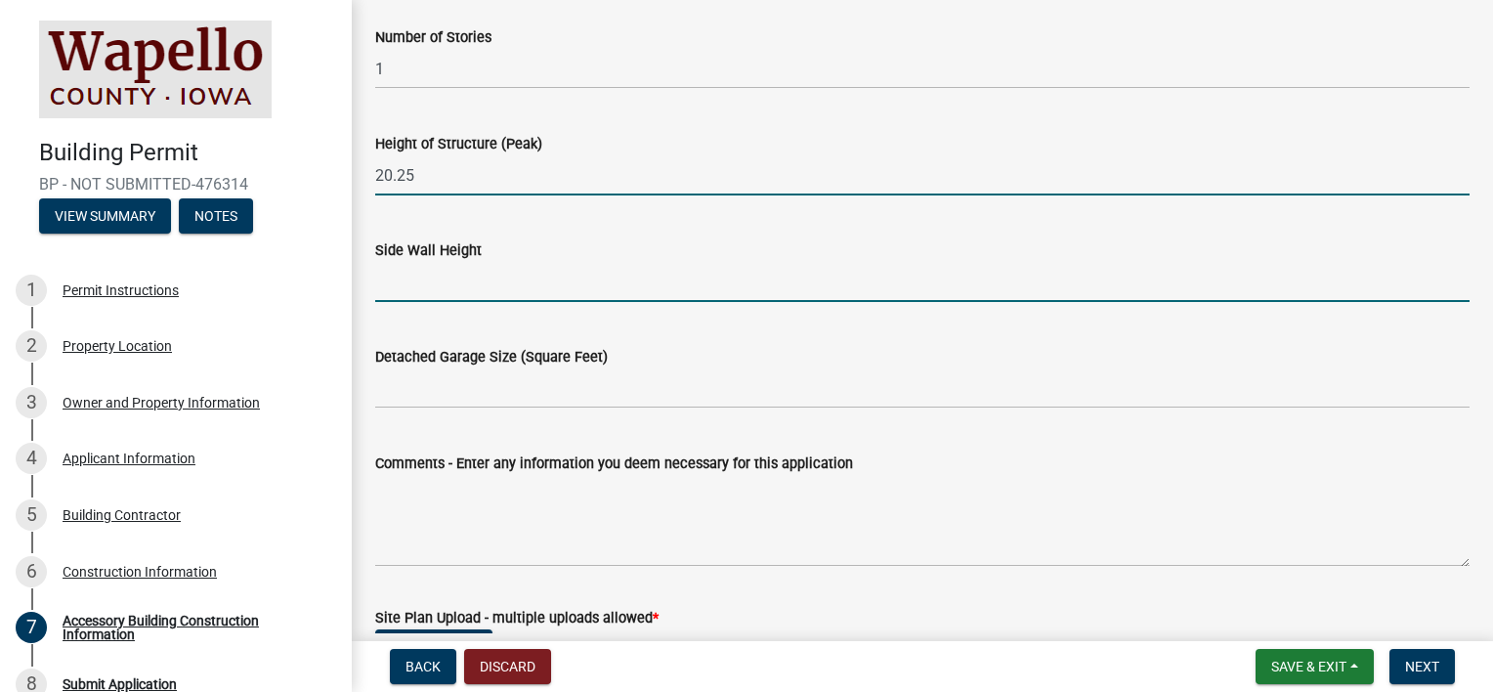
click at [428, 285] on input "Side Wall Height" at bounding box center [922, 282] width 1094 height 40
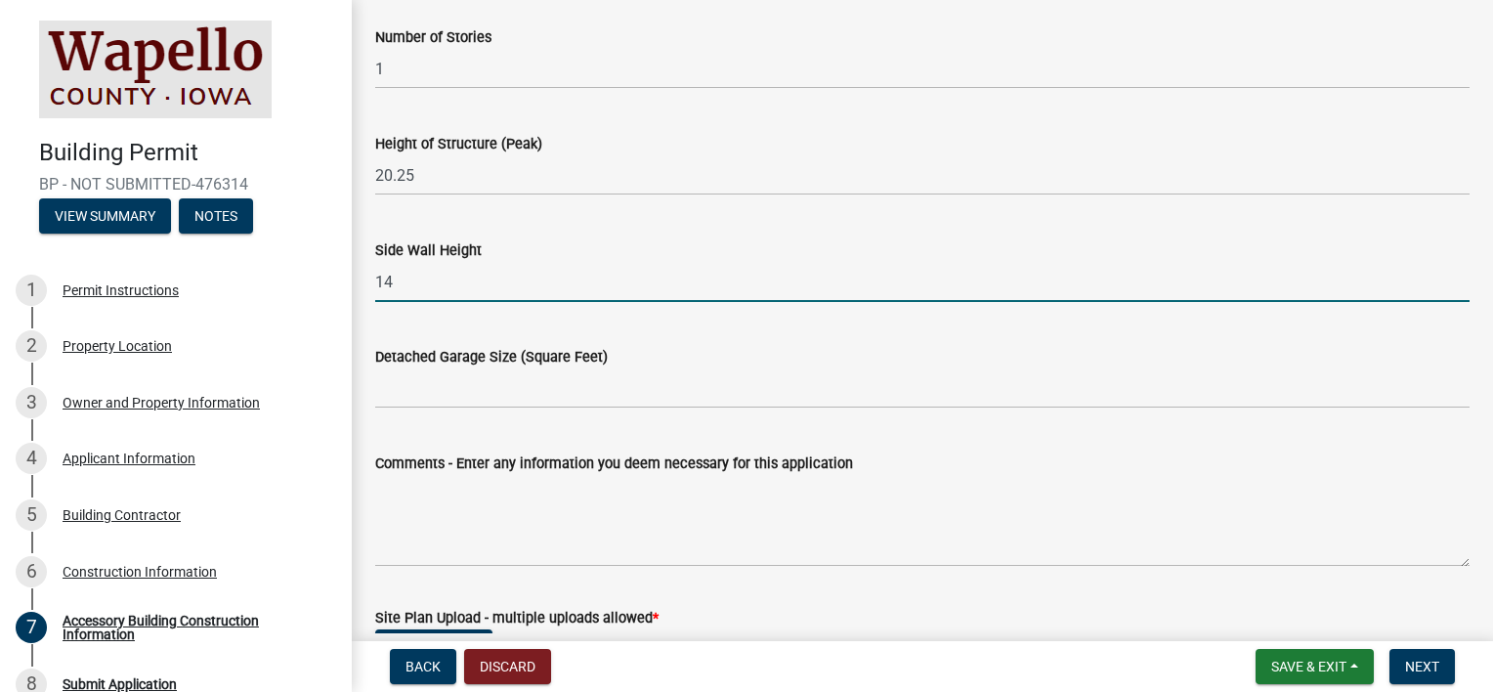
type input "14"
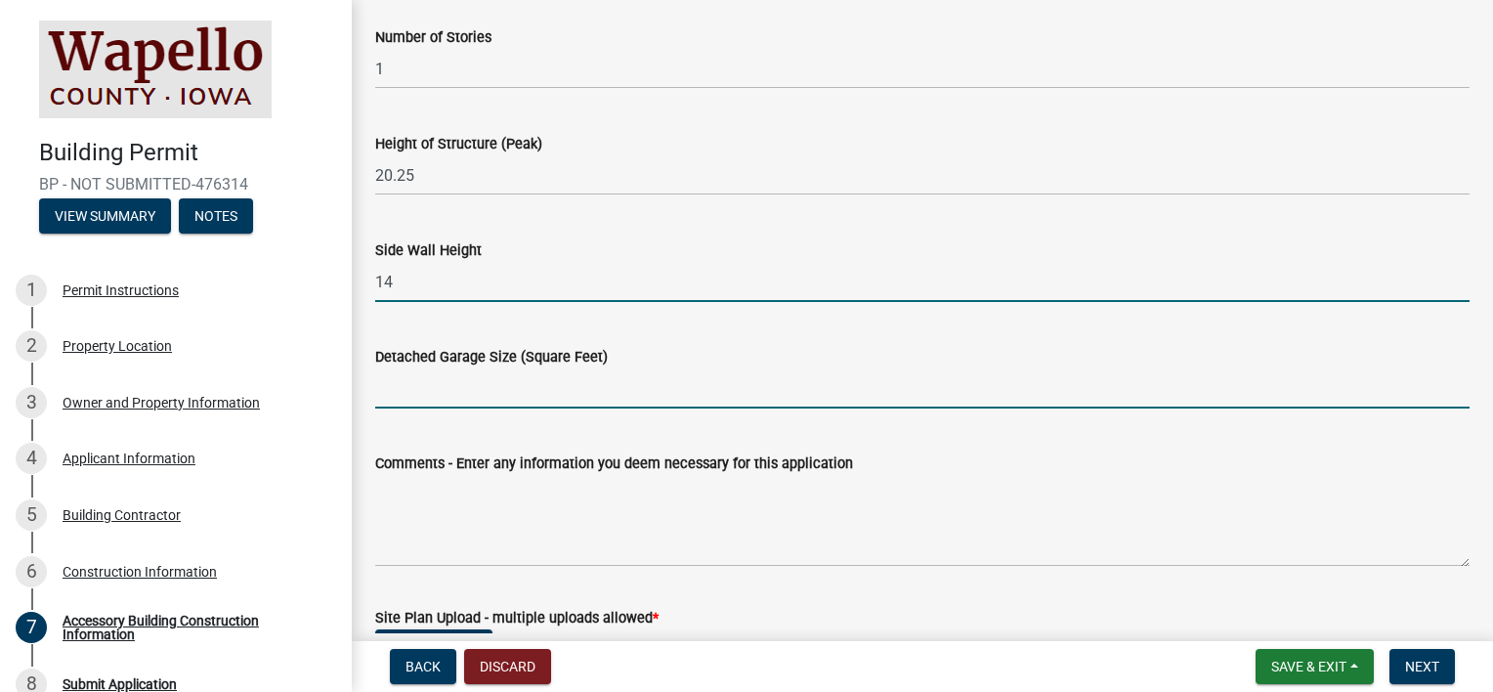
click at [419, 383] on input "Detached Garage Size (Square Feet)" at bounding box center [922, 388] width 1094 height 40
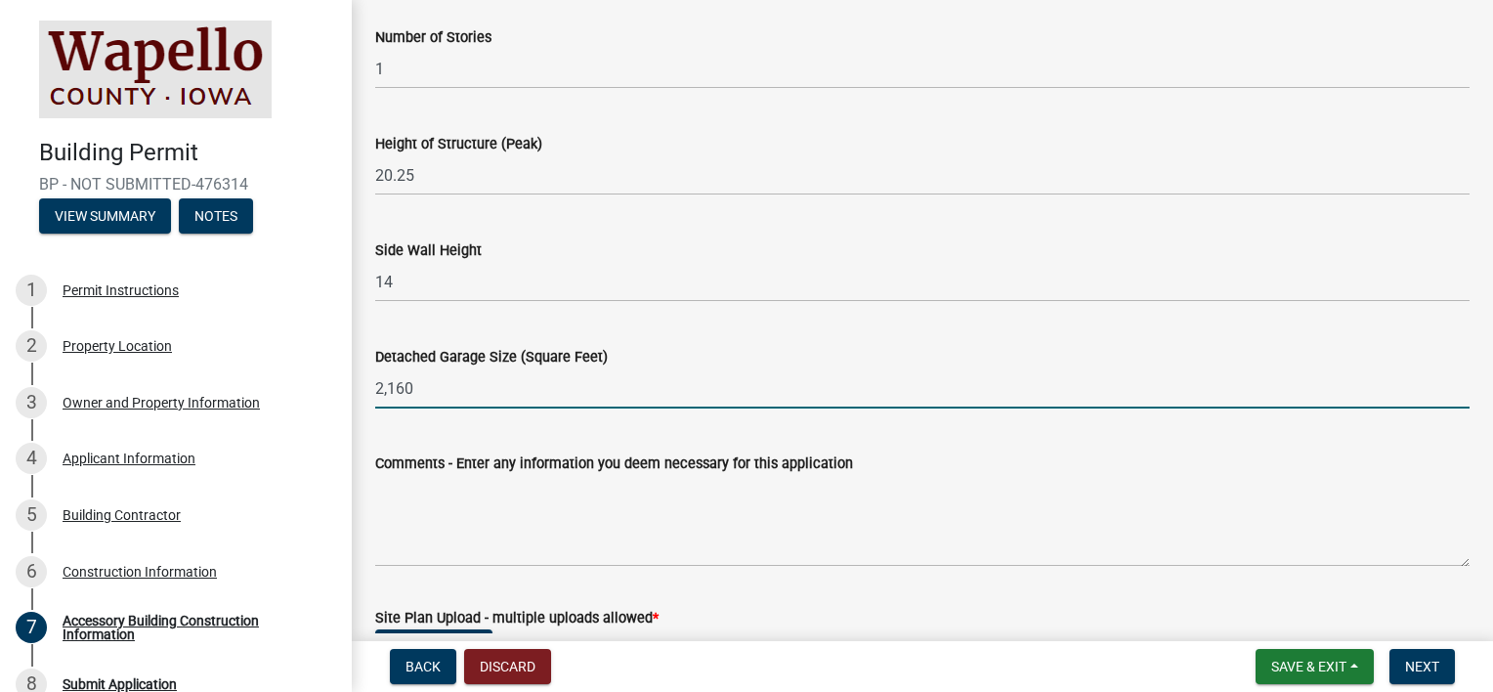
scroll to position [391, 0]
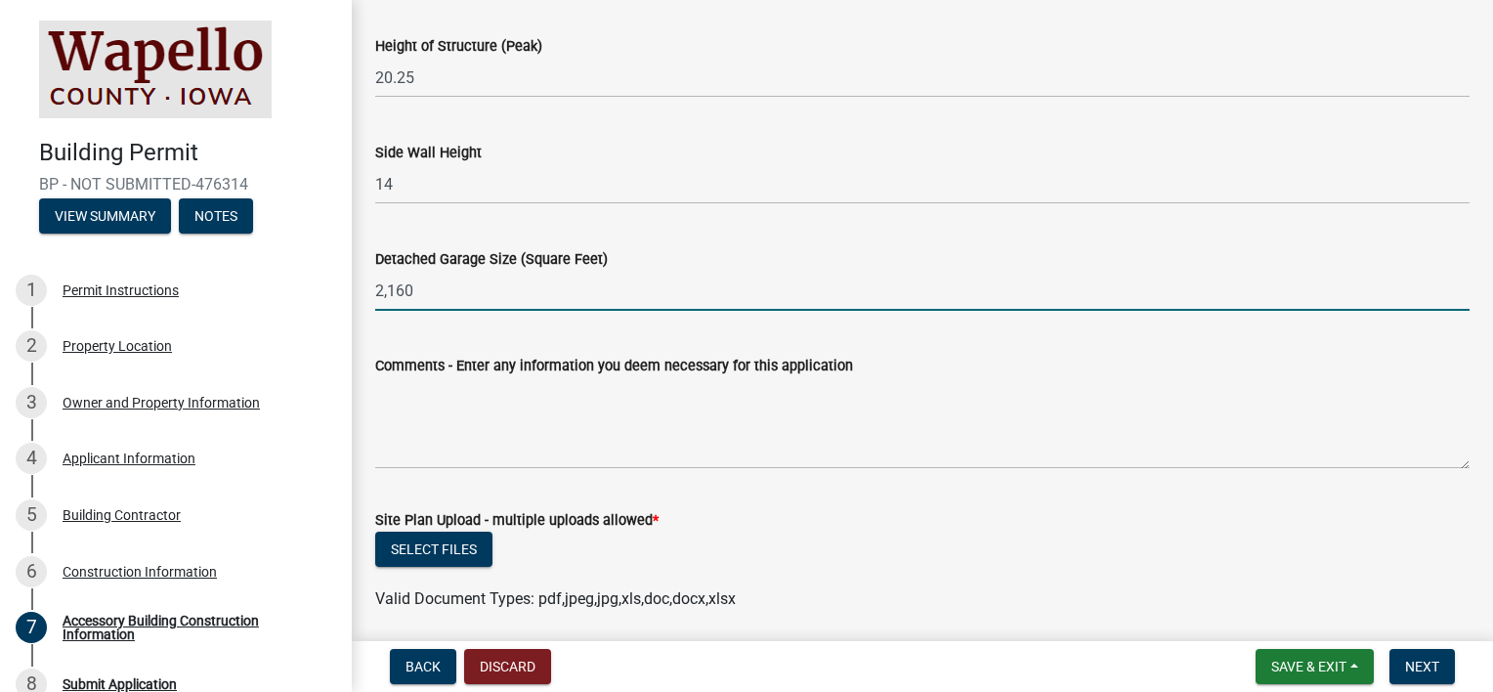
type input "2,160"
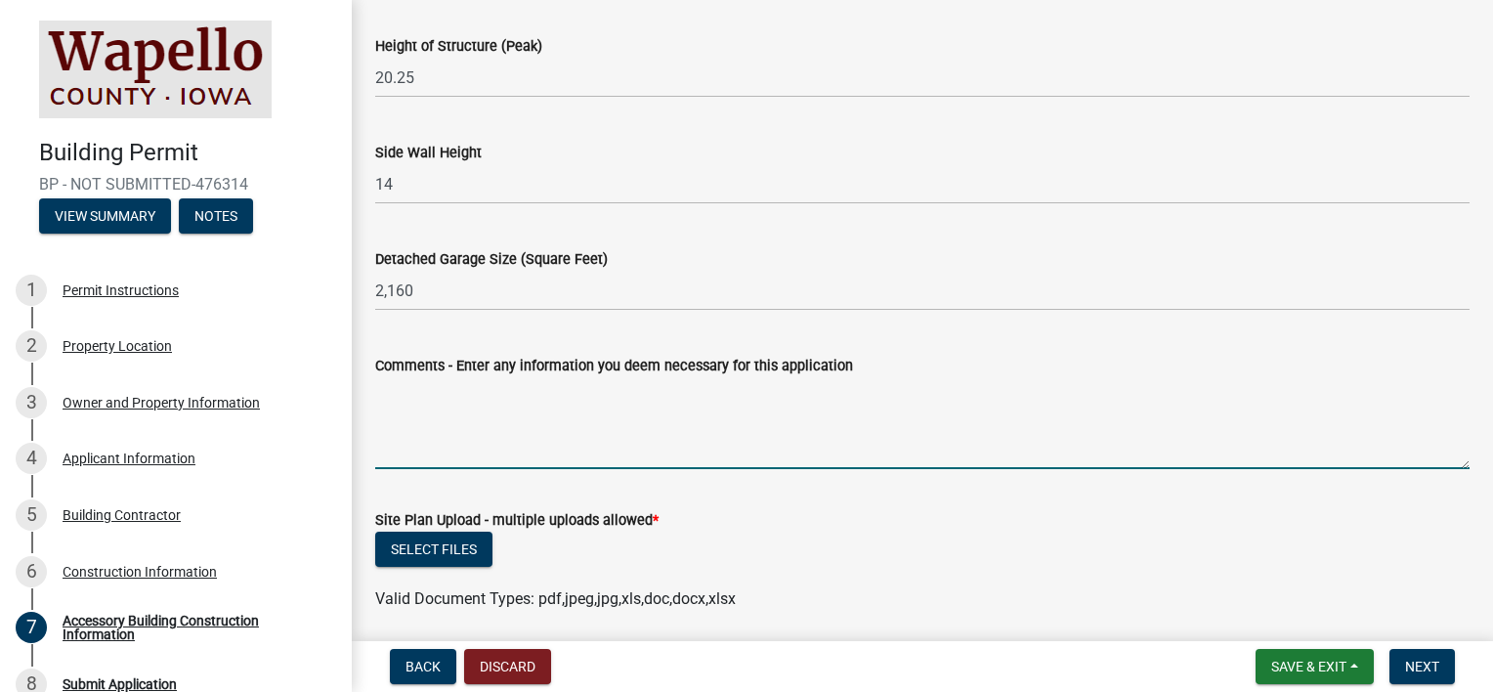
click at [441, 451] on textarea "Comments - Enter any information you deem necessary for this application" at bounding box center [922, 423] width 1094 height 92
type textarea "Primary use is storage"
click at [423, 549] on button "Select files" at bounding box center [433, 548] width 117 height 35
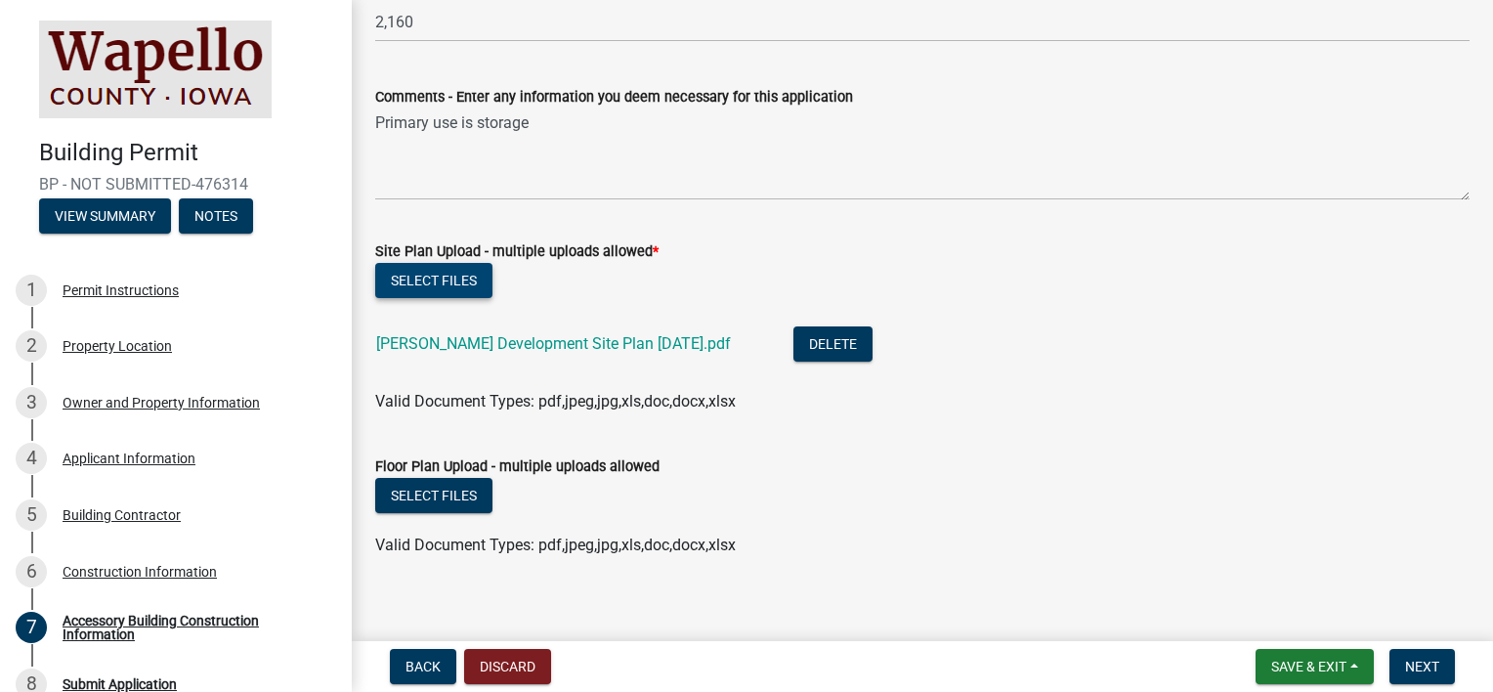
scroll to position [676, 0]
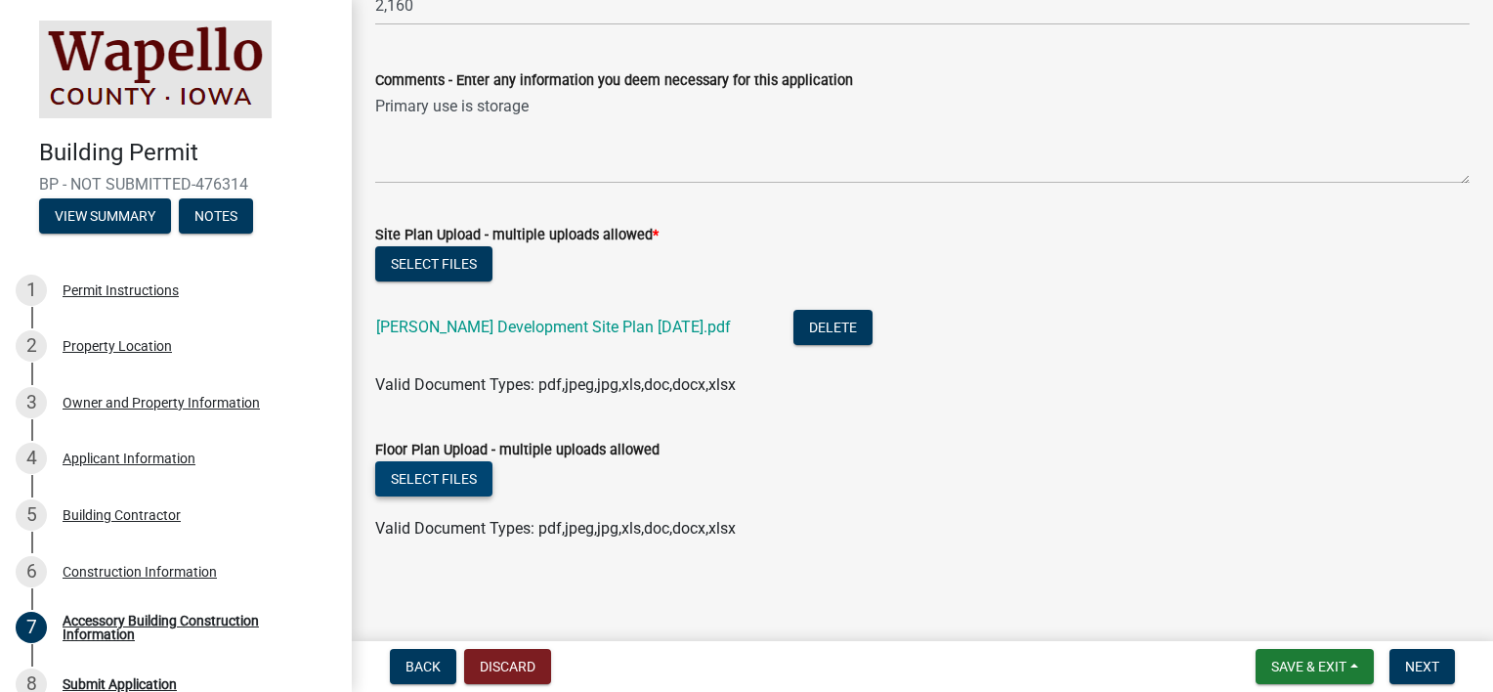
click at [426, 469] on button "Select files" at bounding box center [433, 478] width 117 height 35
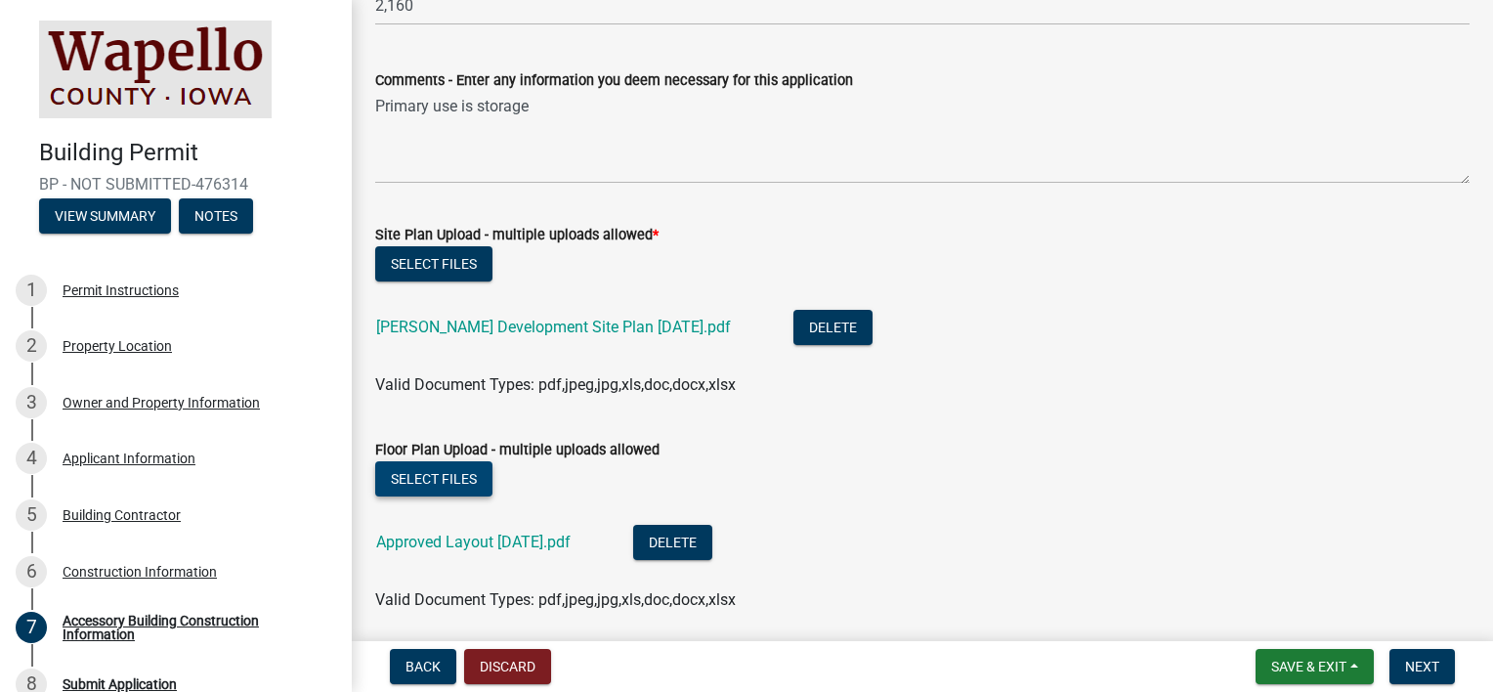
scroll to position [748, 0]
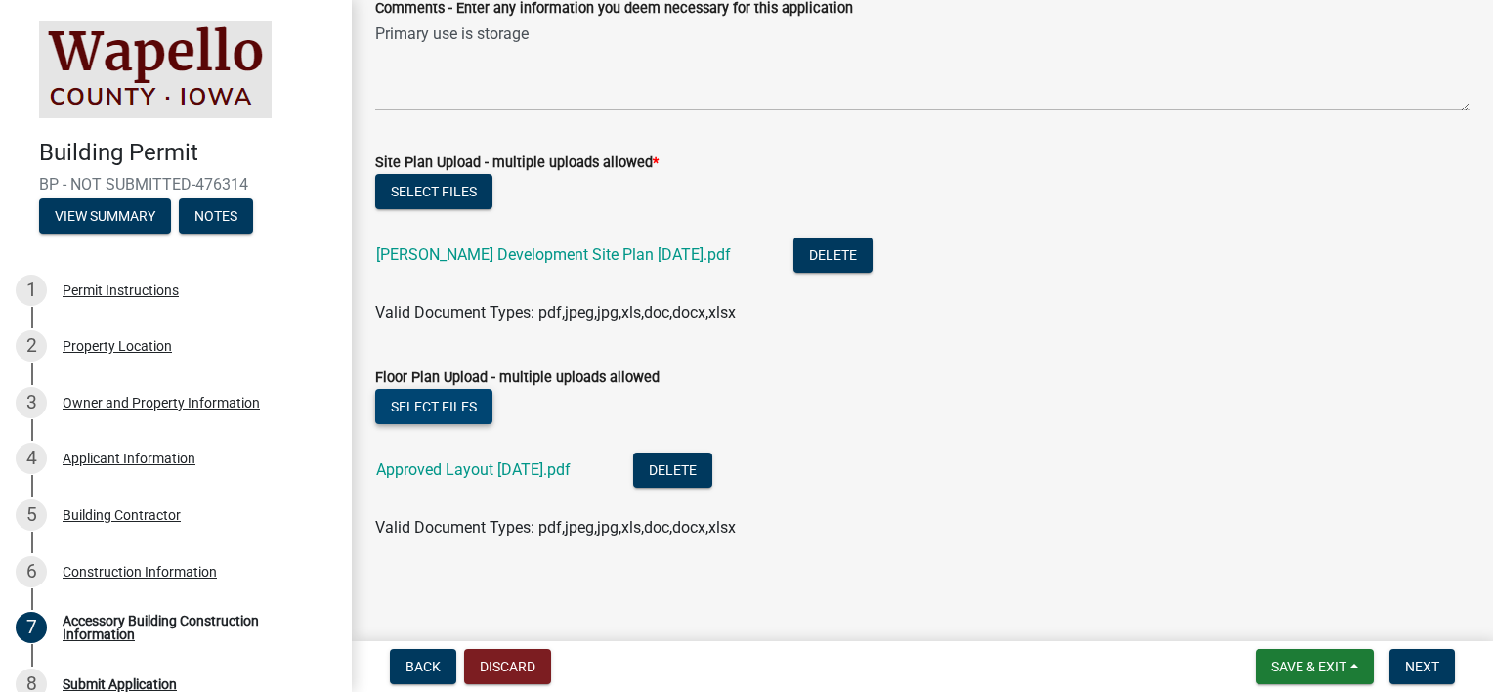
click at [433, 408] on button "Select files" at bounding box center [433, 406] width 117 height 35
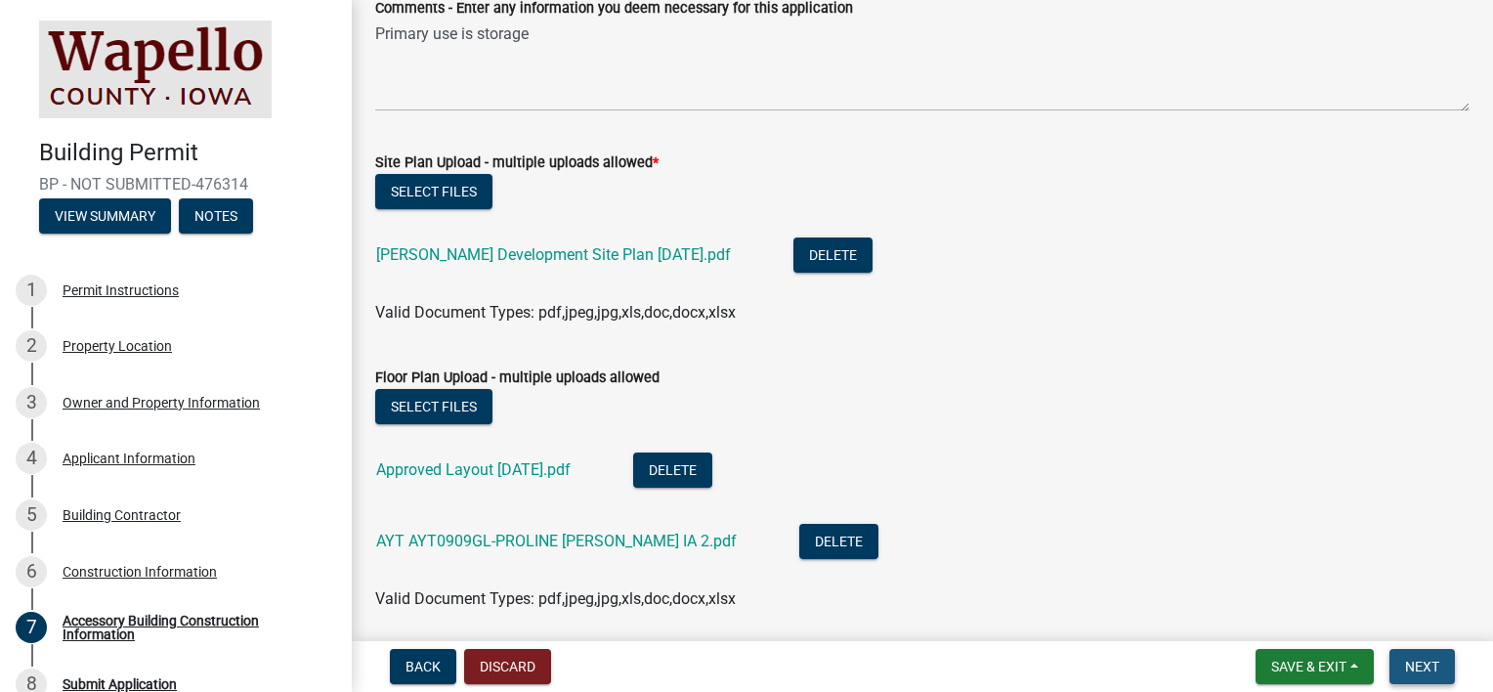
click at [1416, 665] on span "Next" at bounding box center [1422, 666] width 34 height 16
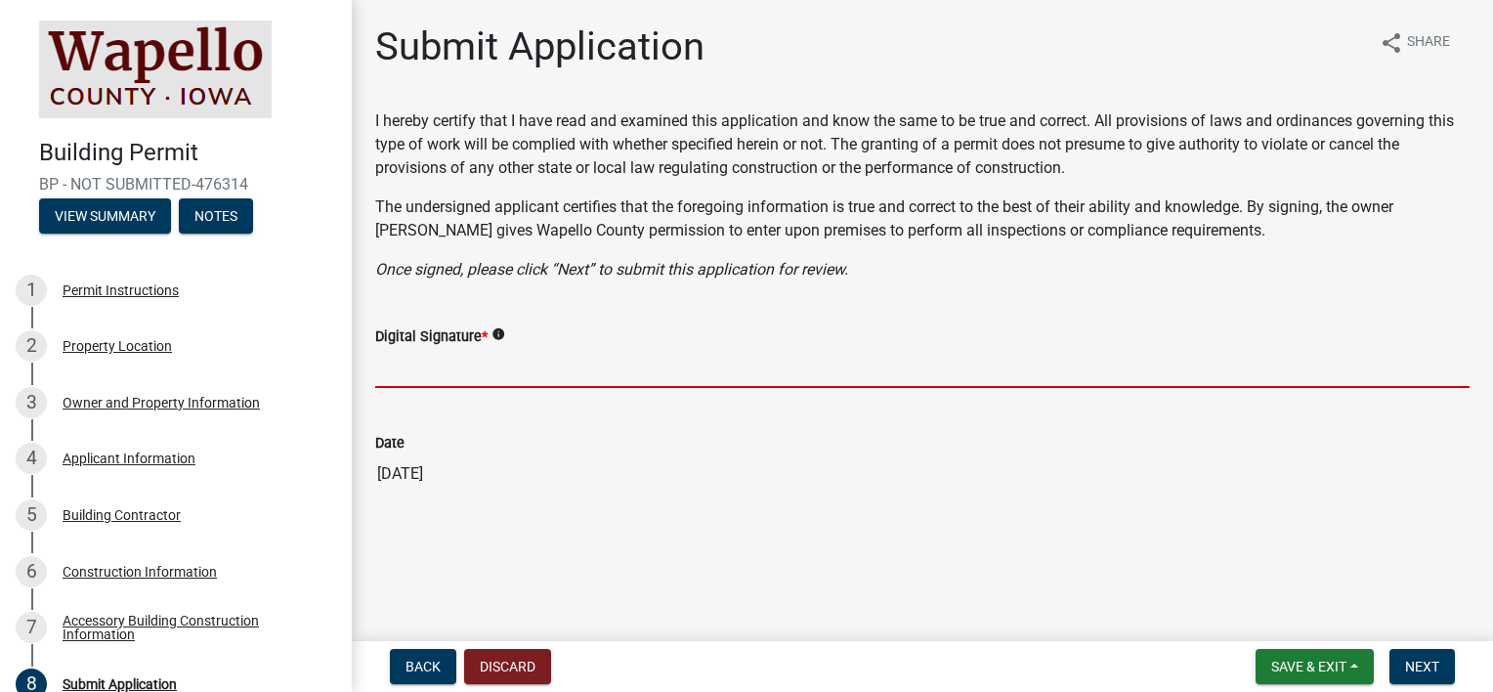
click at [440, 372] on input "Digital Signature *" at bounding box center [922, 368] width 1094 height 40
type input "[PERSON_NAME]"
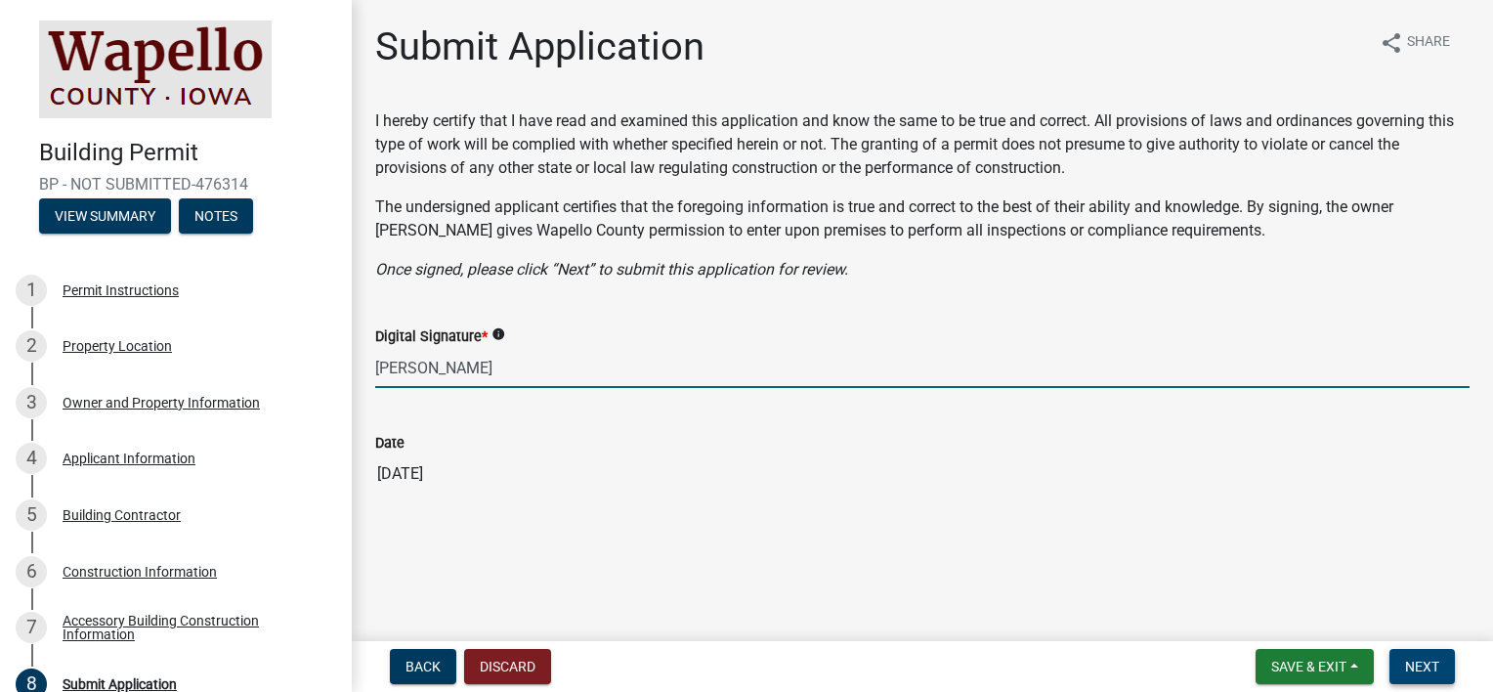
click at [1421, 666] on span "Next" at bounding box center [1422, 666] width 34 height 16
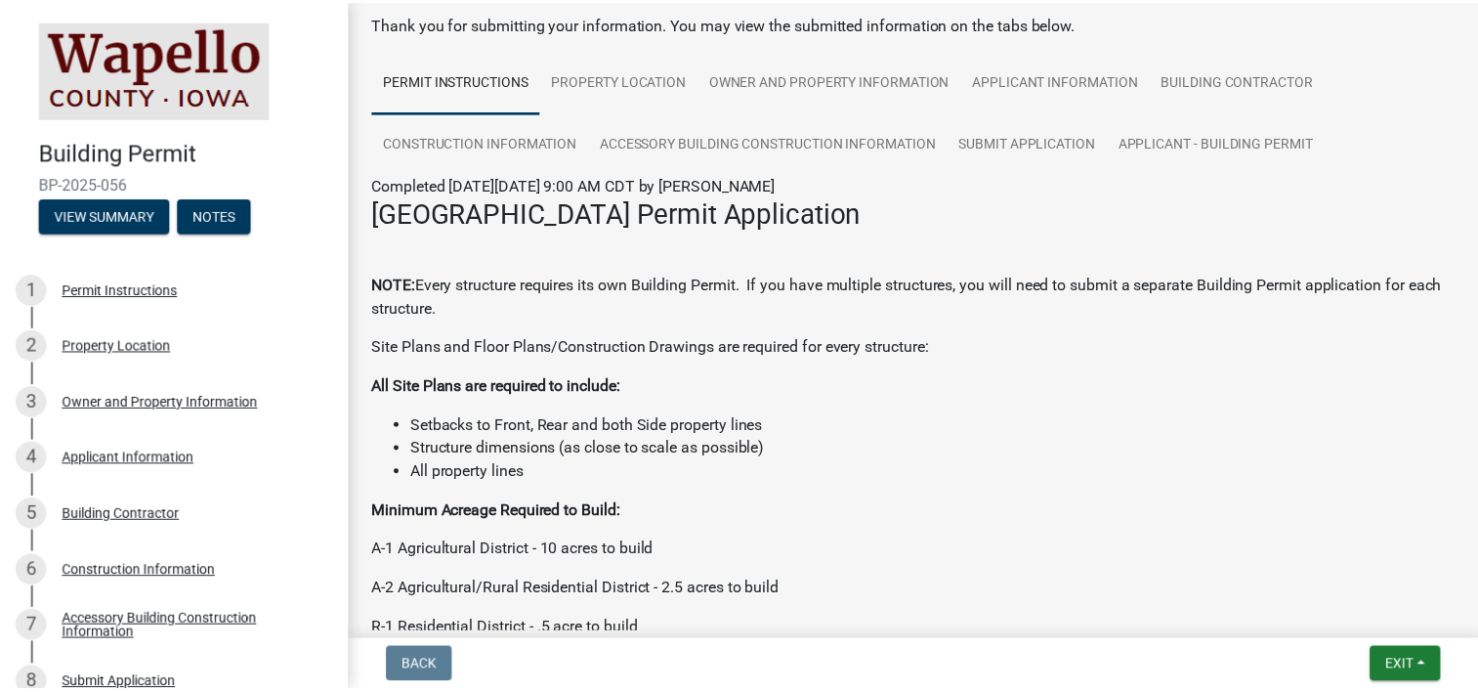
scroll to position [195, 0]
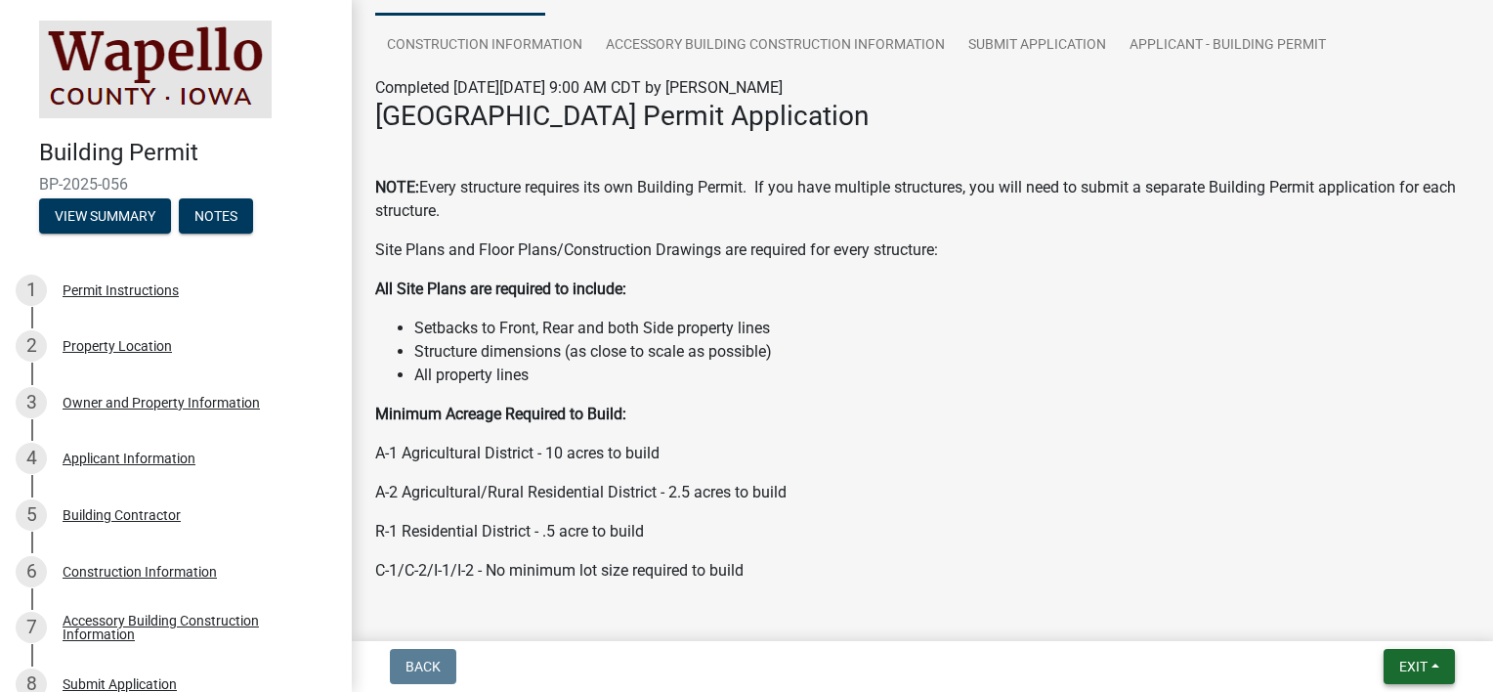
click at [1399, 671] on span "Exit" at bounding box center [1413, 666] width 28 height 16
click at [1337, 607] on button "Save & Exit" at bounding box center [1376, 615] width 156 height 47
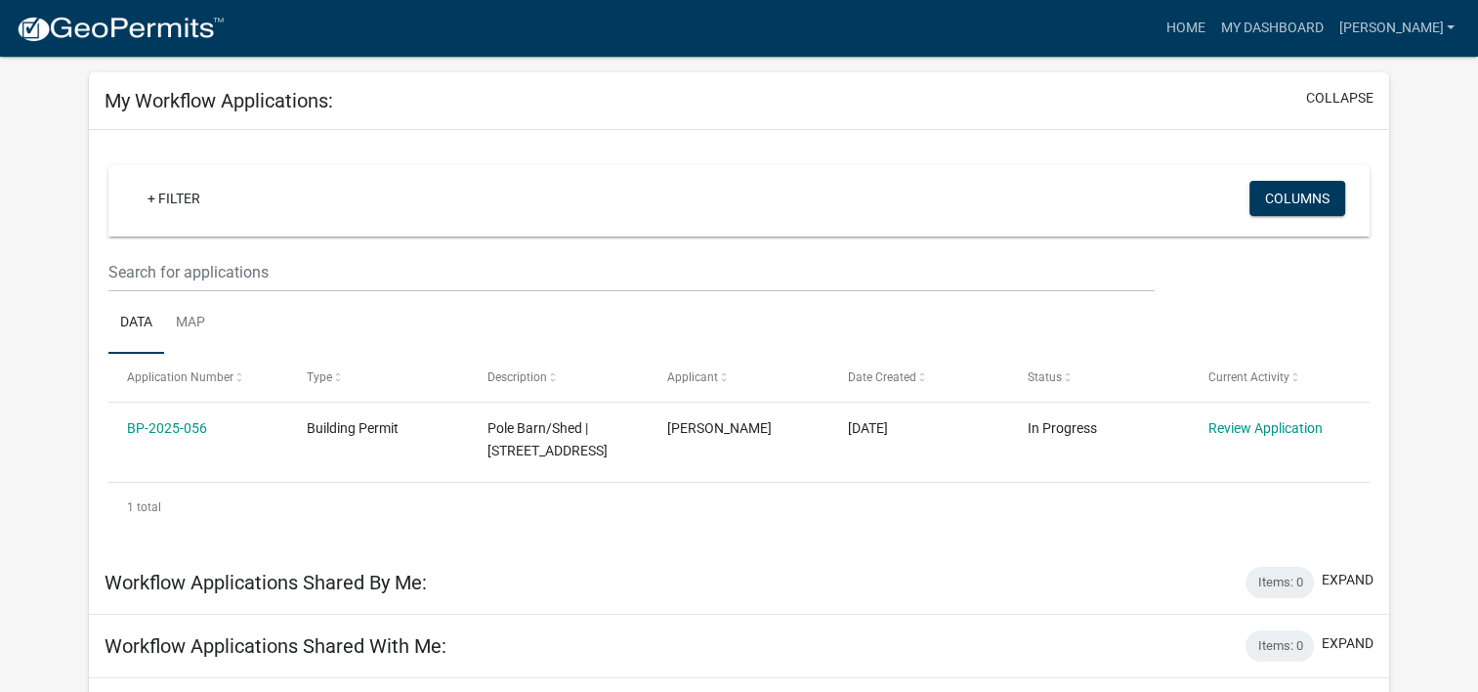
scroll to position [98, 0]
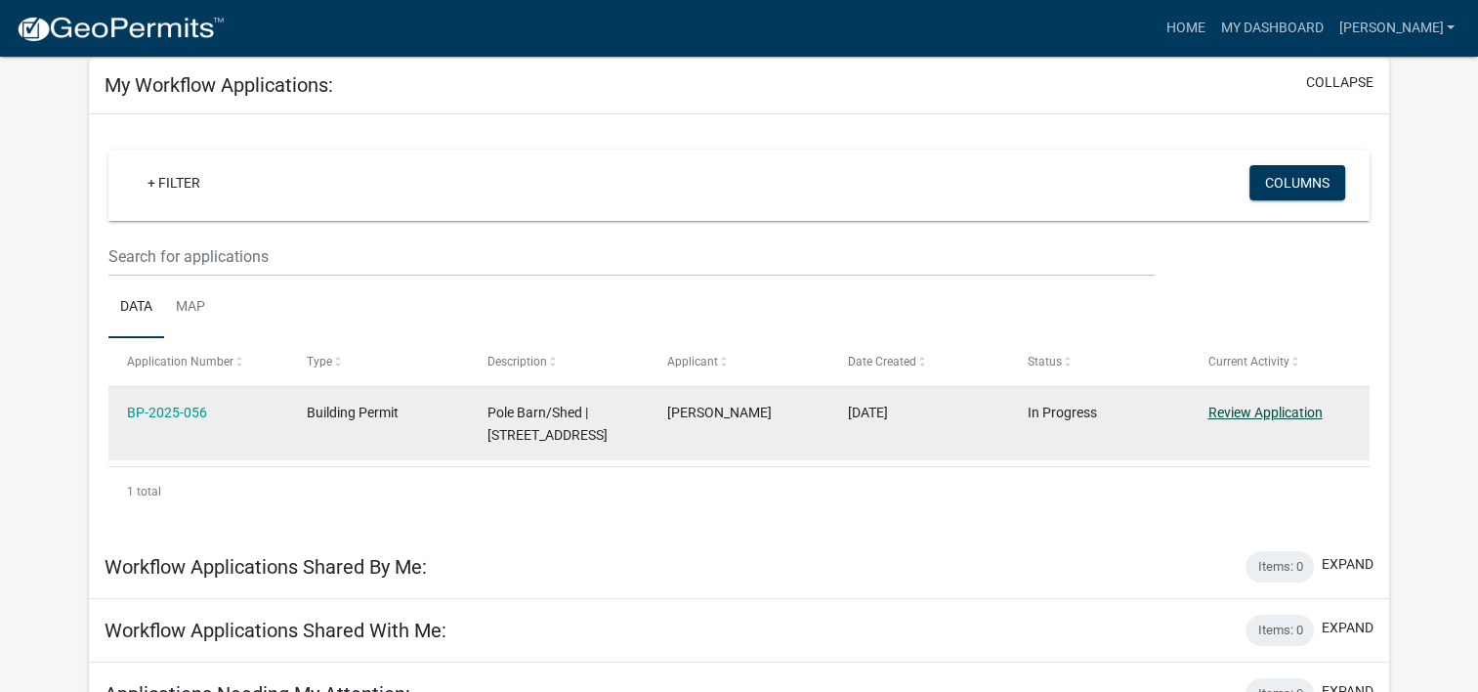
click at [1256, 409] on link "Review Application" at bounding box center [1265, 412] width 114 height 16
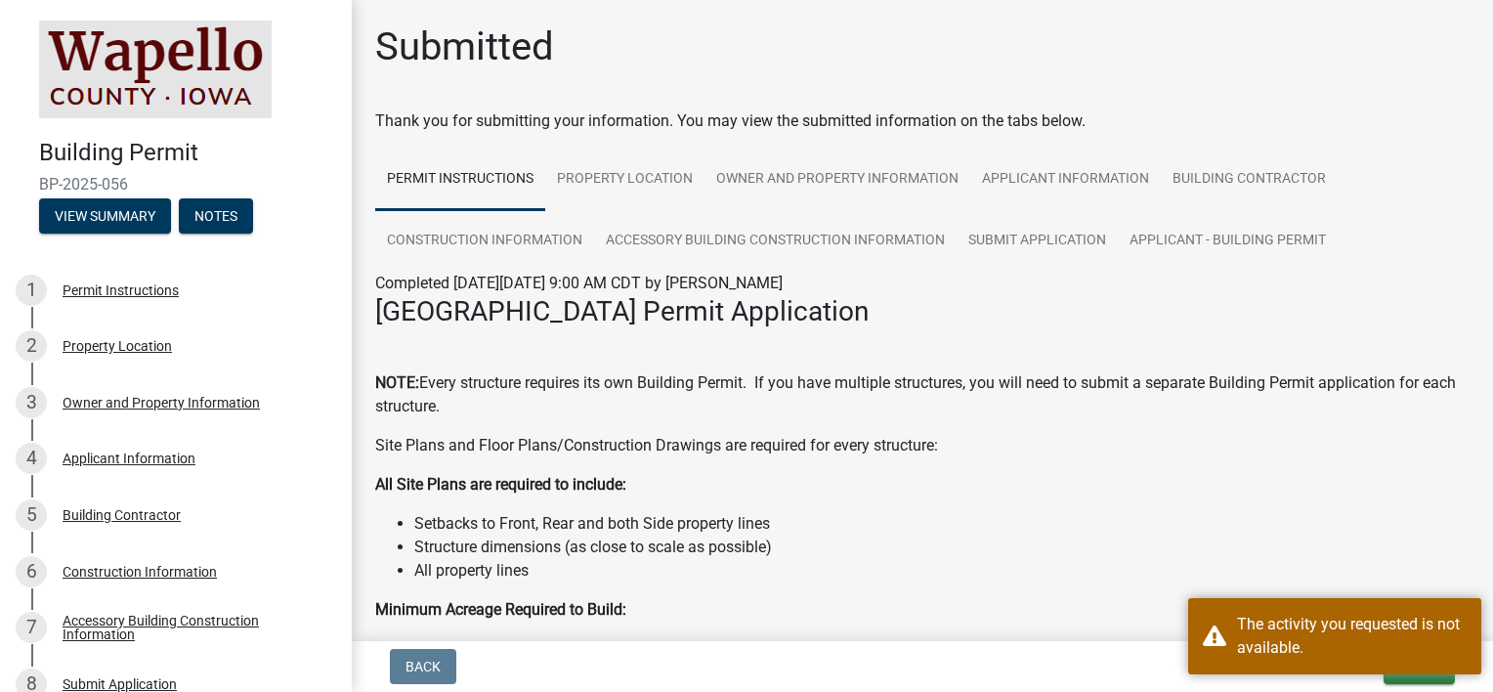
click at [1045, 541] on li "Structure dimensions (as close to scale as possible)" at bounding box center [941, 546] width 1055 height 23
